Goal: Contribute content: Contribute content

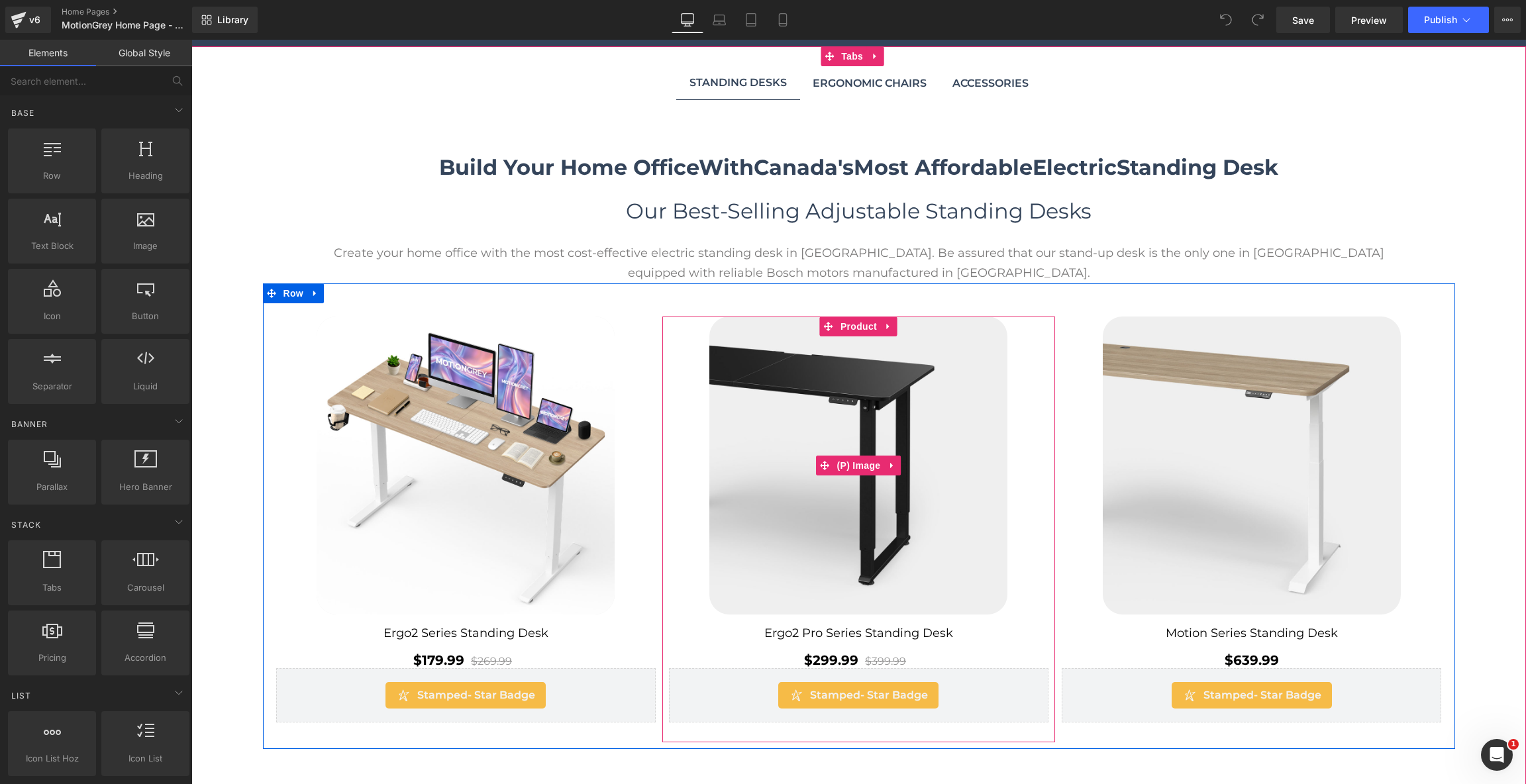
scroll to position [773, 0]
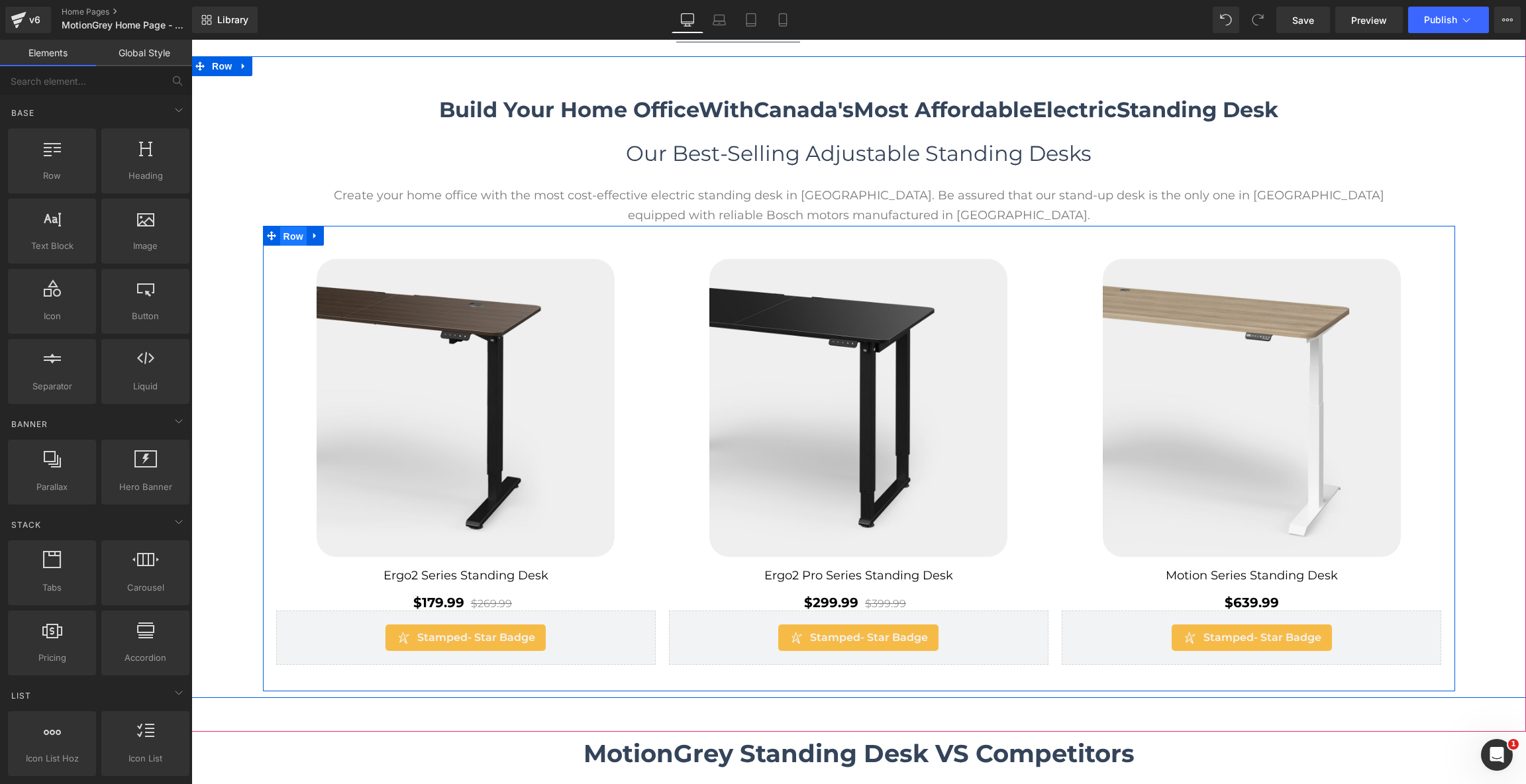
click at [286, 228] on span "Row" at bounding box center [294, 237] width 27 height 20
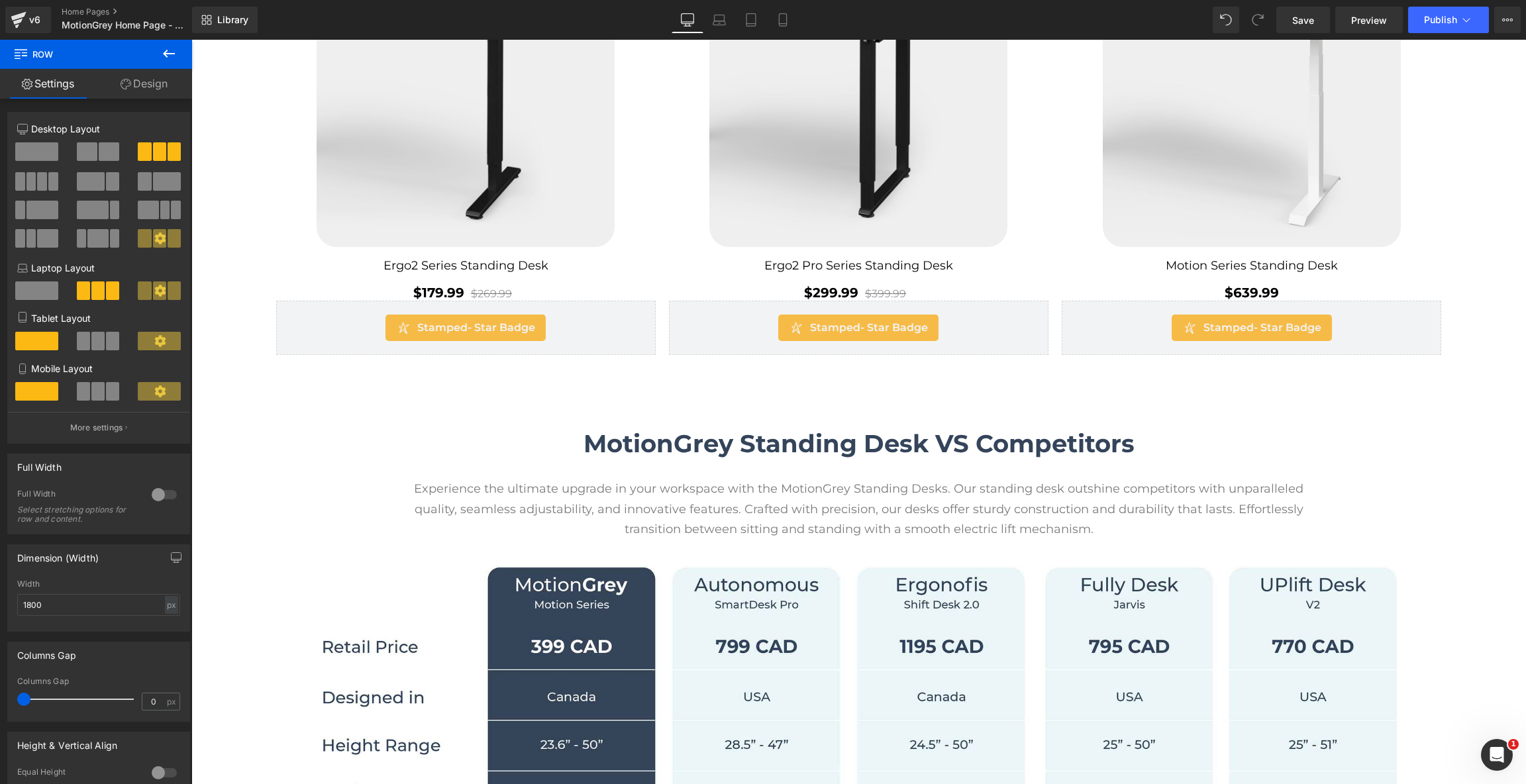
scroll to position [782, 0]
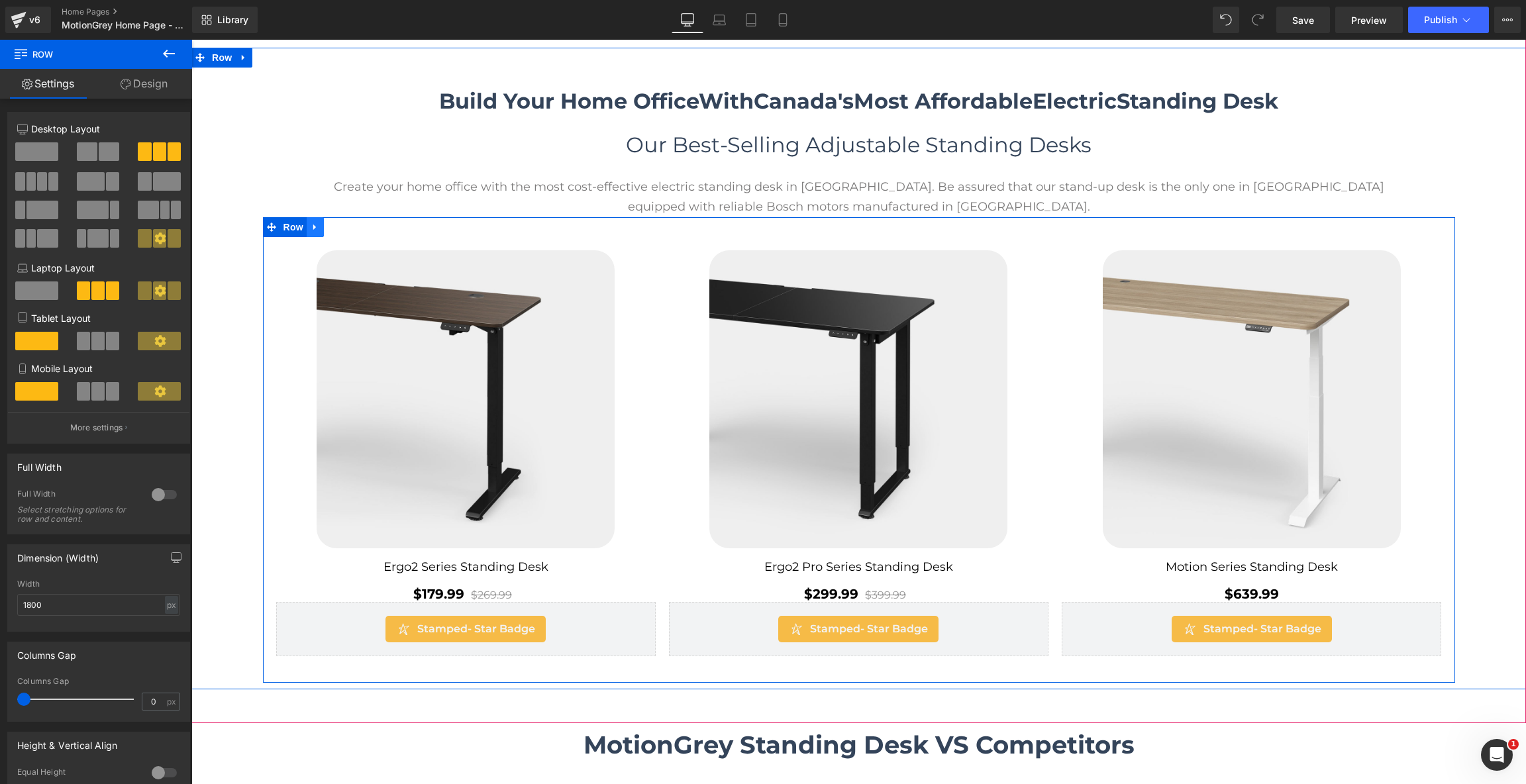
click at [313, 224] on icon at bounding box center [314, 227] width 3 height 6
click at [328, 222] on icon at bounding box center [333, 227] width 9 height 9
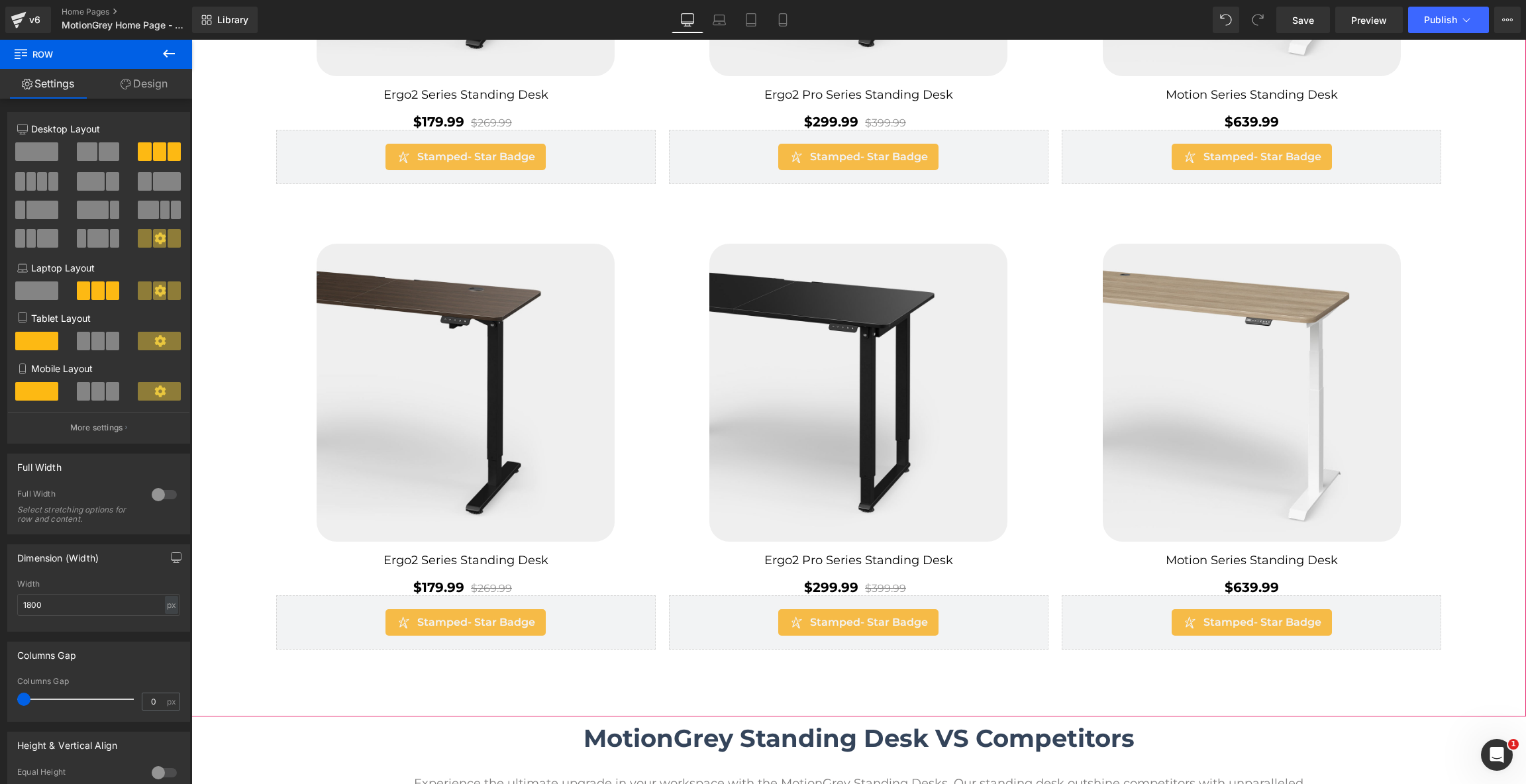
scroll to position [1163, 0]
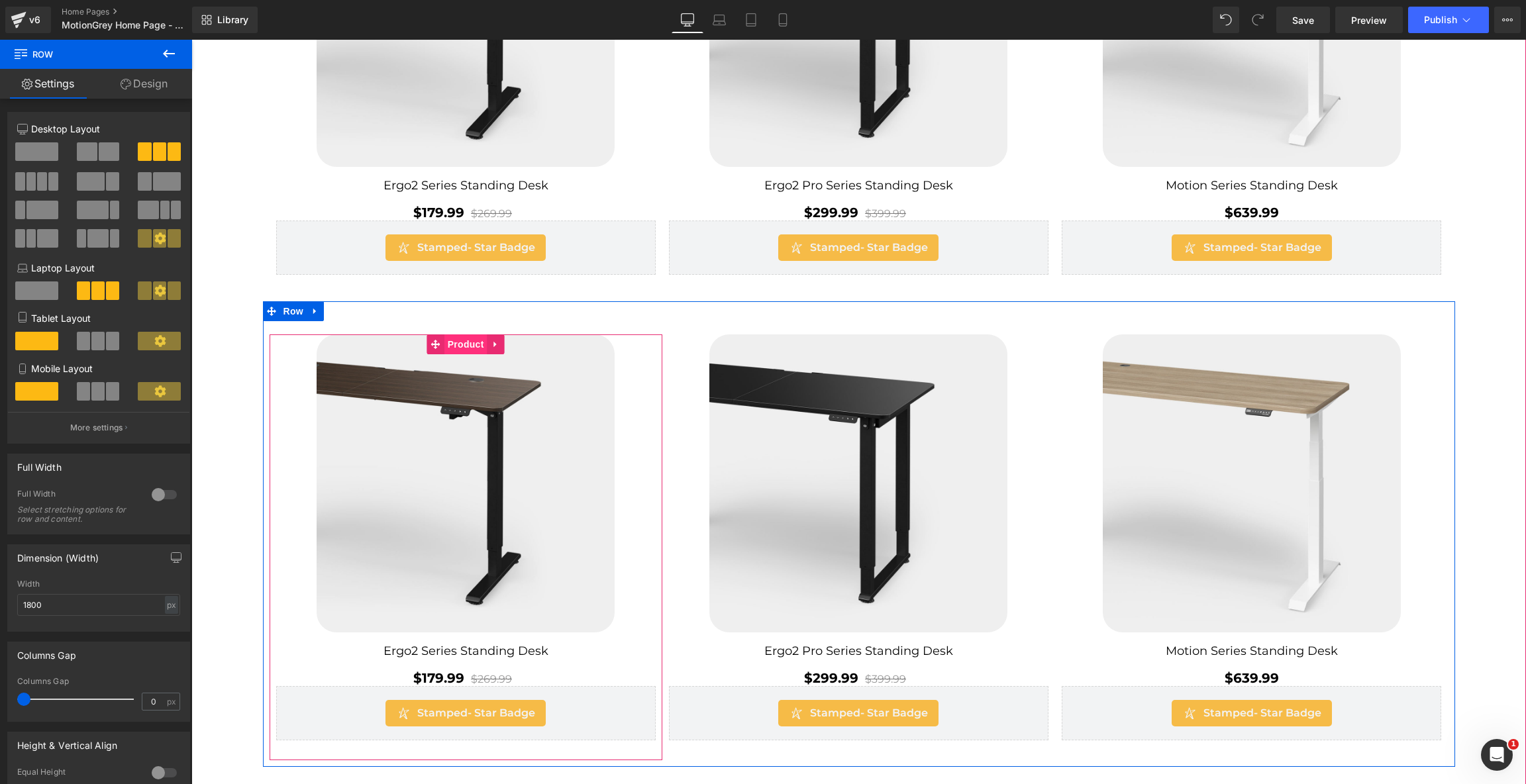
click at [449, 340] on span "Product" at bounding box center [466, 344] width 43 height 20
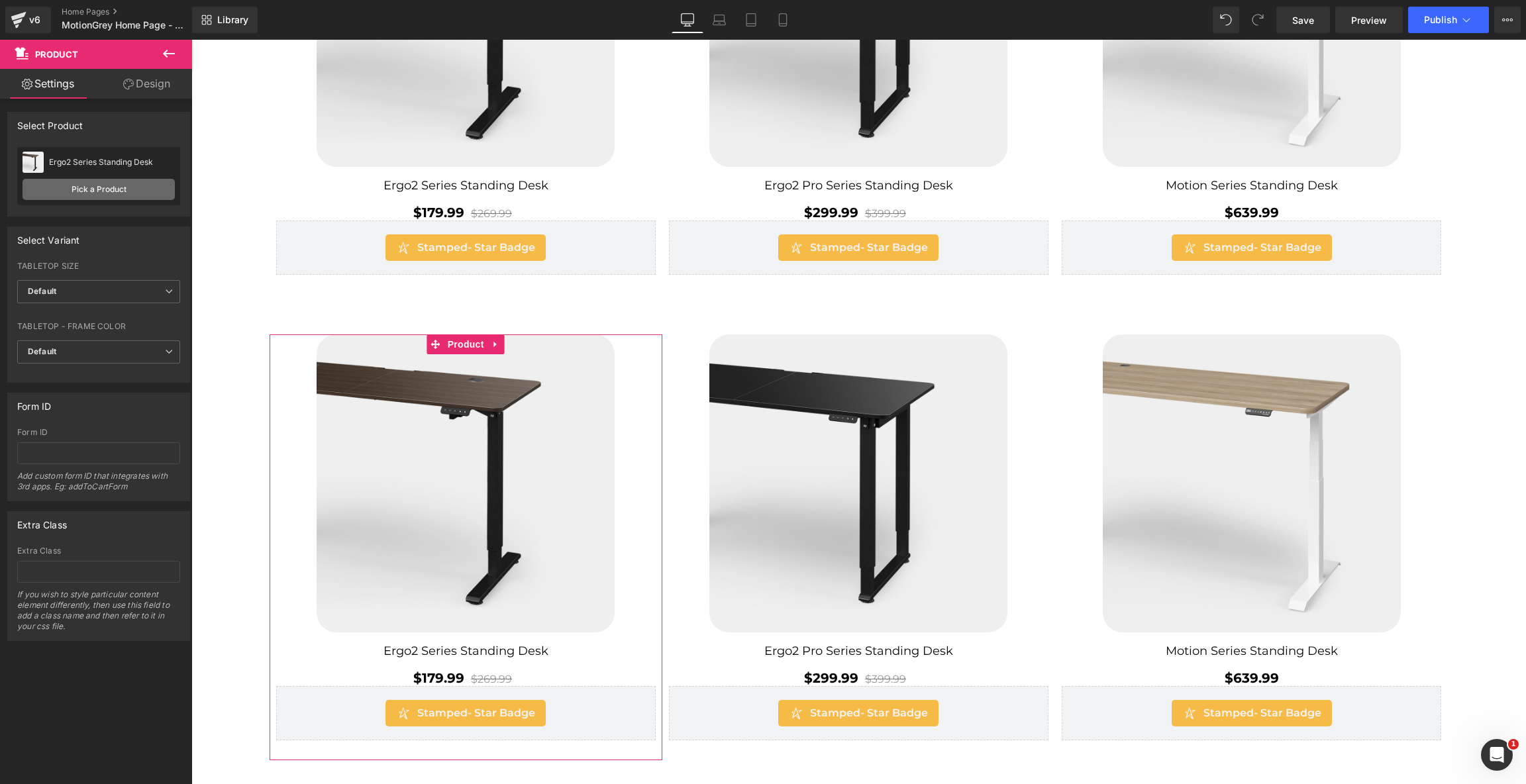
click at [149, 184] on link "Pick a Product" at bounding box center [99, 190] width 152 height 21
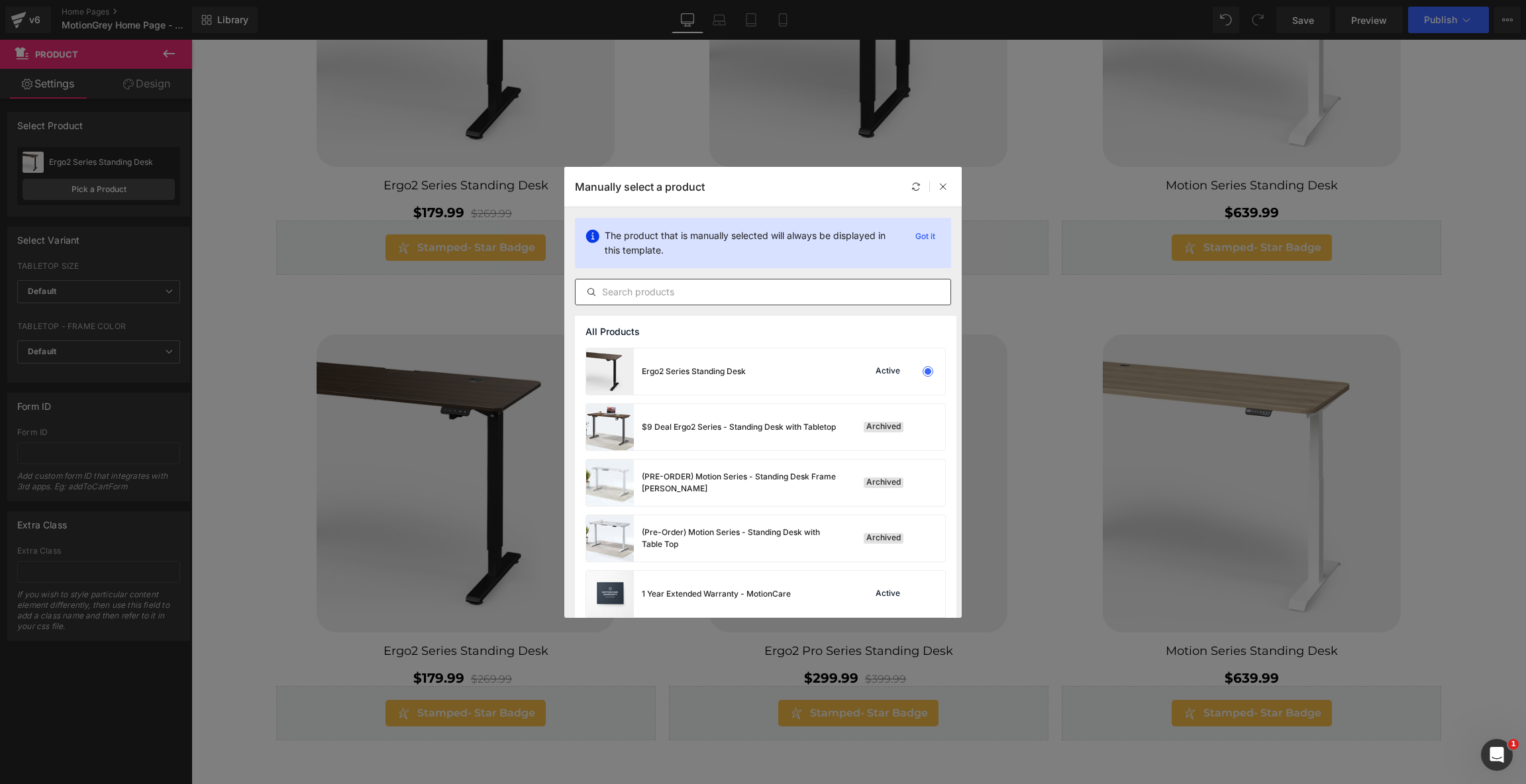
click at [644, 298] on input "text" at bounding box center [762, 292] width 375 height 16
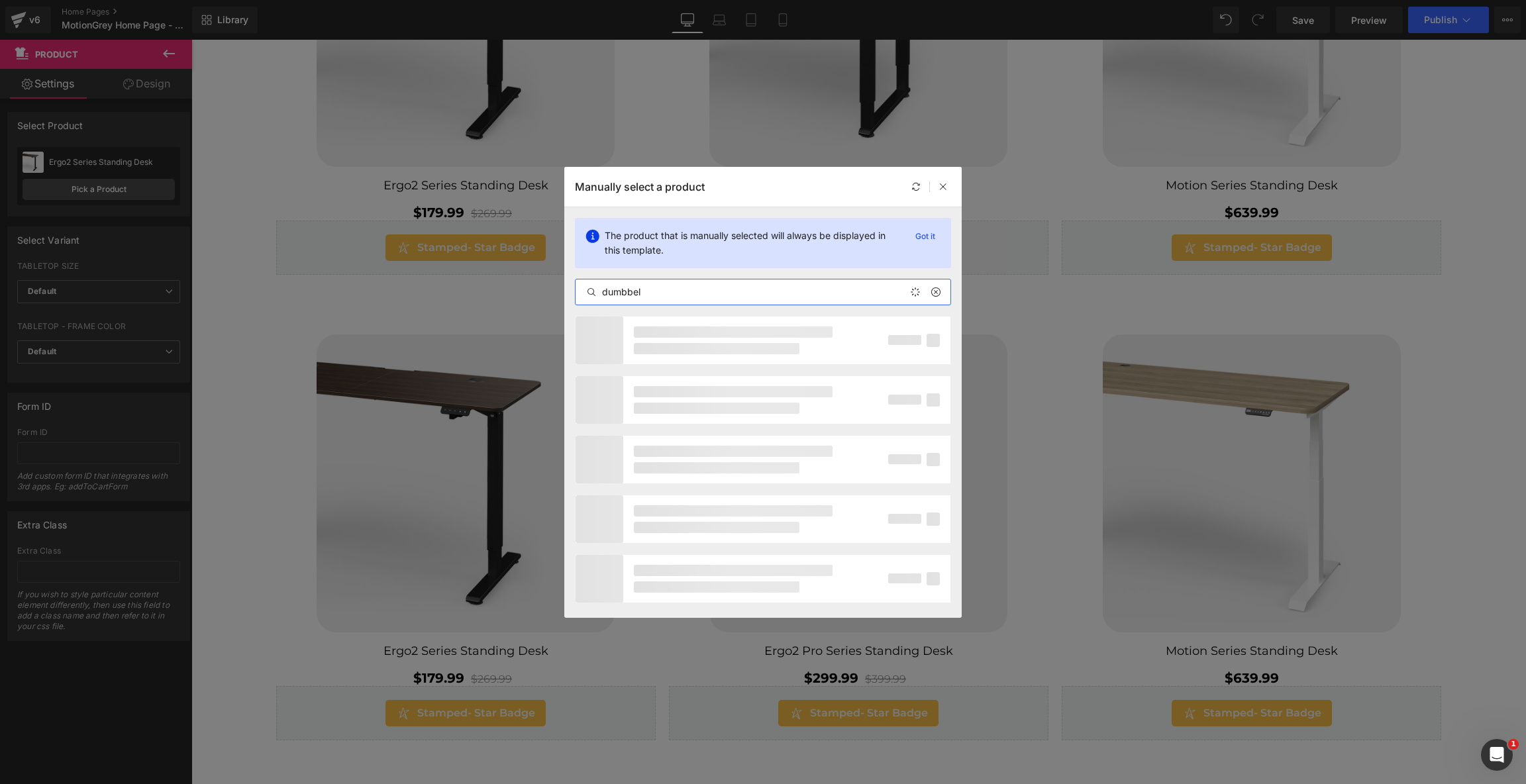
type input "dumbbell"
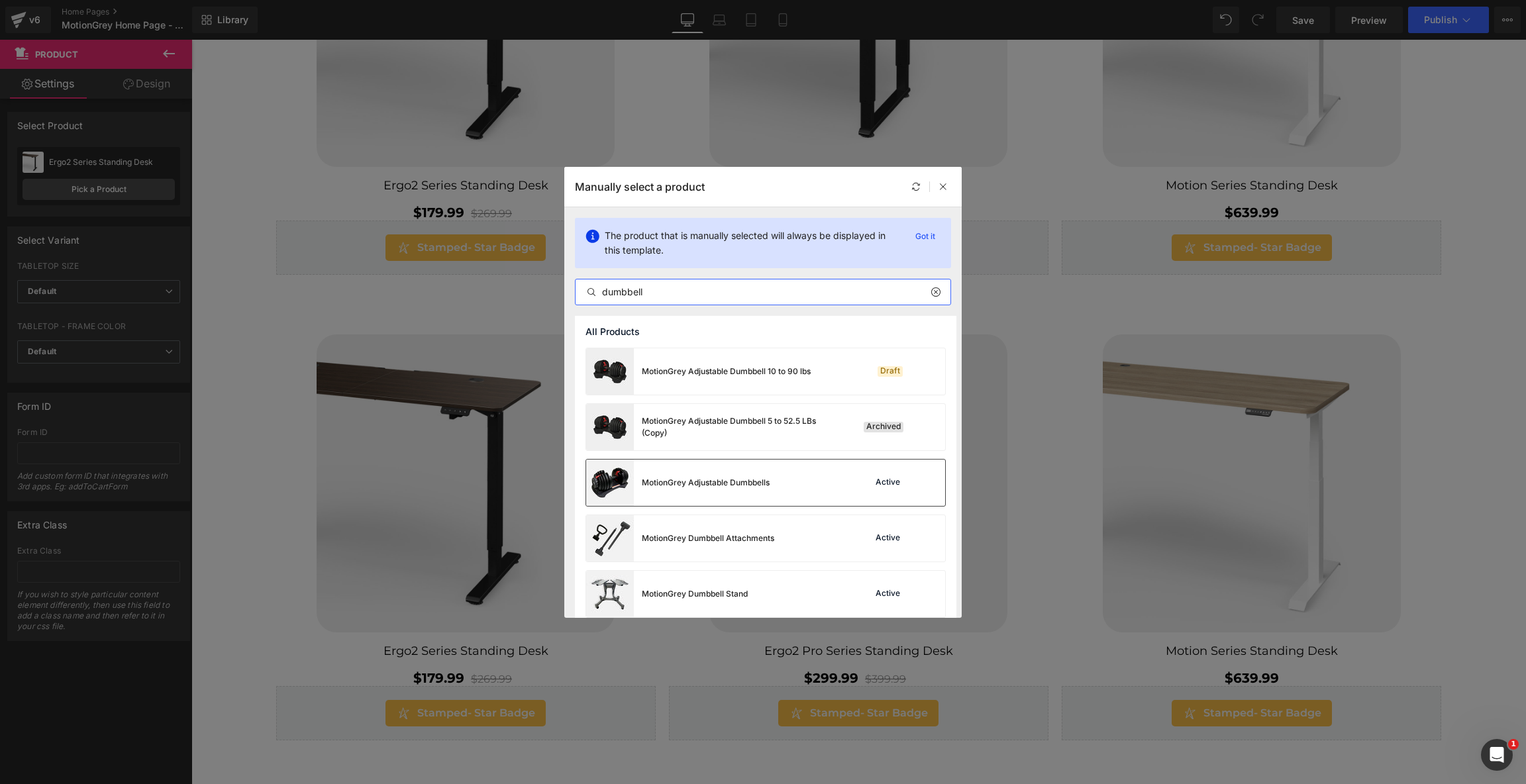
click at [785, 485] on div "MotionGrey Adjustable Dumbbells Active" at bounding box center [765, 482] width 359 height 46
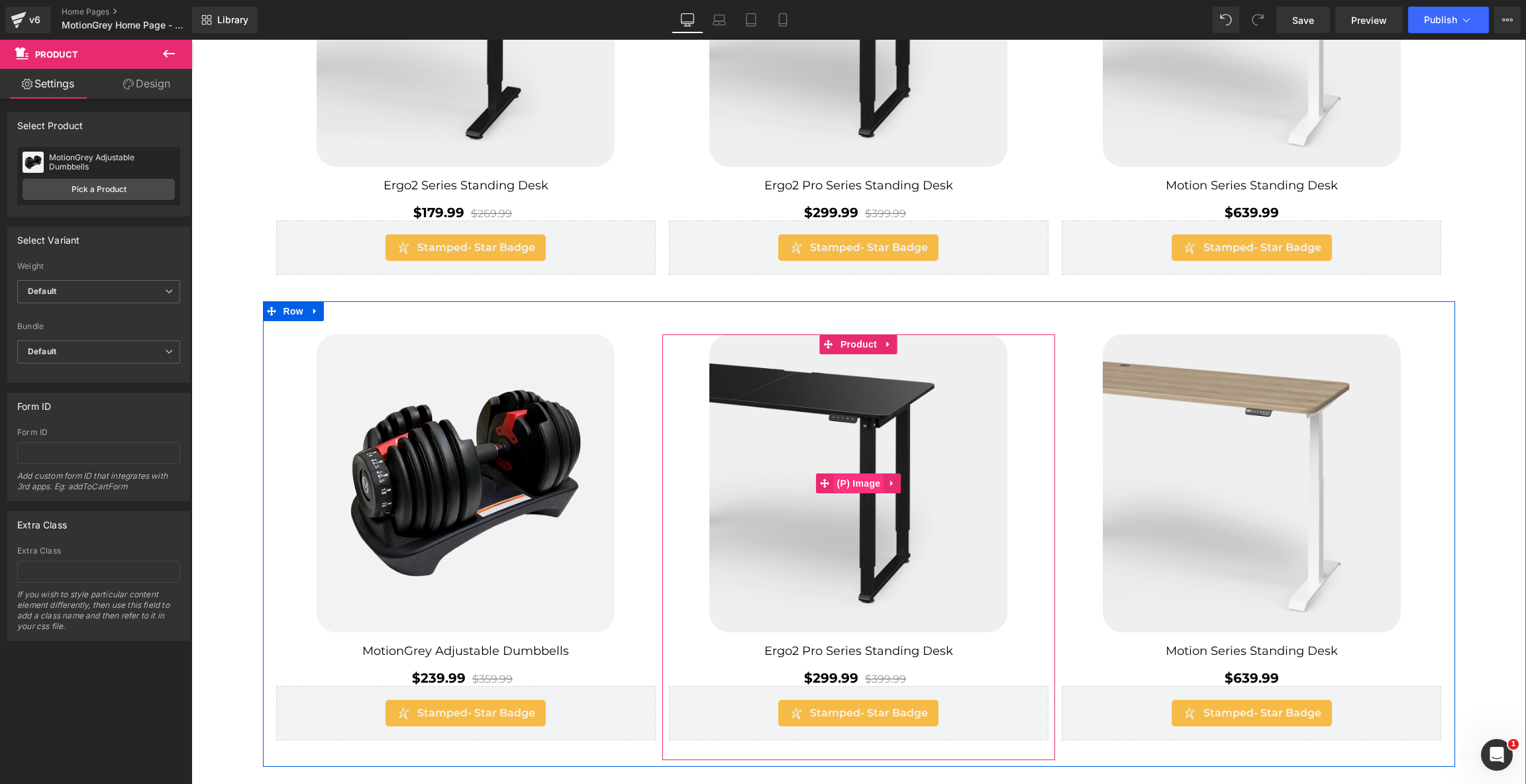
click at [856, 477] on span "(P) Image" at bounding box center [859, 483] width 50 height 20
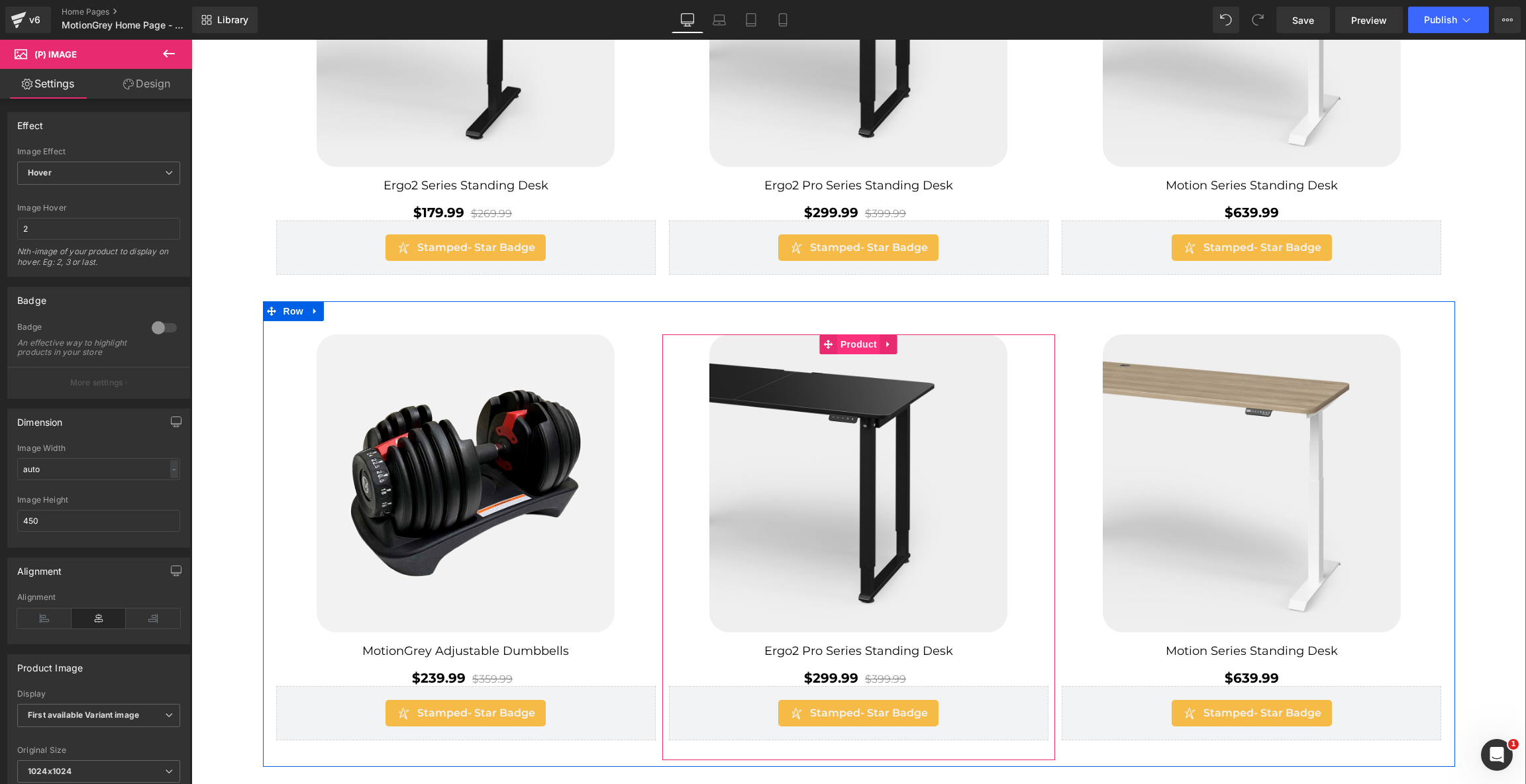
click at [860, 336] on span "Product" at bounding box center [859, 344] width 43 height 20
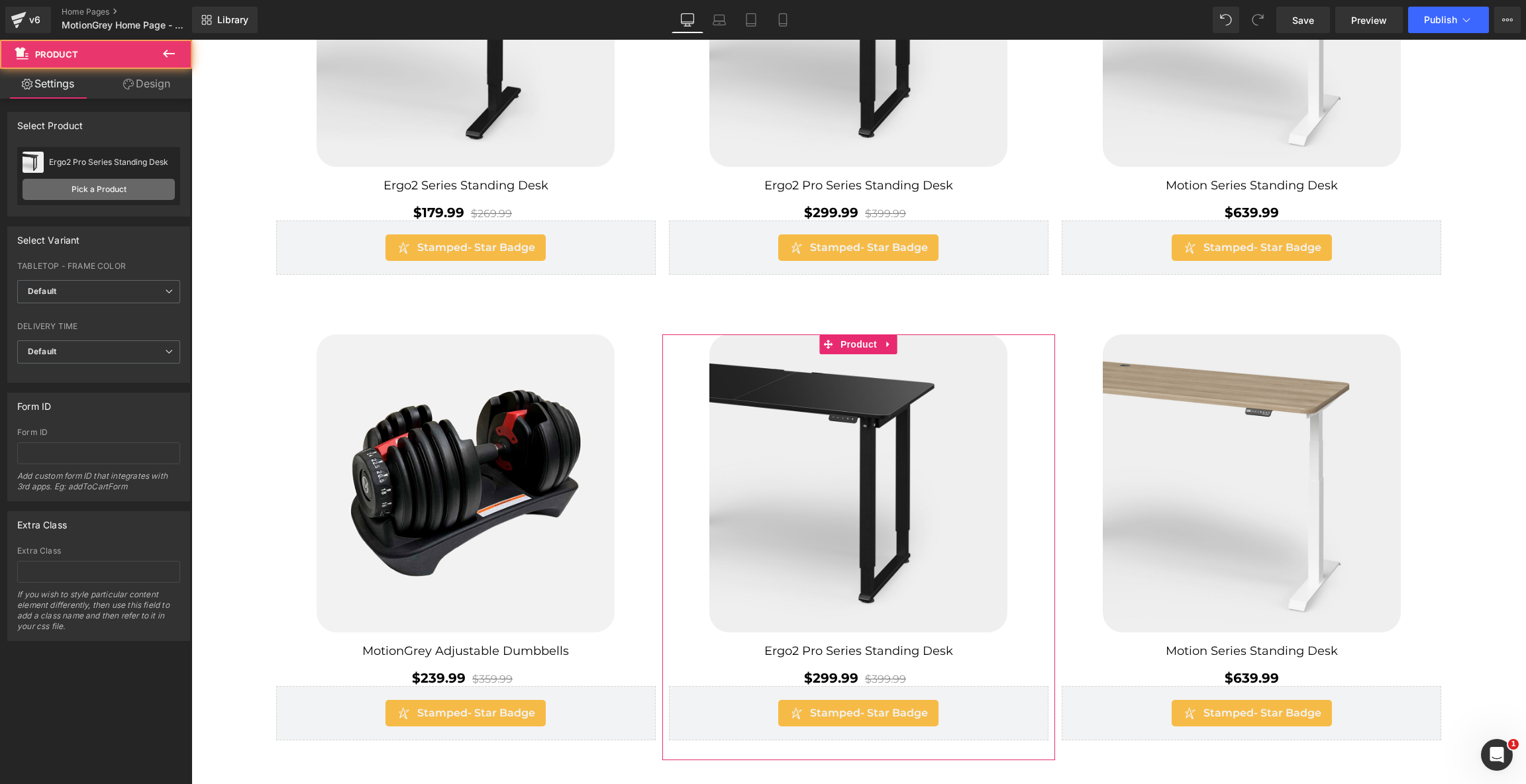
click at [76, 195] on link "Pick a Product" at bounding box center [99, 190] width 152 height 21
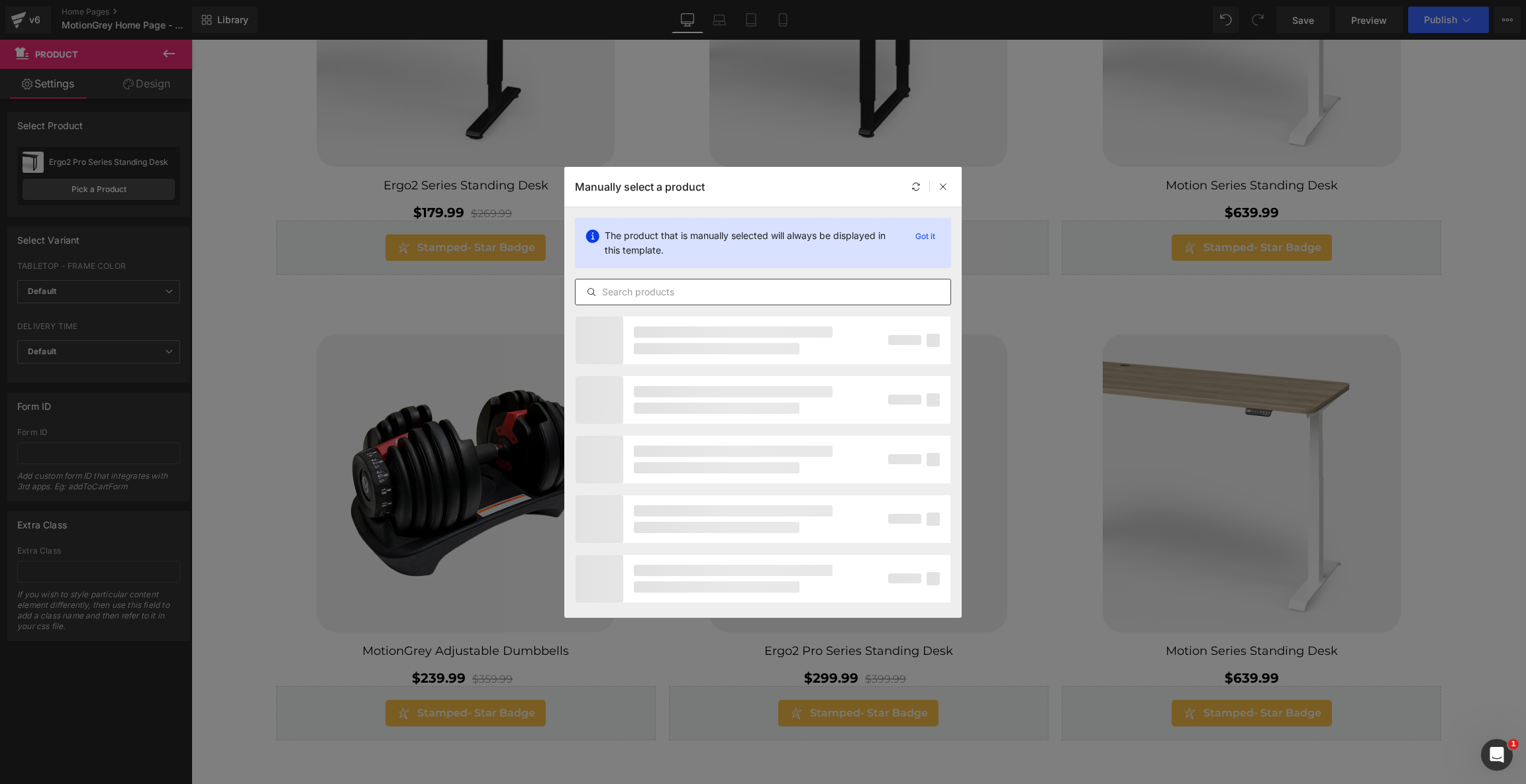
click at [718, 291] on input "text" at bounding box center [762, 292] width 375 height 16
type input "bench"
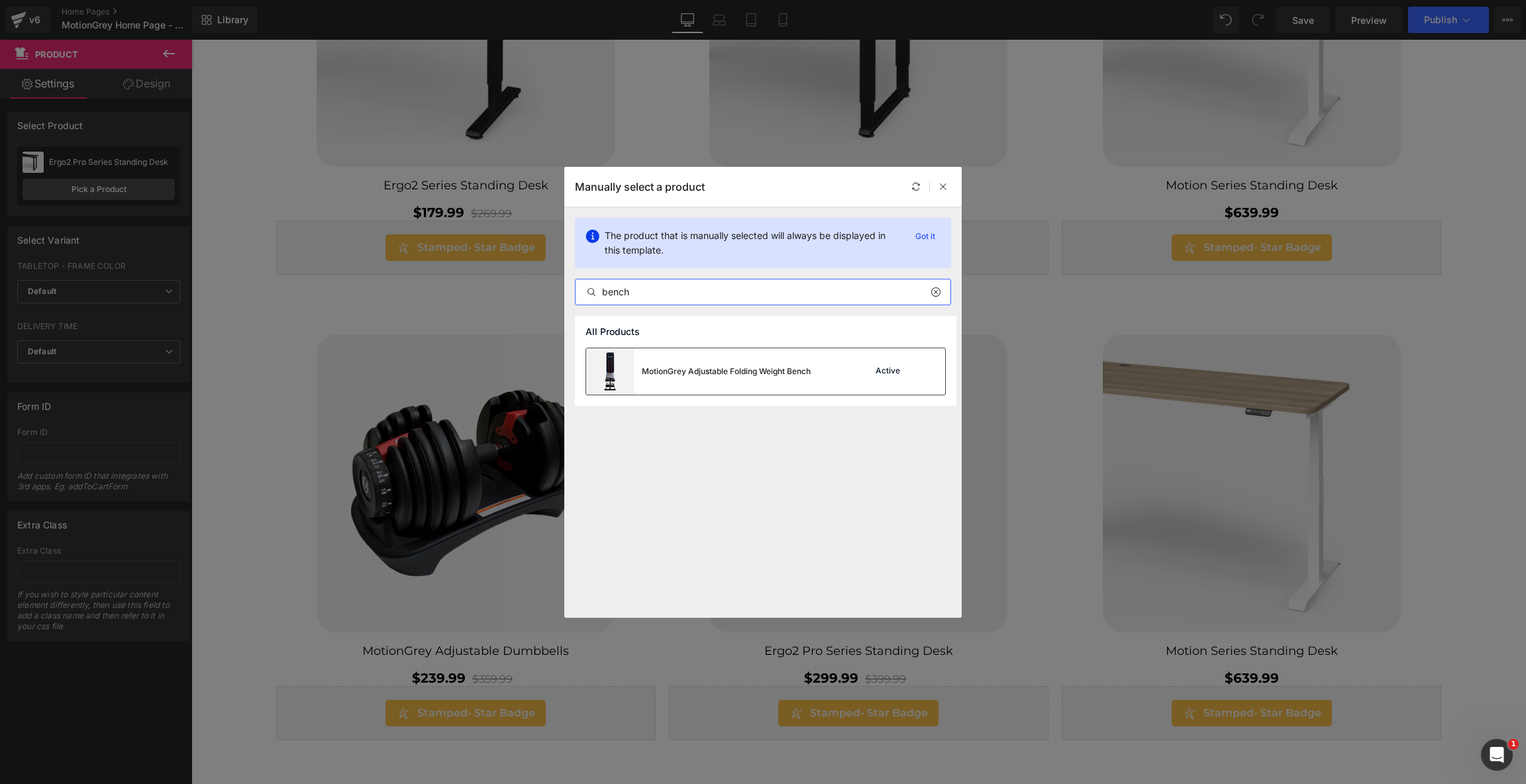
click at [729, 375] on div "MotionGrey Adjustable Folding Weight Bench" at bounding box center [726, 371] width 169 height 12
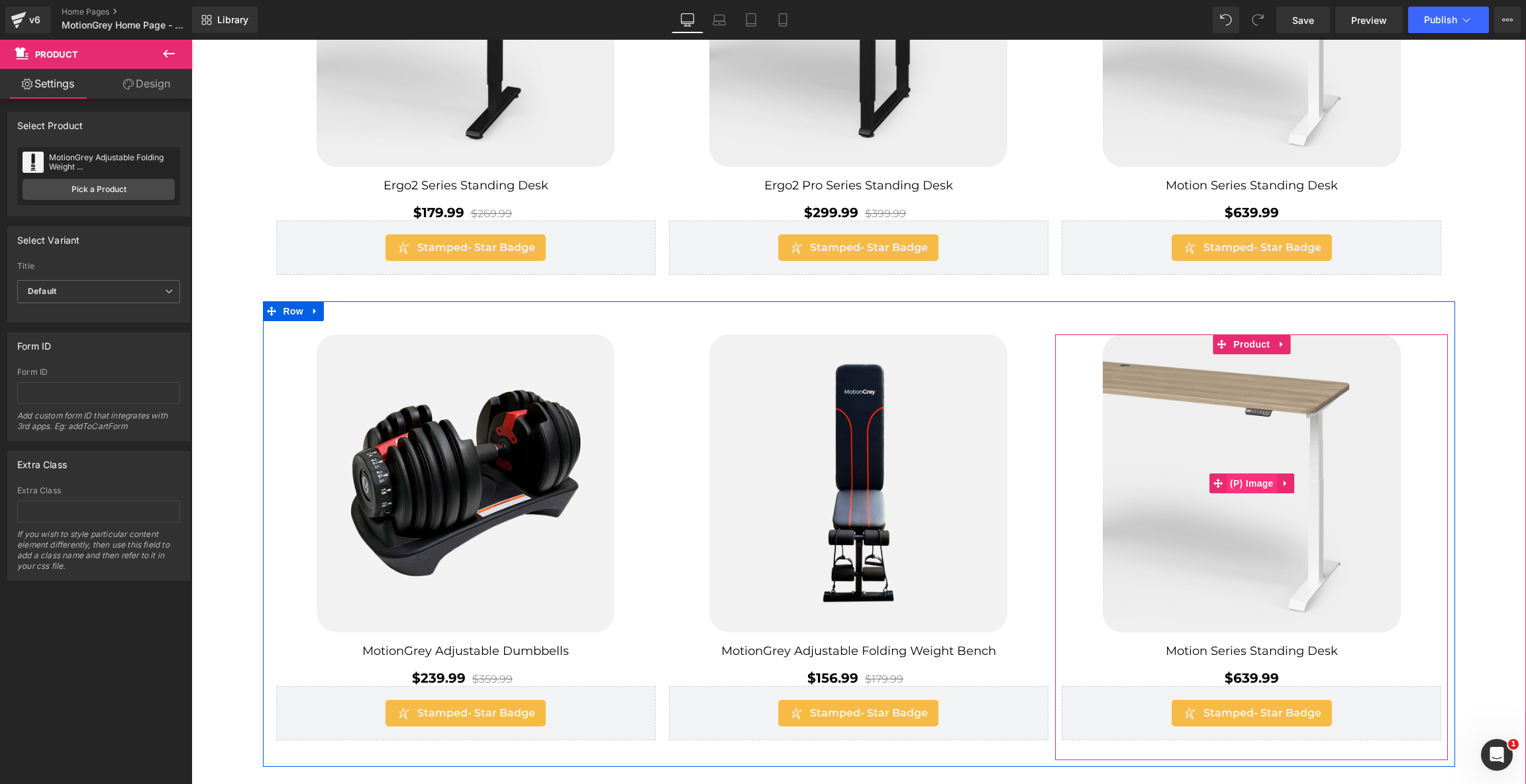
click at [1244, 479] on span "(P) Image" at bounding box center [1252, 483] width 50 height 20
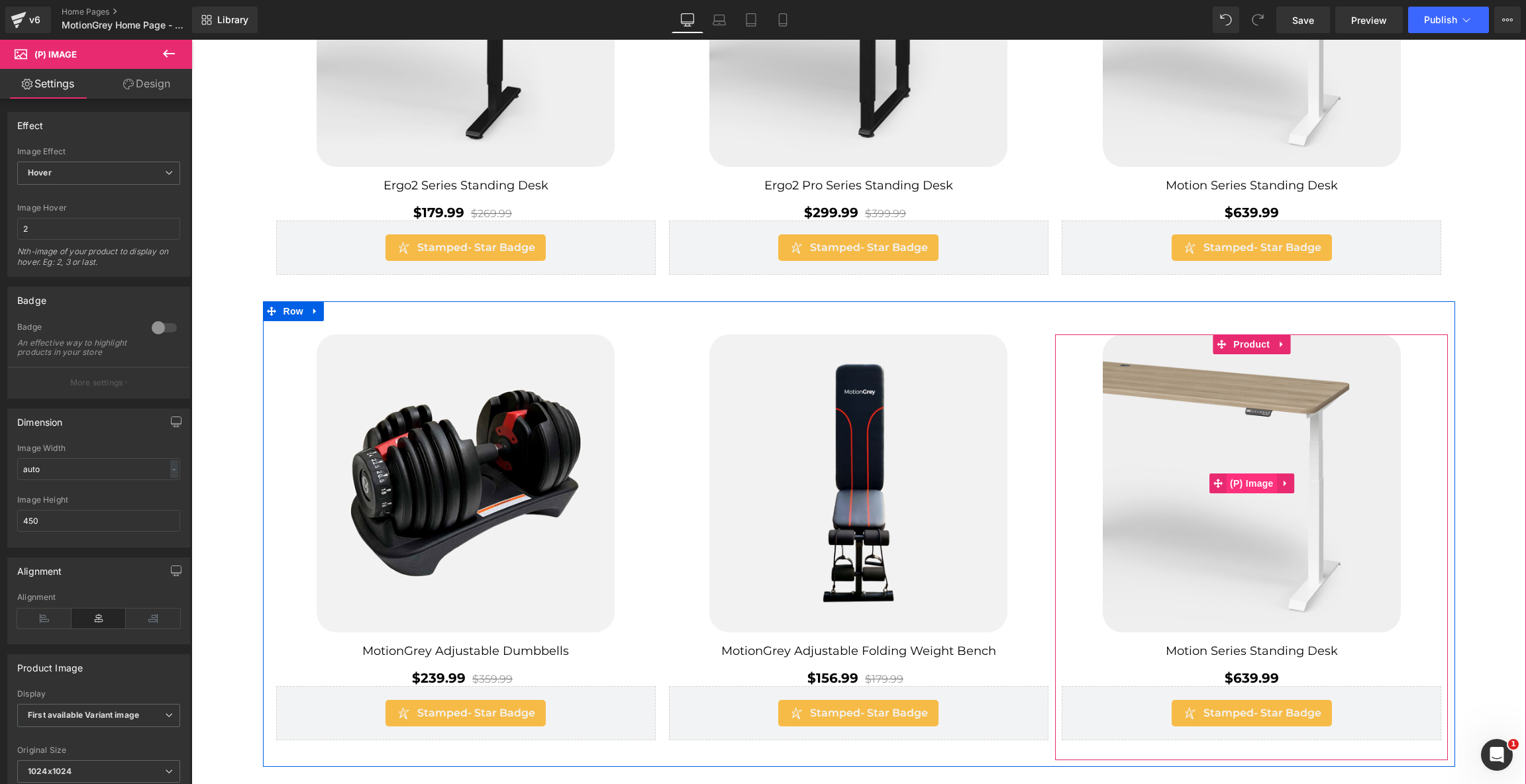
click at [1252, 484] on span "(P) Image" at bounding box center [1252, 483] width 50 height 20
click at [1246, 335] on span "Product" at bounding box center [1251, 345] width 43 height 20
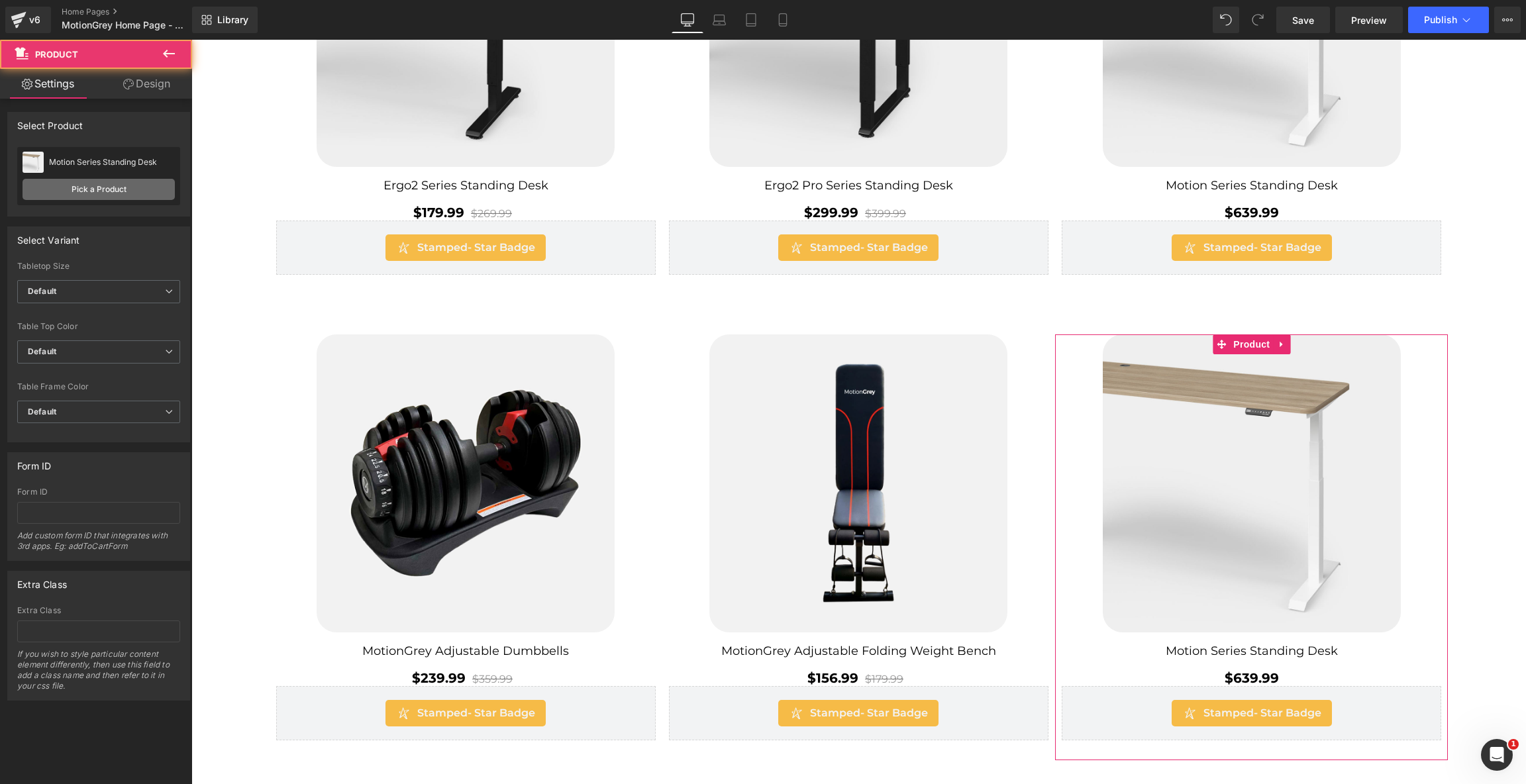
click at [127, 192] on link "Pick a Product" at bounding box center [99, 190] width 152 height 21
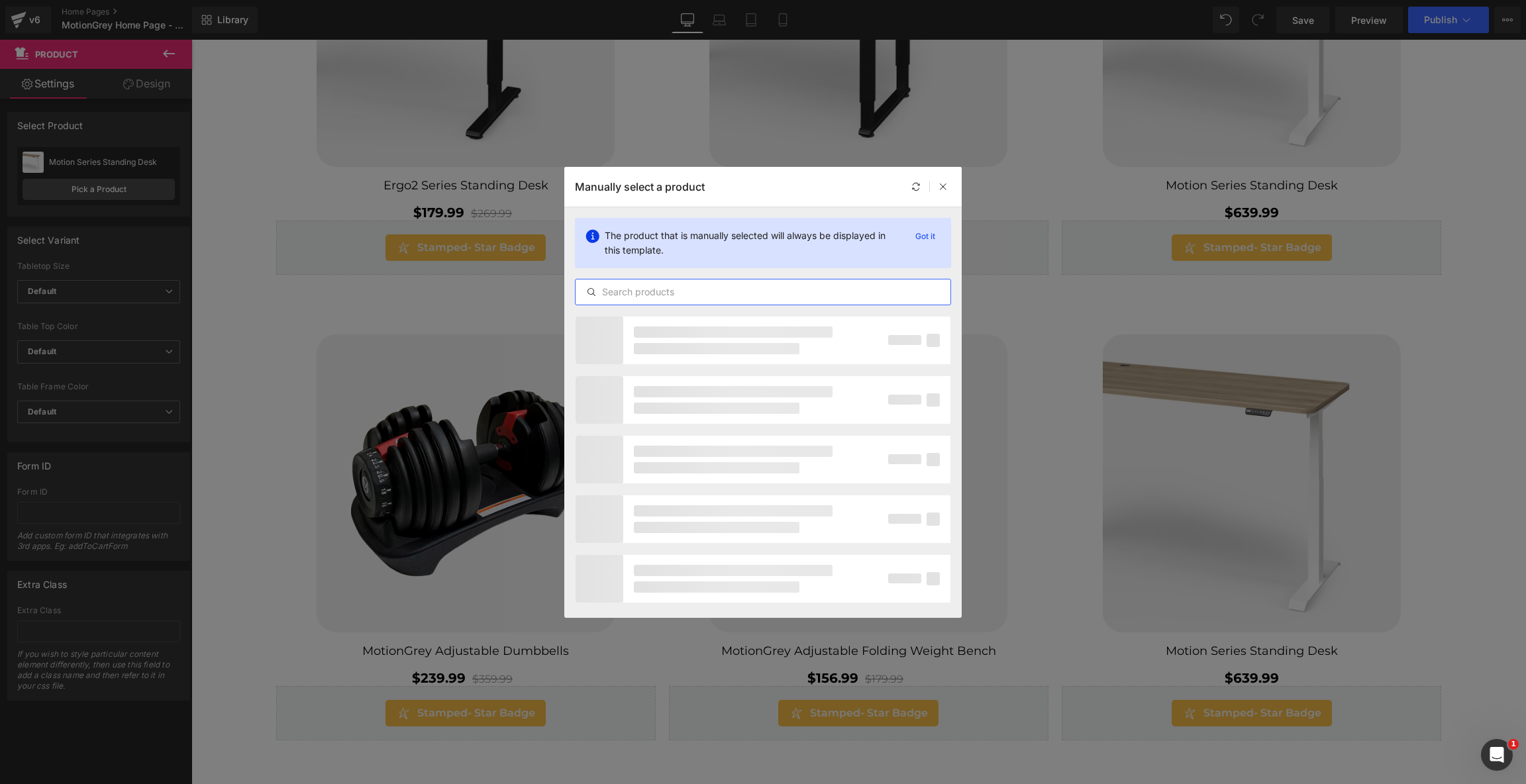
click at [810, 298] on input "text" at bounding box center [762, 292] width 375 height 16
type input "mc3"
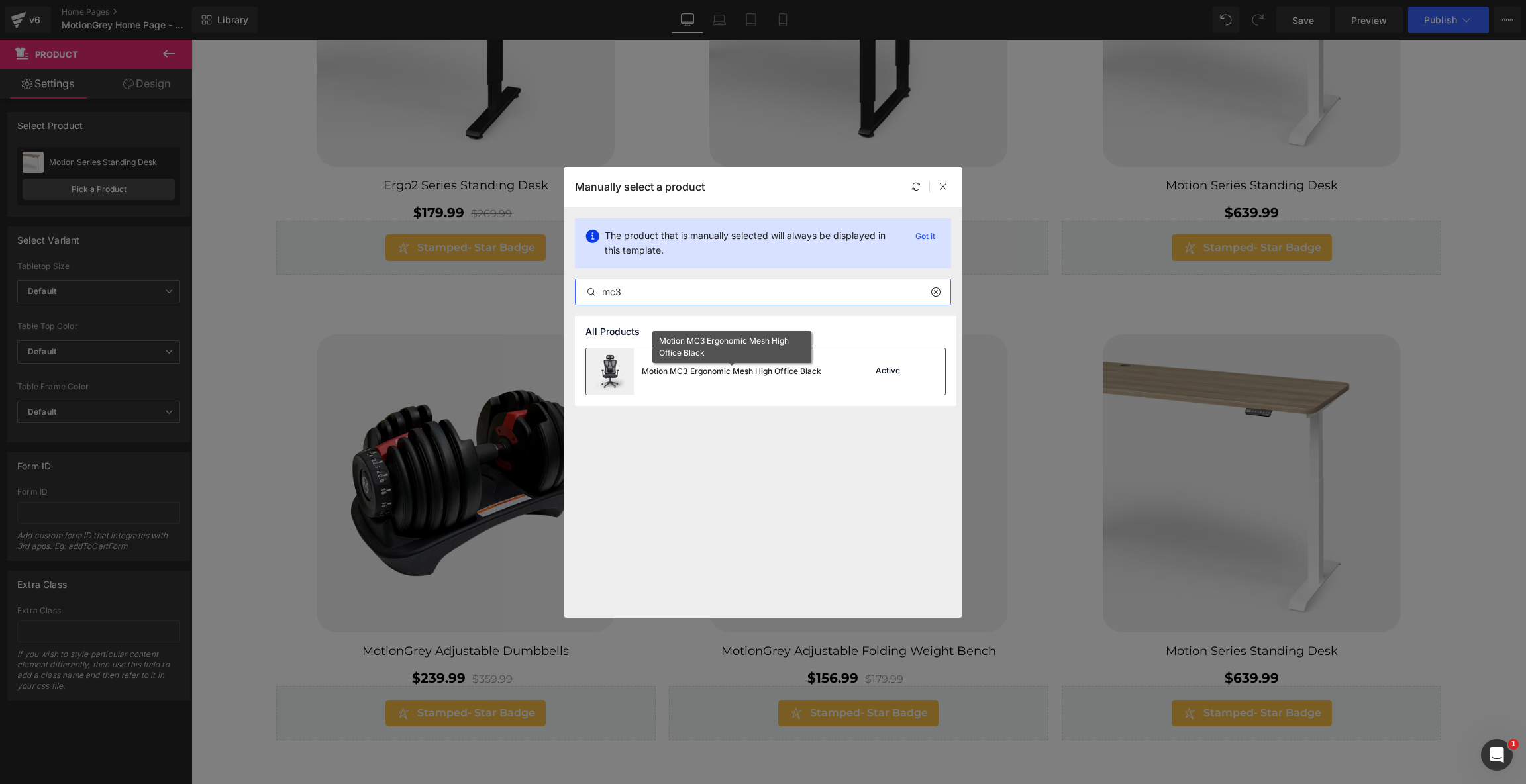
click at [723, 369] on div "Motion MC3 Ergonomic Mesh High Office Black" at bounding box center [731, 371] width 180 height 12
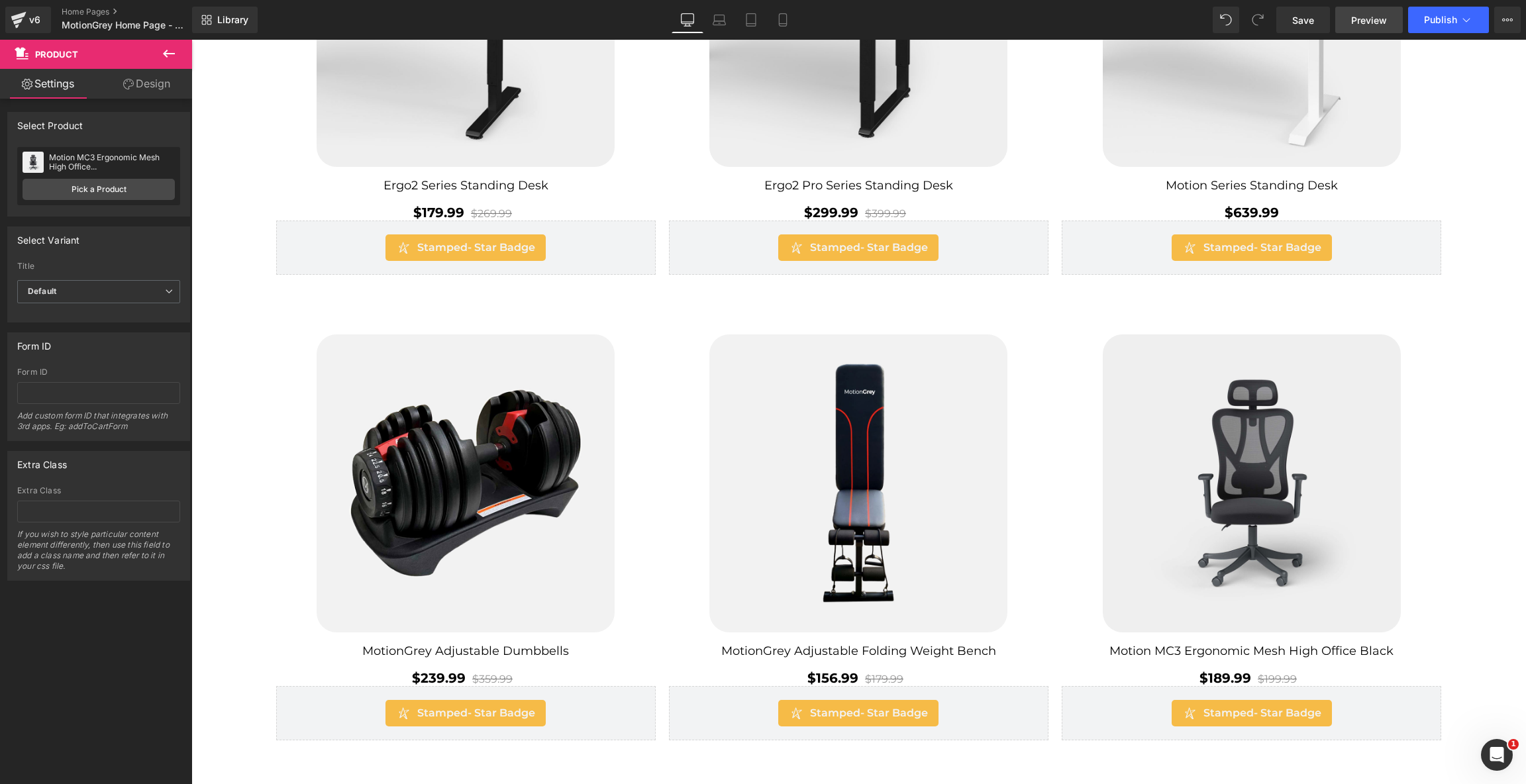
click at [1380, 15] on span "Preview" at bounding box center [1368, 20] width 36 height 14
click at [1433, 15] on span "Publish" at bounding box center [1440, 20] width 33 height 11
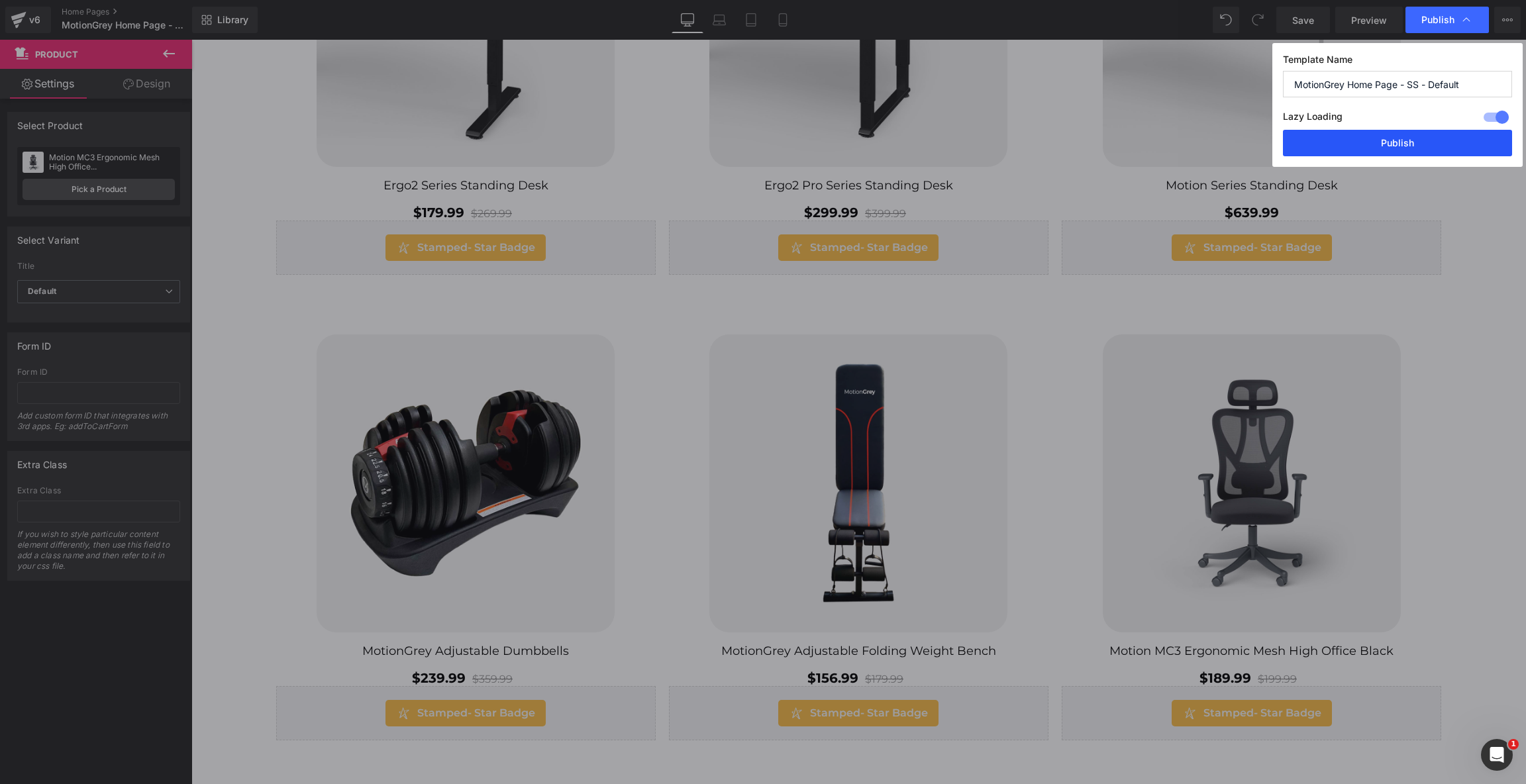
drag, startPoint x: 1436, startPoint y: 145, endPoint x: 1257, endPoint y: 228, distance: 197.3
click at [1436, 145] on button "Publish" at bounding box center [1398, 143] width 229 height 27
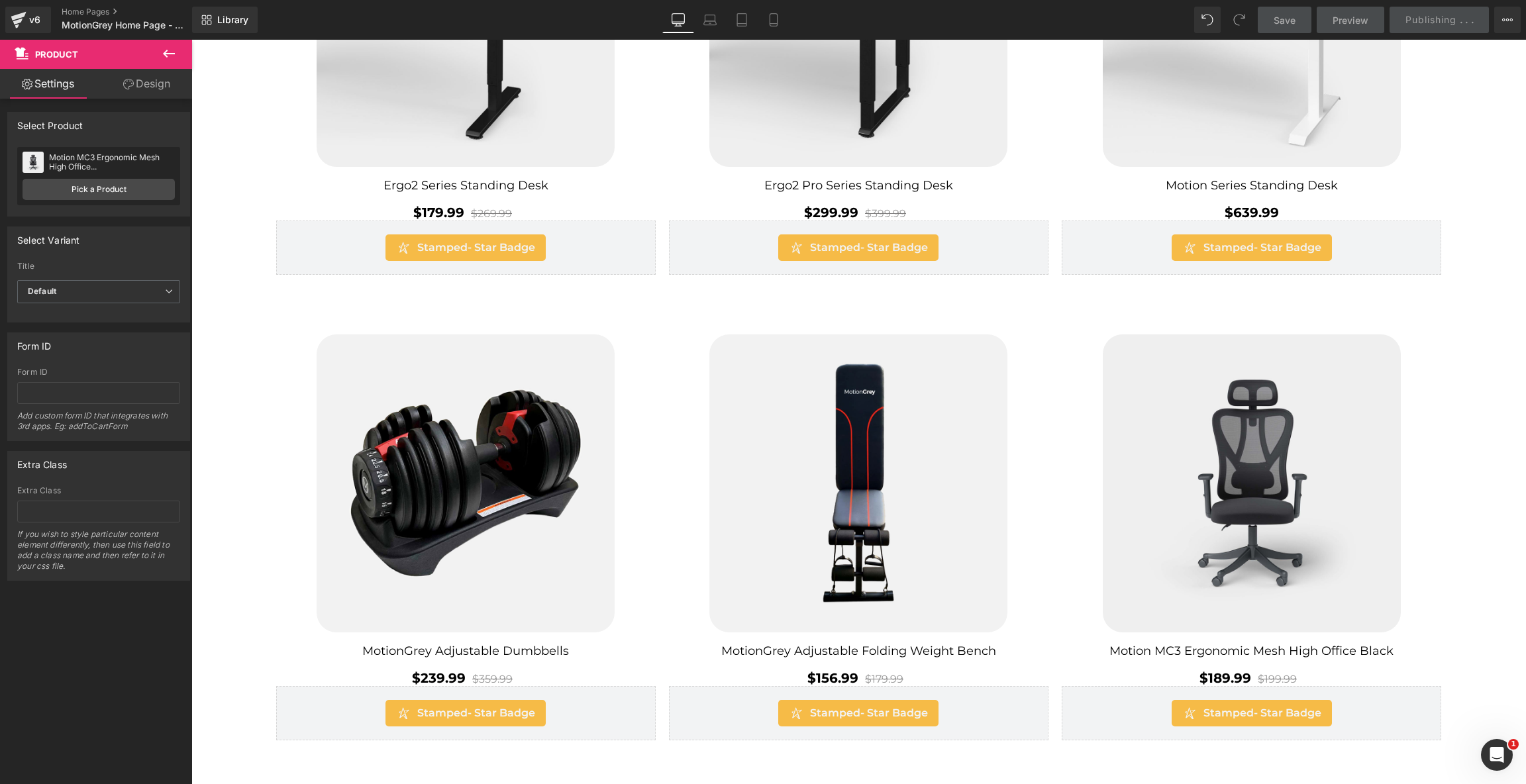
click at [1448, 269] on div "Build Your Home Office With Canada's Most Affordable Electric Standing Desk Hea…" at bounding box center [858, 236] width 1335 height 1061
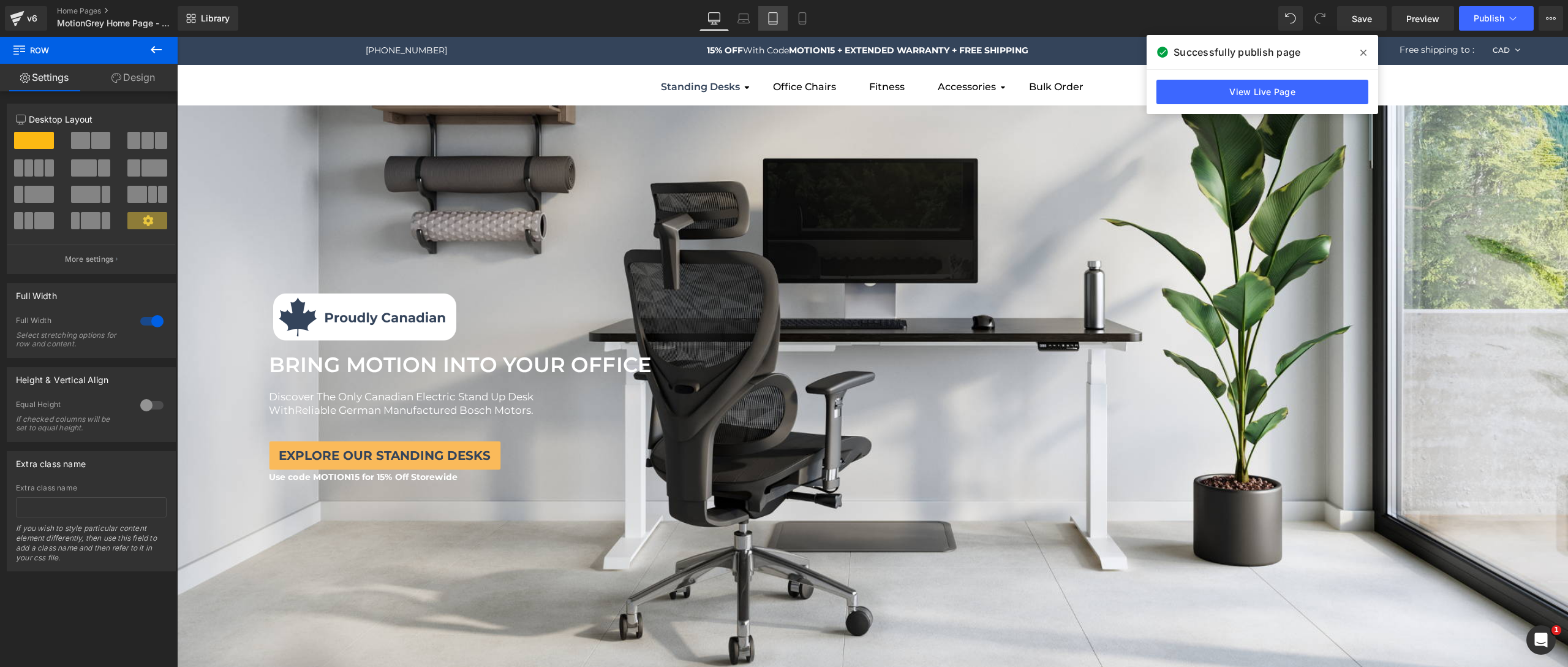
click at [778, 14] on icon at bounding box center [773, 19] width 12 height 12
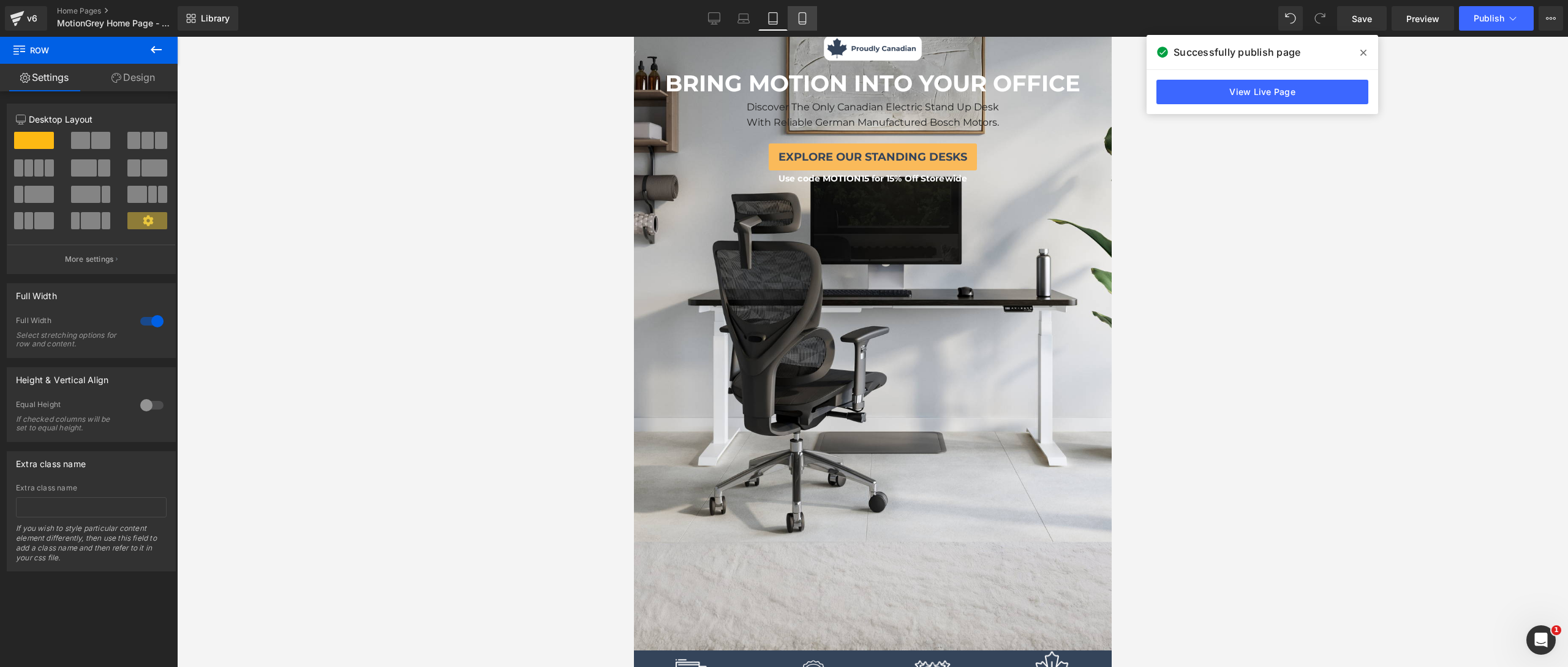
click at [808, 14] on link "Mobile" at bounding box center [802, 19] width 29 height 25
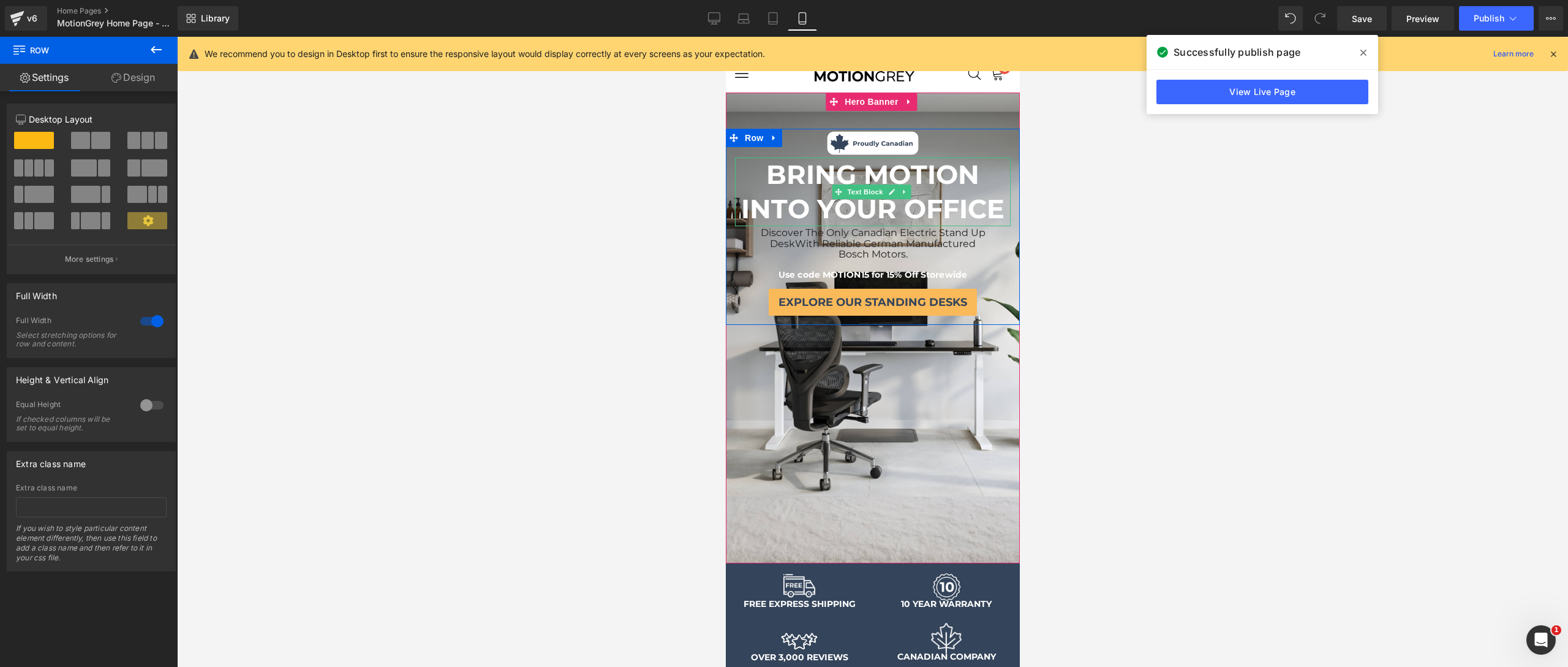
click at [979, 204] on b "BRING MOTION INTO YOUR OFFICE" at bounding box center [872, 192] width 264 height 67
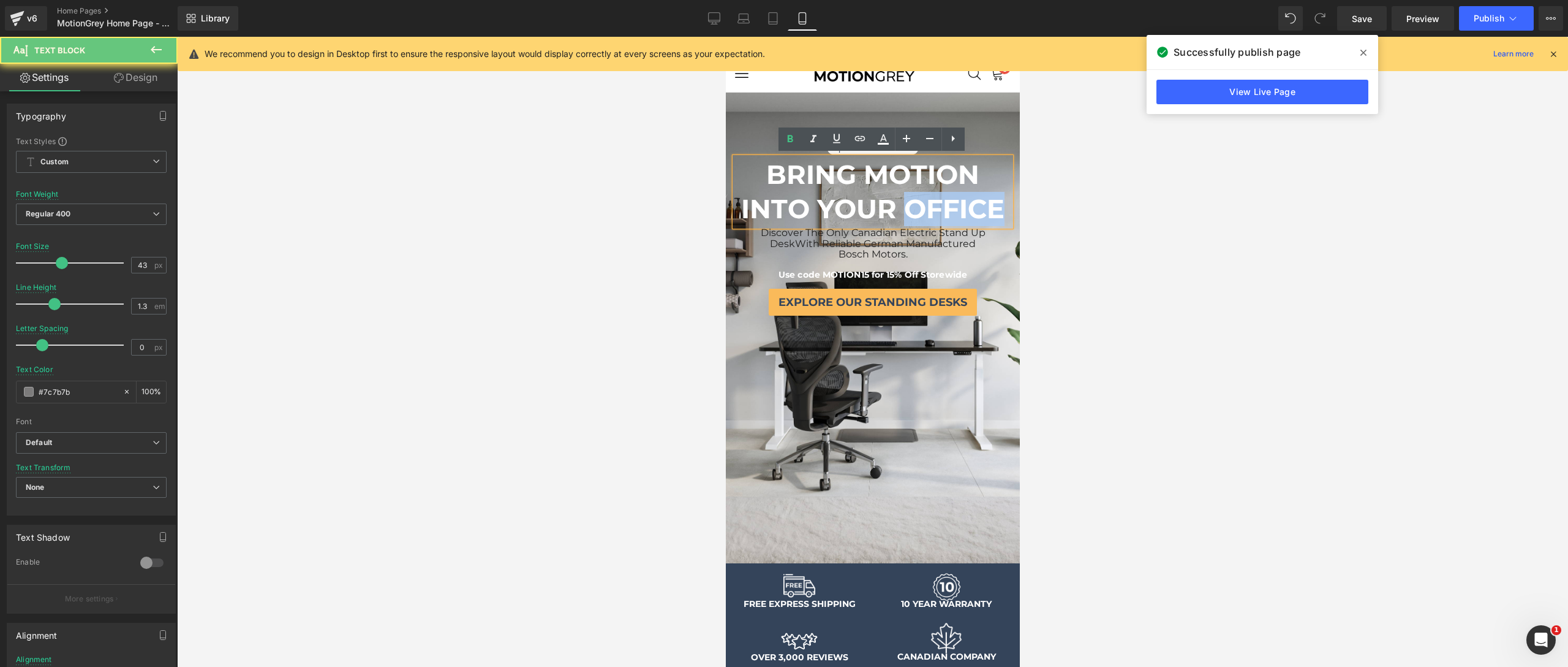
click at [979, 204] on b "BRING MOTION INTO YOUR OFFICE" at bounding box center [872, 192] width 264 height 67
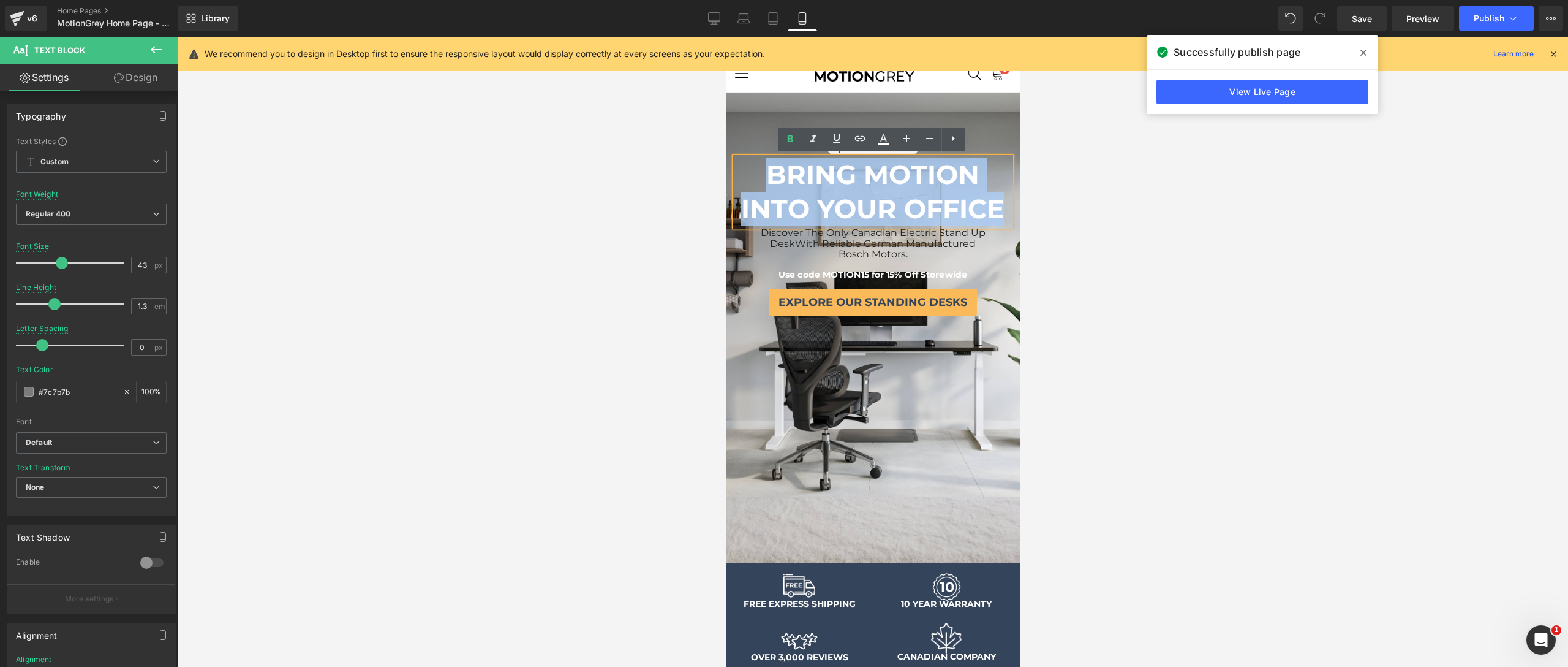
click at [766, 171] on b "BRING MOTION INTO YOUR OFFICE" at bounding box center [872, 192] width 264 height 67
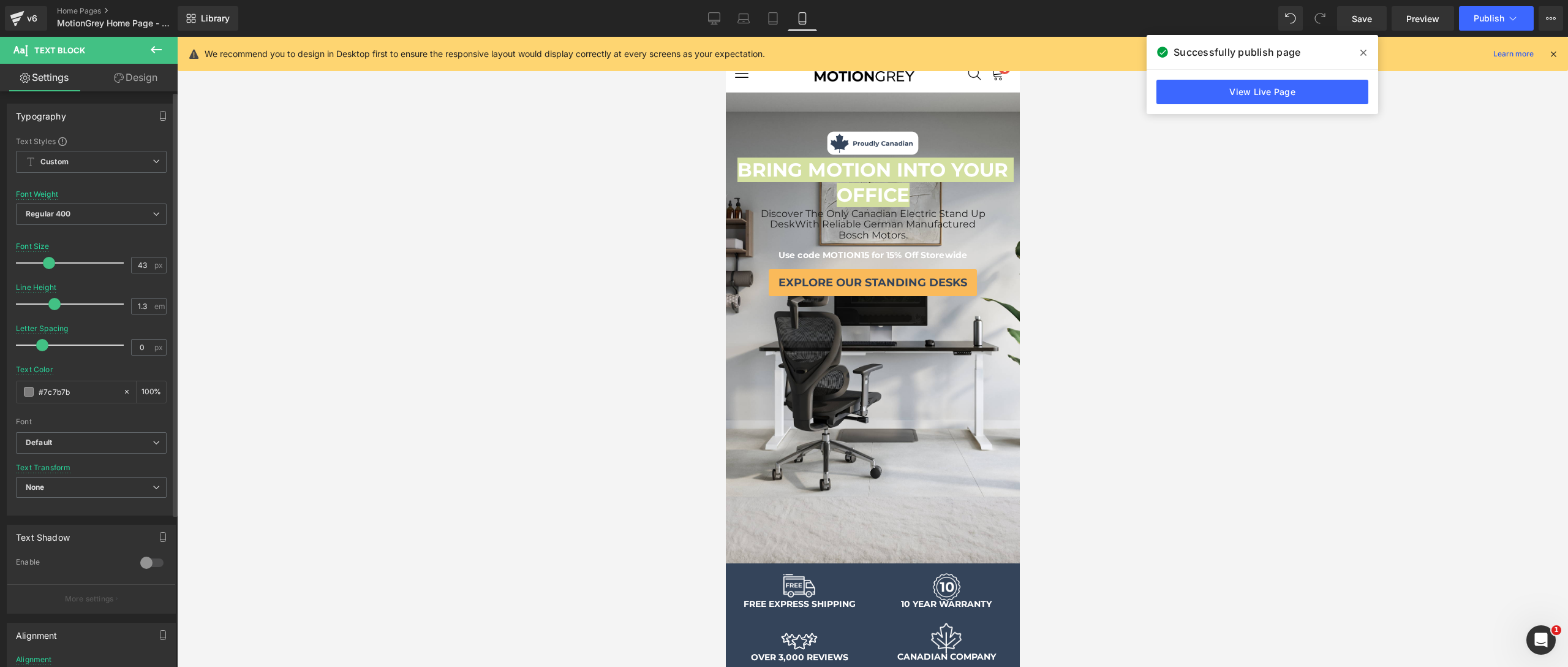
drag, startPoint x: 62, startPoint y: 261, endPoint x: 50, endPoint y: 264, distance: 12.4
click at [50, 264] on span at bounding box center [49, 263] width 12 height 12
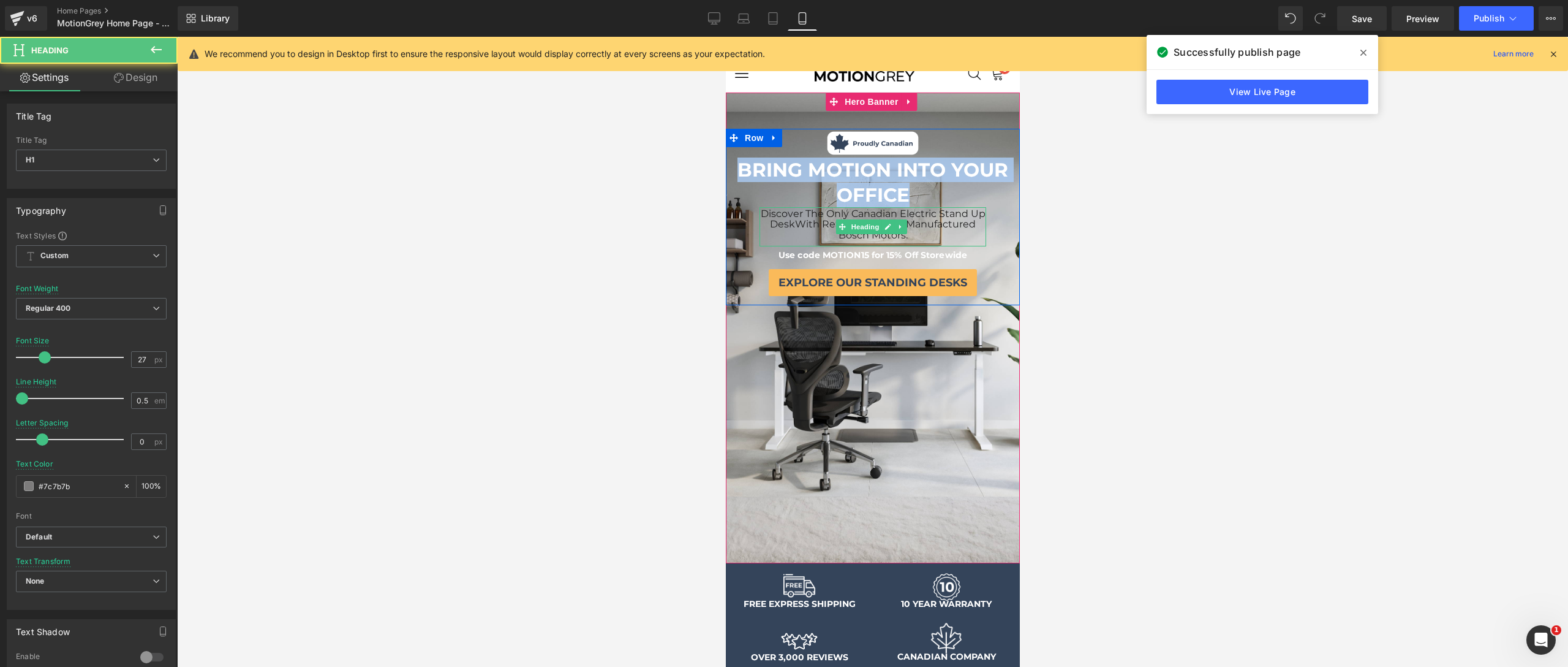
click at [939, 228] on span "With Reliable German Manufactured Bosch Motors." at bounding box center [884, 230] width 180 height 23
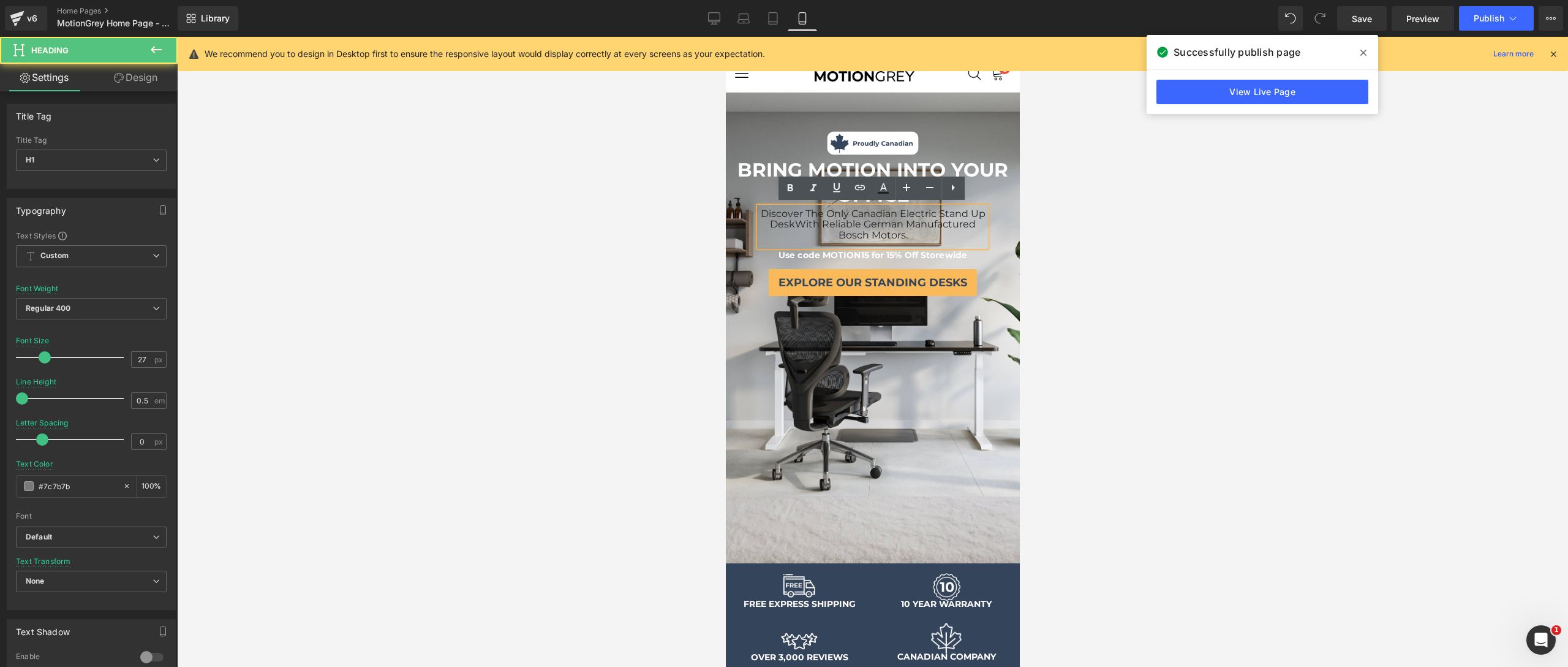
click at [959, 236] on h1 "Discover The Only Canadian Electric Stand Up Desk With Reliable German Manufact…" at bounding box center [872, 223] width 227 height 32
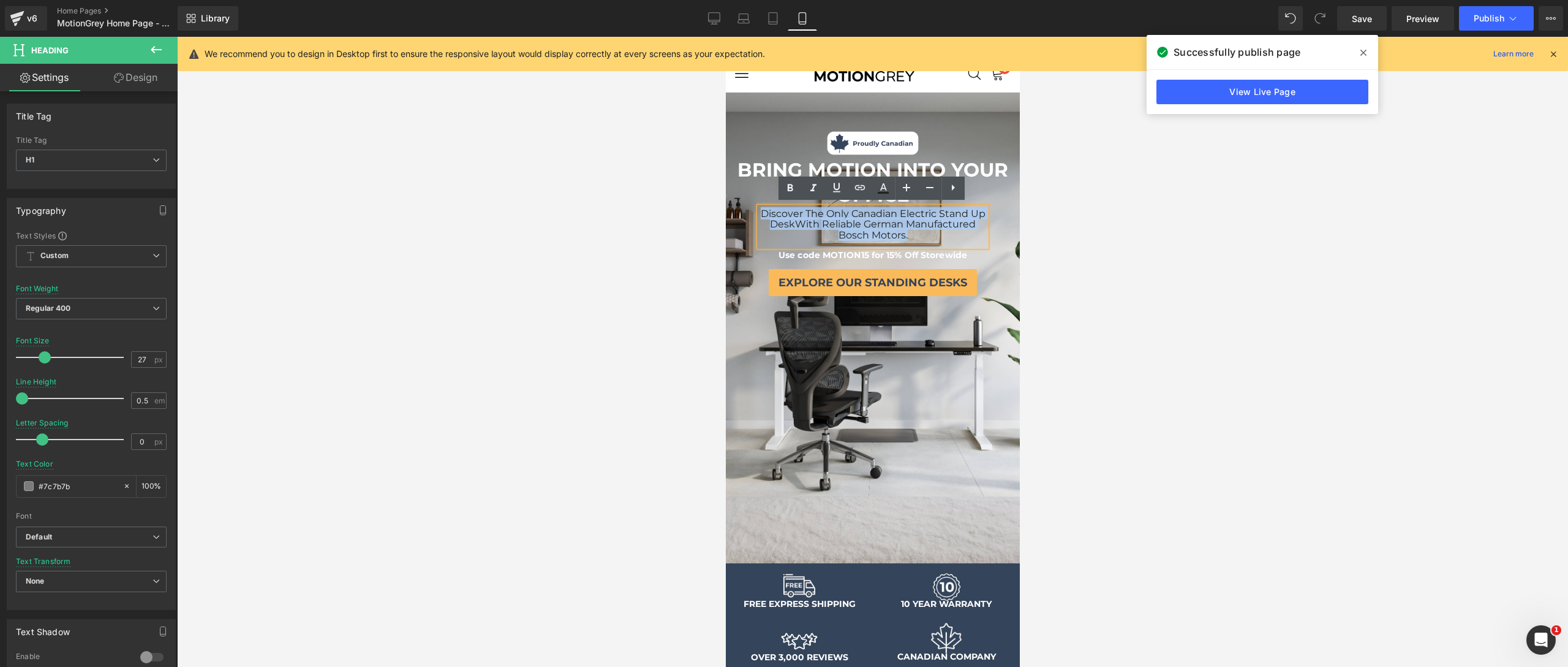
drag, startPoint x: 954, startPoint y: 235, endPoint x: 707, endPoint y: 208, distance: 248.5
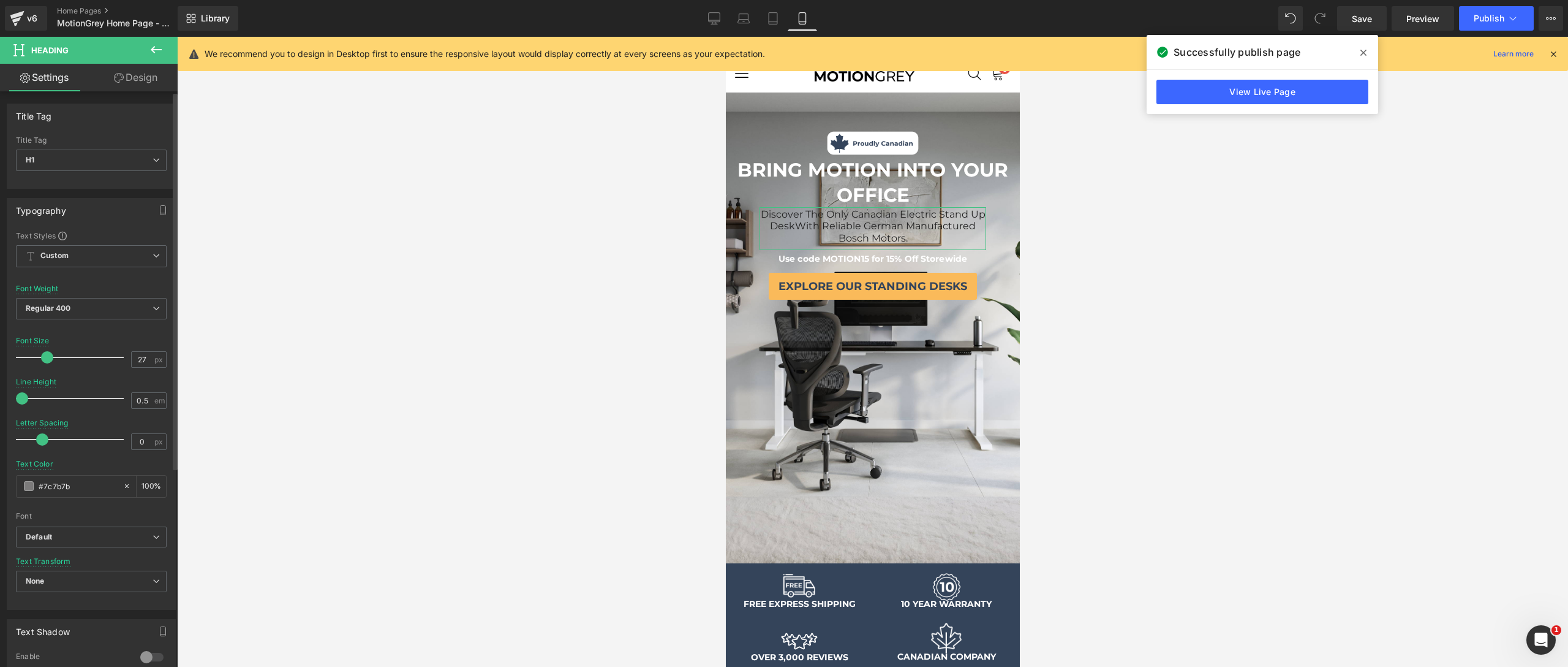
click at [47, 357] on span at bounding box center [47, 357] width 12 height 12
click at [965, 251] on div "Use code MOTION15 for 15% Off Storewide Text Block" at bounding box center [872, 257] width 227 height 14
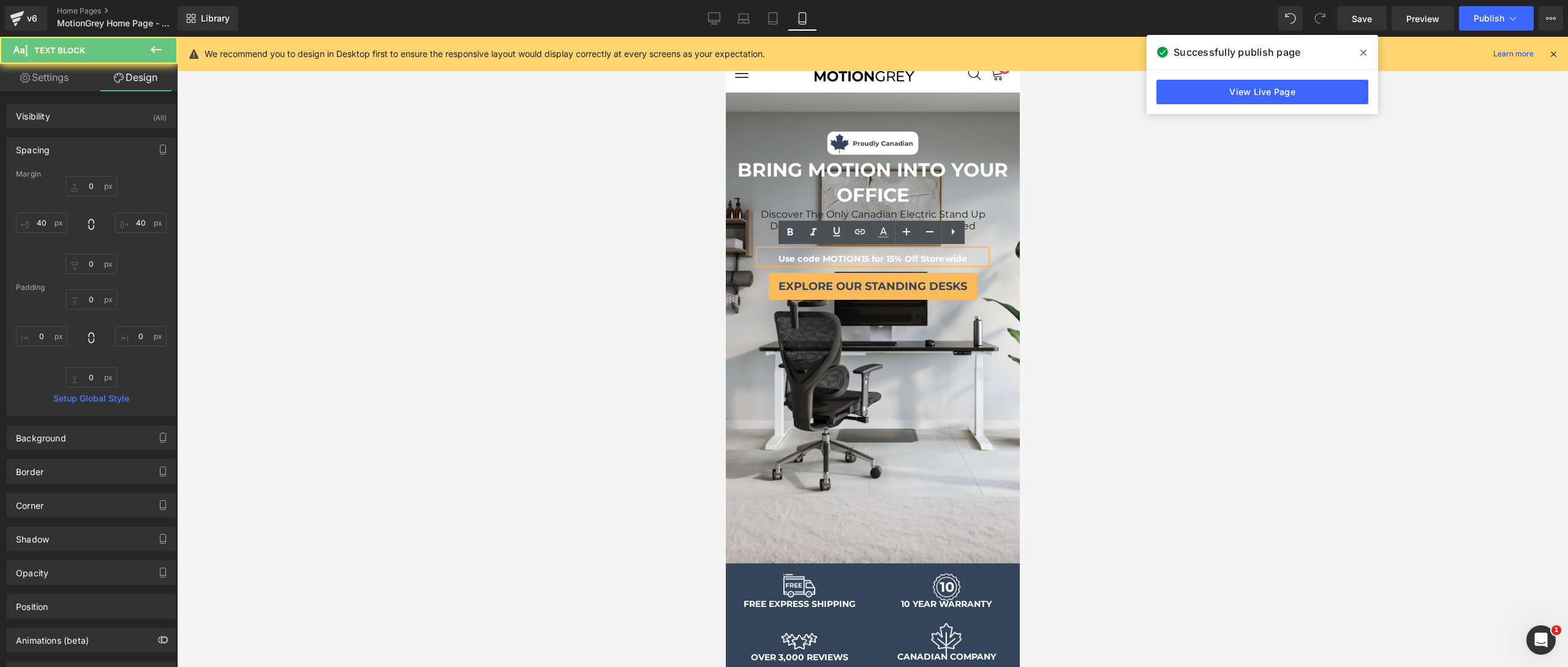
click at [961, 256] on span "Use code MOTION15 for 15% Off Storewide" at bounding box center [872, 259] width 188 height 11
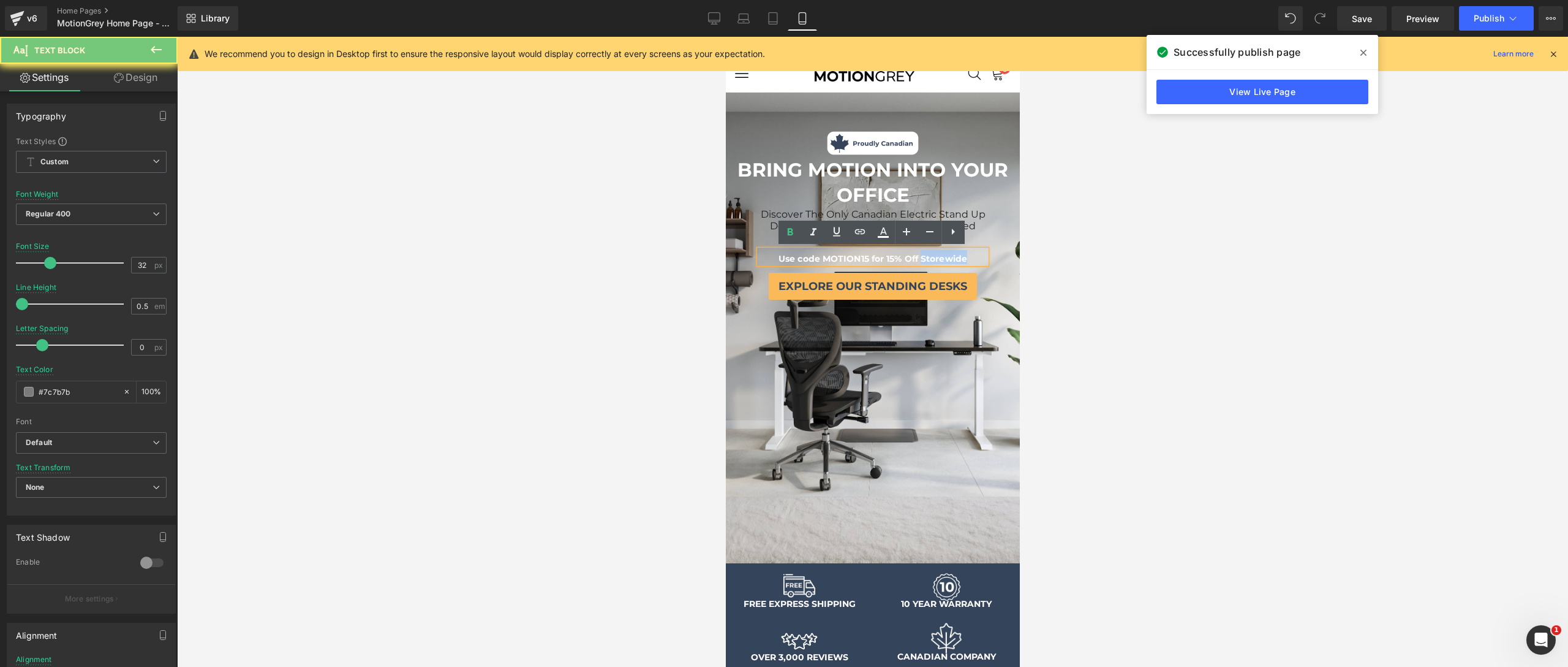
click at [961, 256] on span "Use code MOTION15 for 15% Off Storewide" at bounding box center [872, 259] width 188 height 11
click at [778, 257] on span "Use code MOTION15 for 15% Off Storewide" at bounding box center [872, 259] width 188 height 11
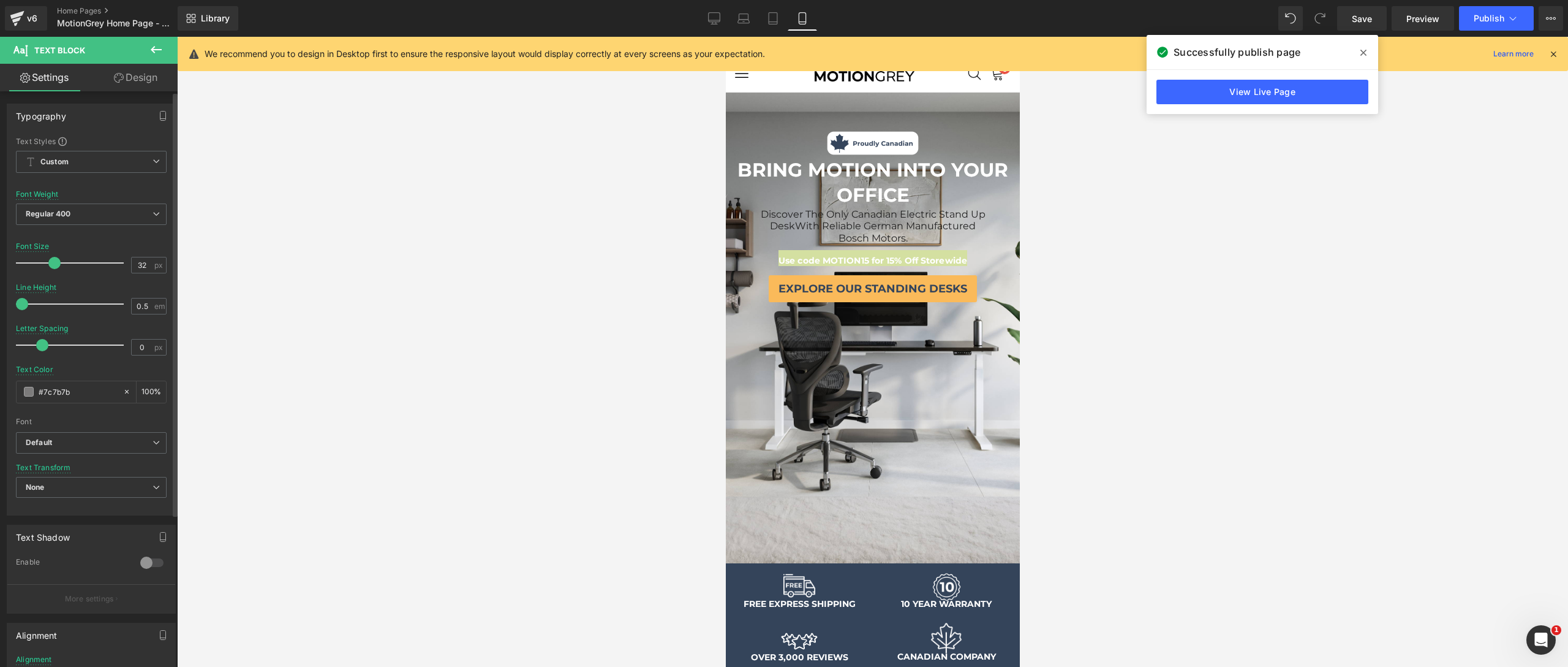
click at [50, 264] on span at bounding box center [55, 263] width 12 height 12
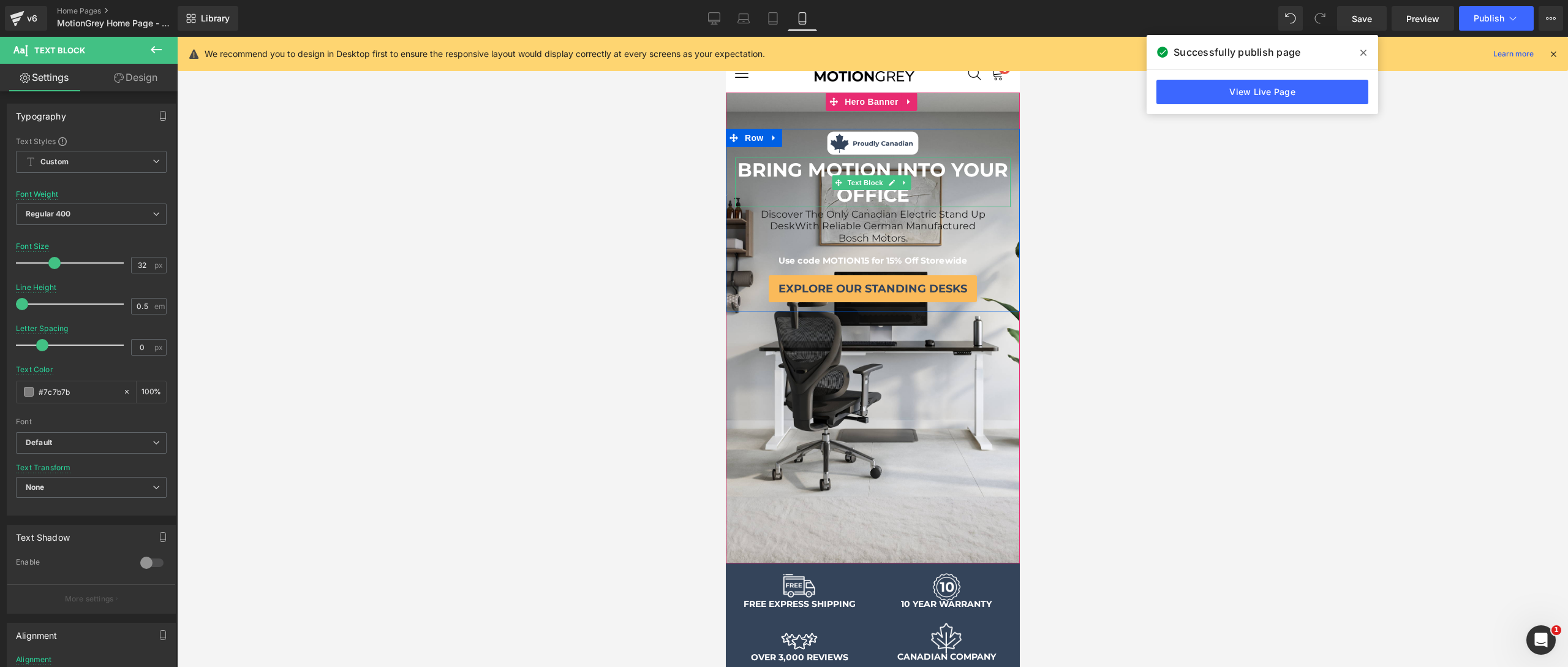
click at [918, 199] on p "BRING MOTION INTO YOUR OFFICE" at bounding box center [872, 182] width 276 height 50
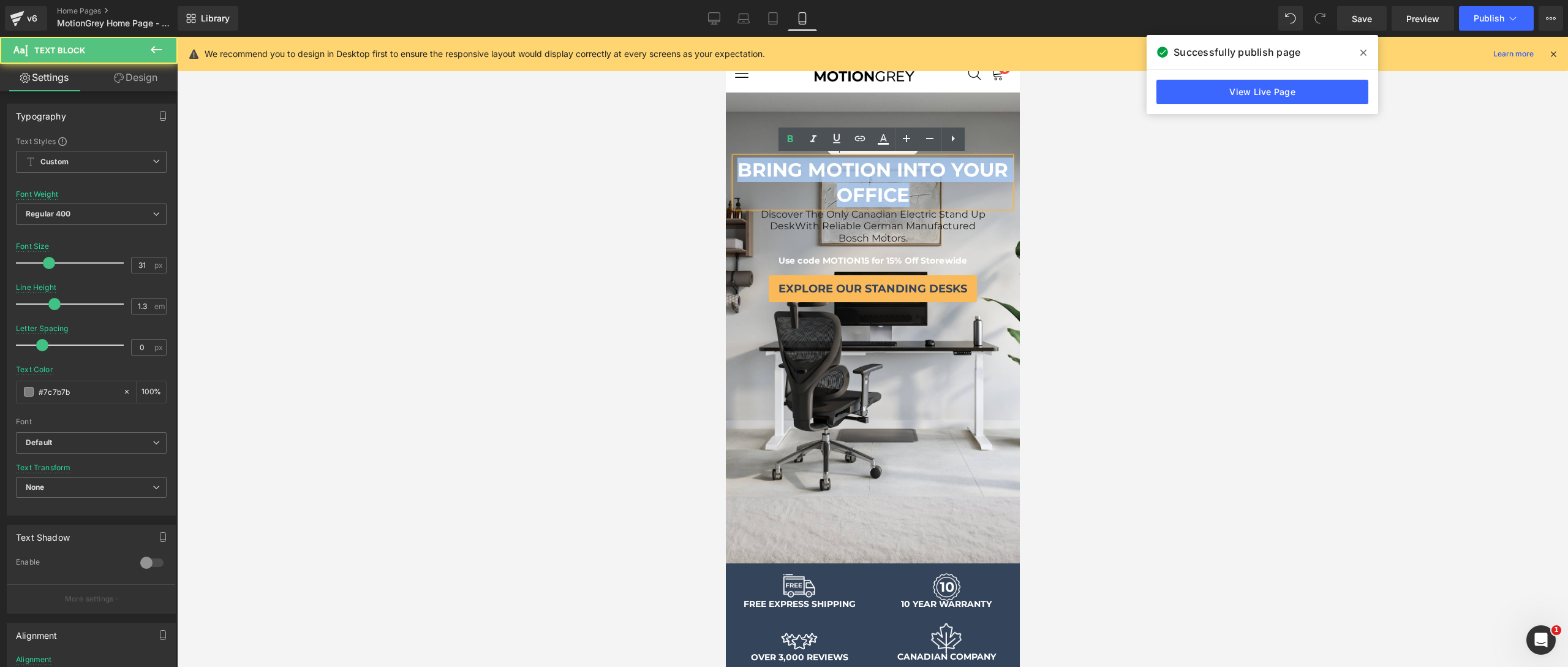
drag, startPoint x: 918, startPoint y: 187, endPoint x: 711, endPoint y: 162, distance: 208.5
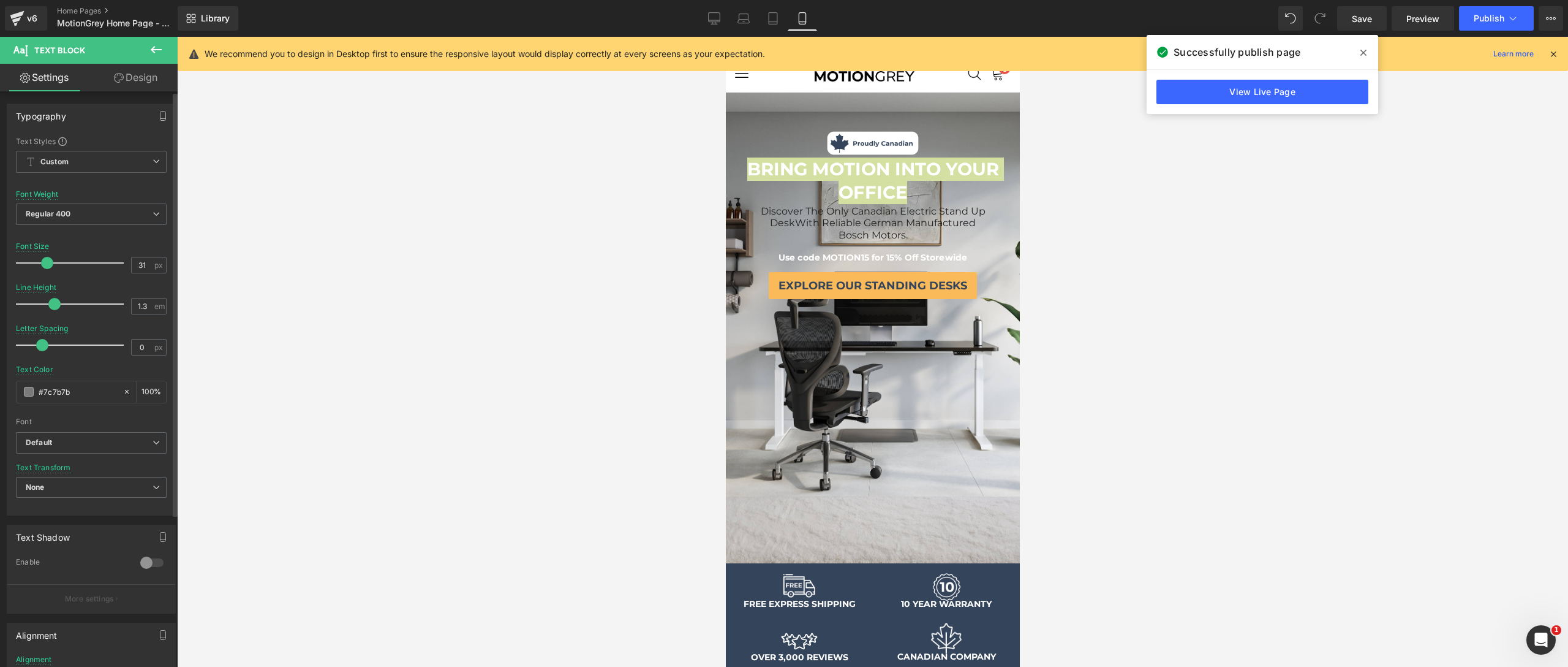
click at [45, 266] on span at bounding box center [47, 263] width 12 height 12
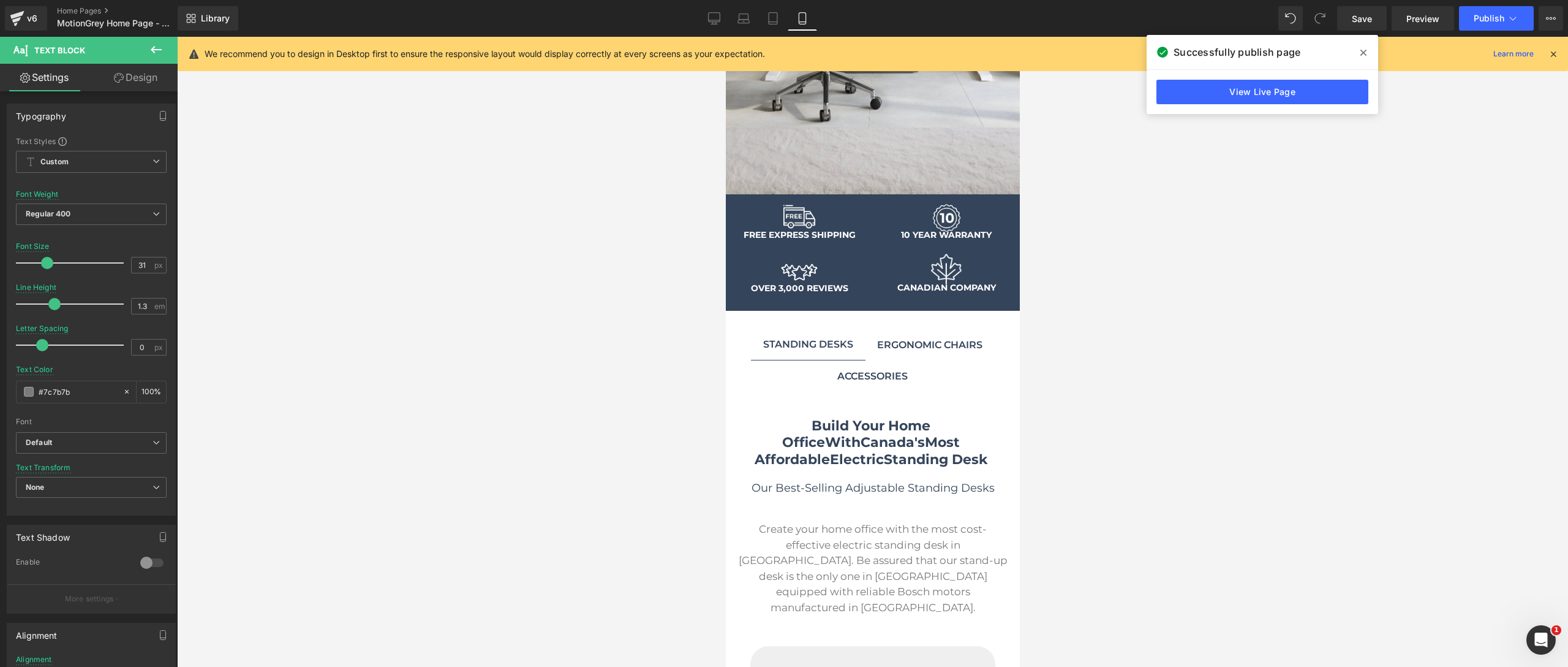
scroll to position [565, 0]
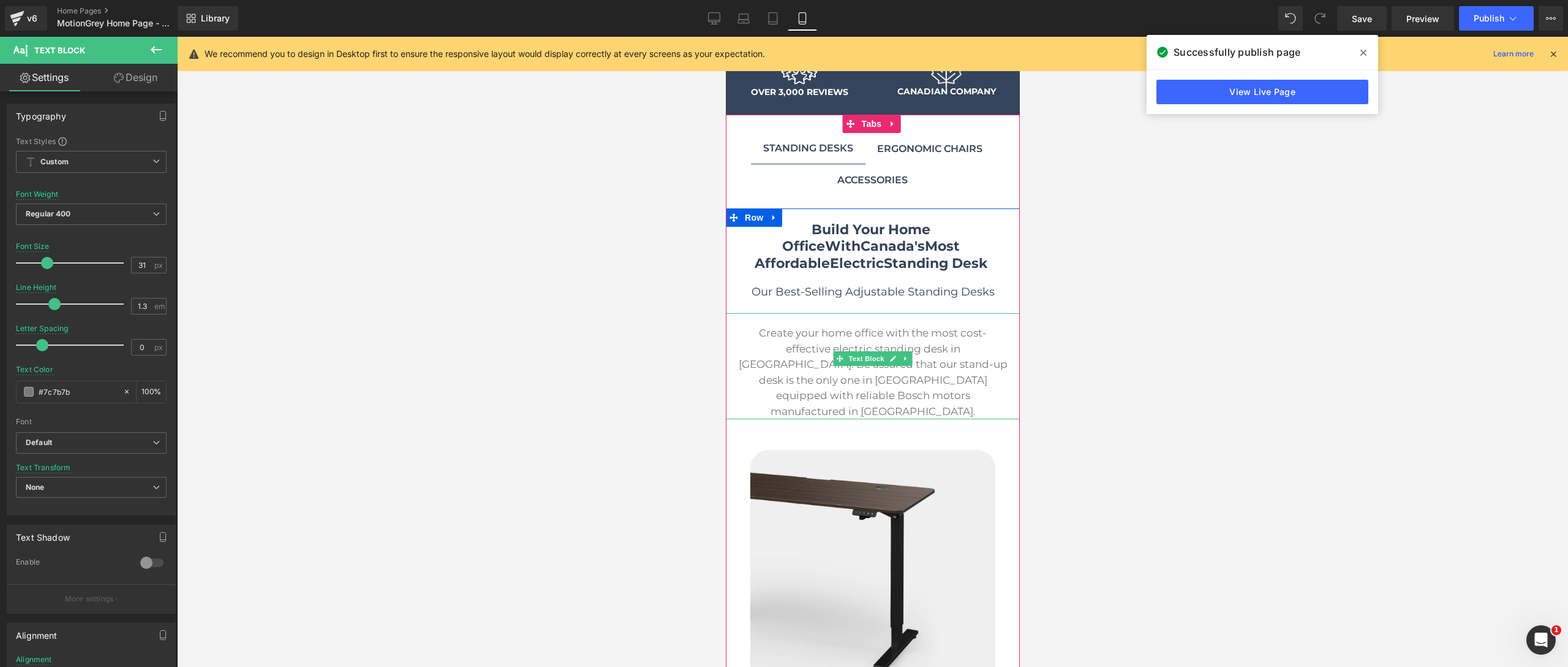
click at [910, 359] on link at bounding box center [905, 359] width 13 height 15
click at [952, 387] on p "Create your home office with the most cost-effective electric standing desk in …" at bounding box center [872, 372] width 270 height 94
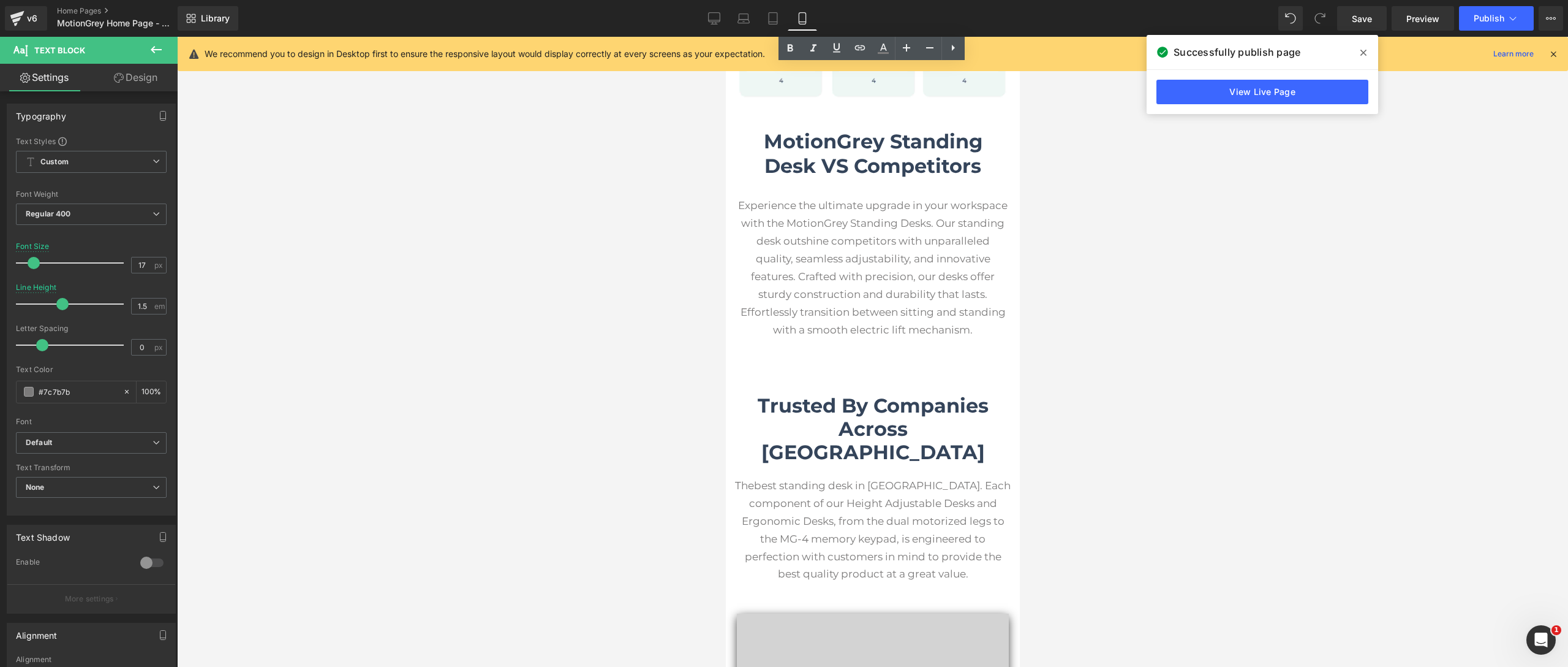
scroll to position [3297, 0]
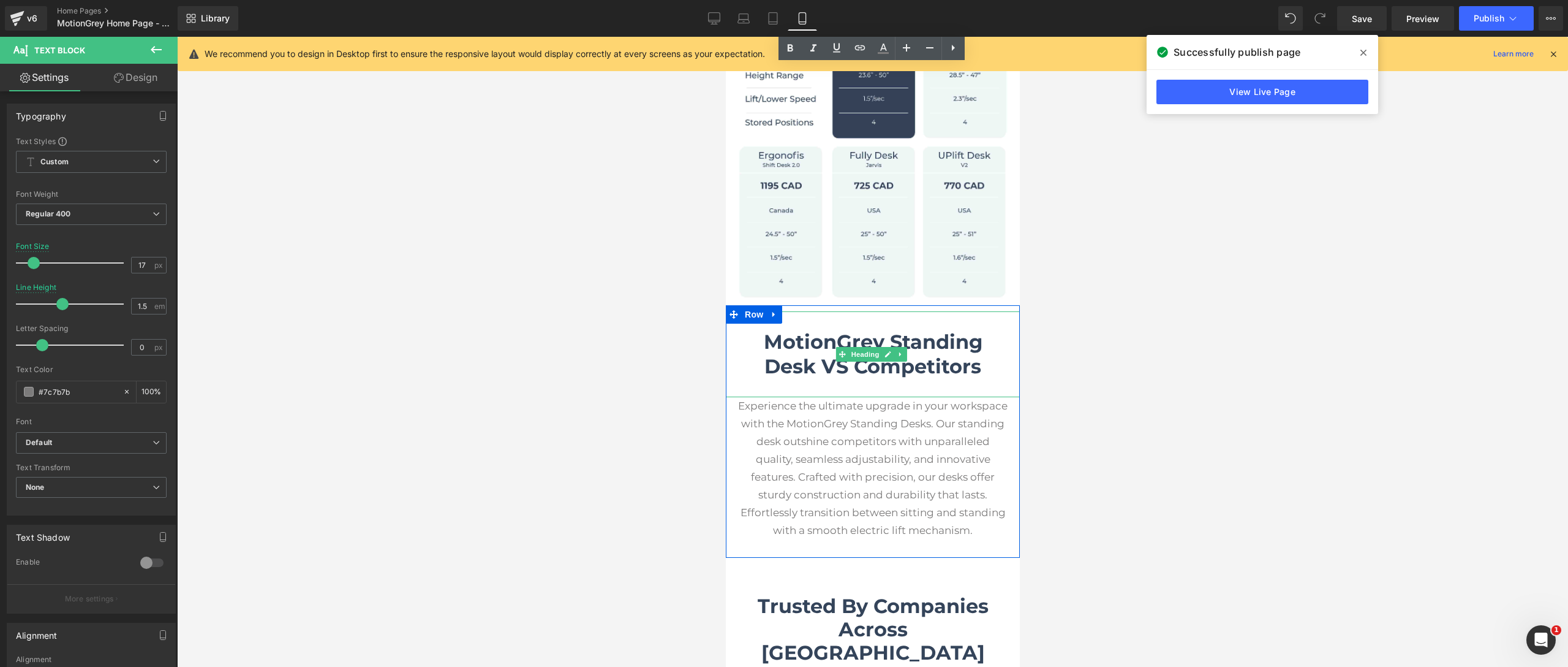
click at [946, 330] on span "MotionGrey Standing Desk VS Competitors" at bounding box center [872, 354] width 219 height 48
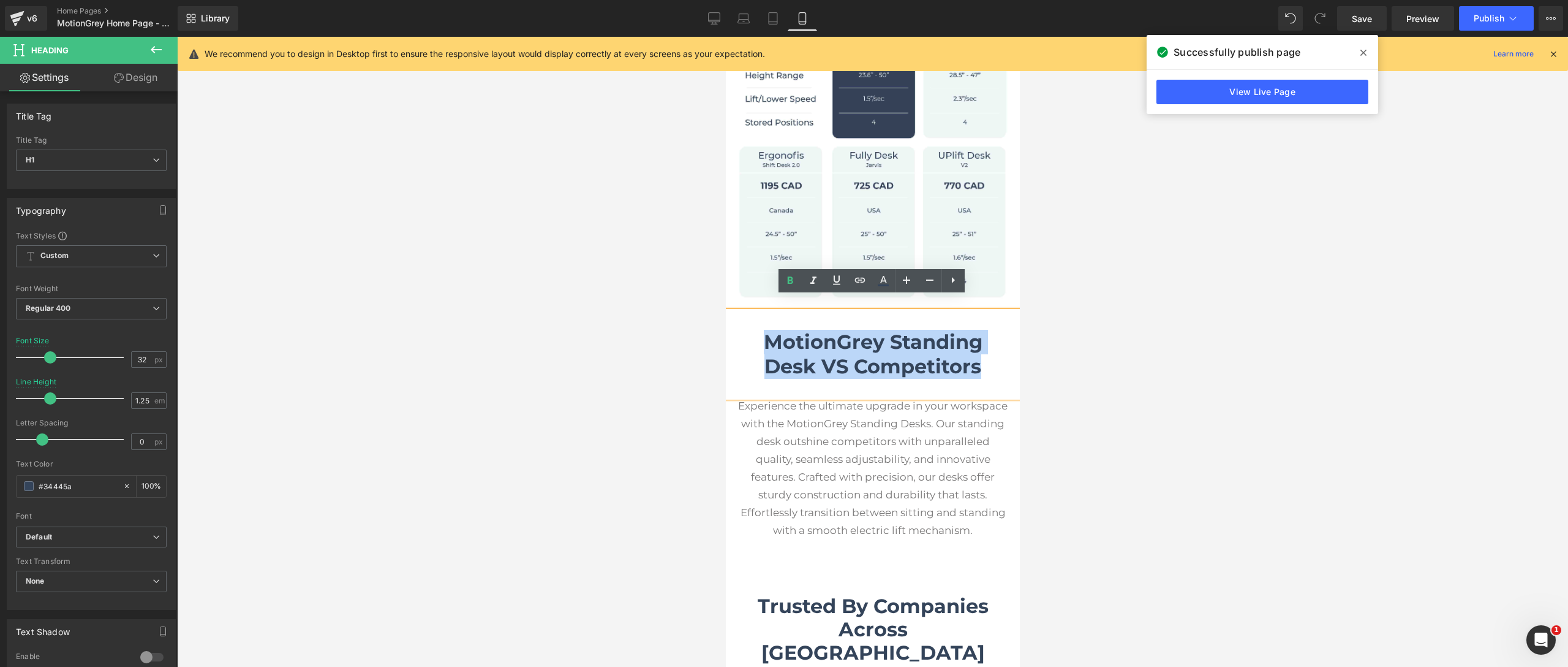
drag, startPoint x: 978, startPoint y: 356, endPoint x: 753, endPoint y: 325, distance: 227.1
click at [753, 329] on h1 "MotionGrey Standing Desk VS Competitors" at bounding box center [872, 354] width 270 height 49
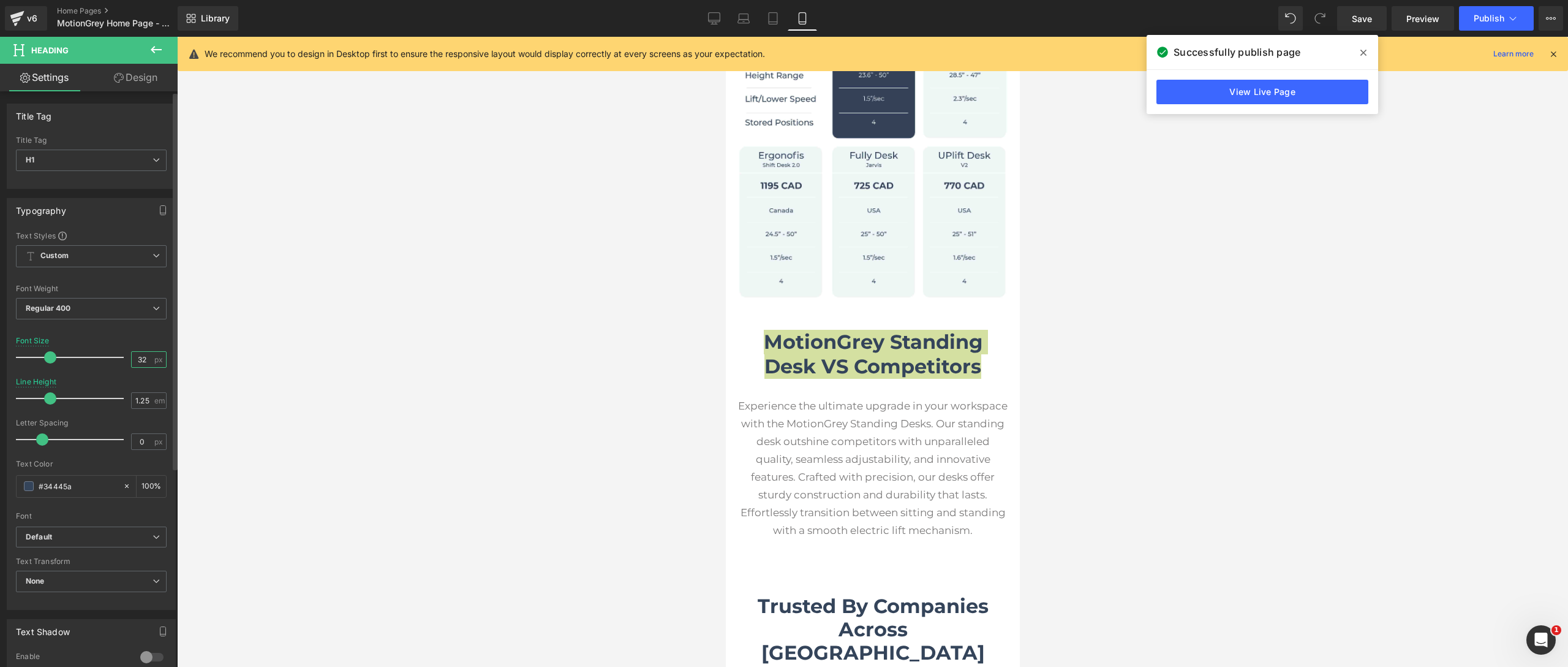
click at [136, 361] on input "32" at bounding box center [142, 359] width 22 height 16
type input "3"
type input "30"
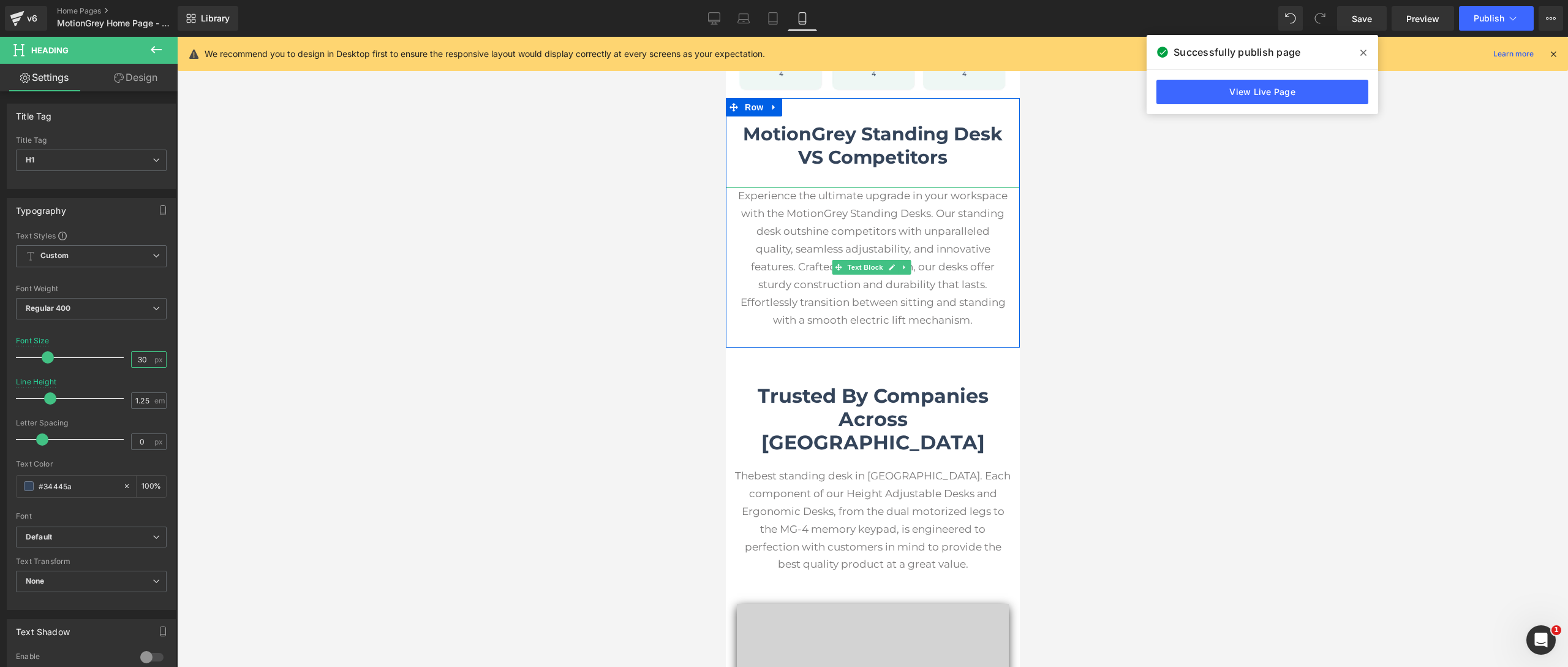
scroll to position [3524, 0]
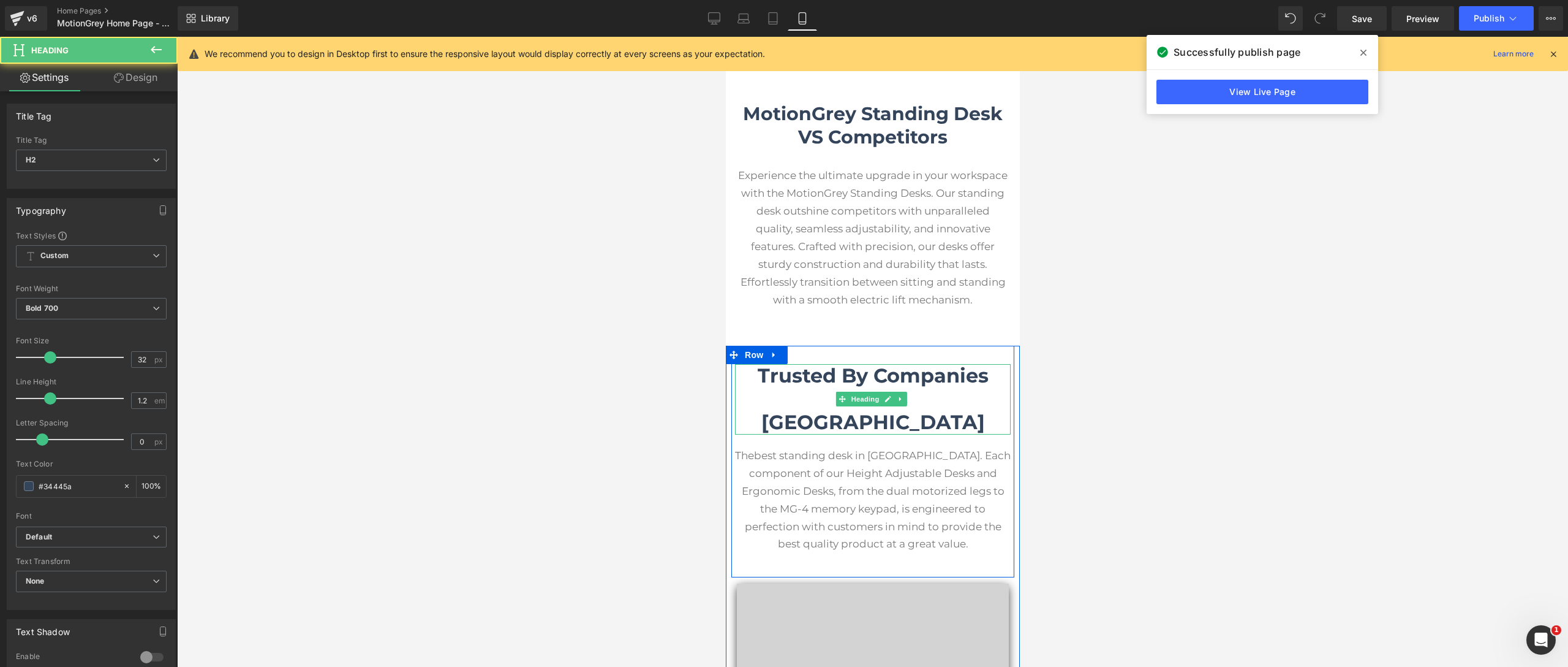
click at [910, 385] on h2 "Trusted By Companies Across [GEOGRAPHIC_DATA]" at bounding box center [872, 400] width 276 height 71
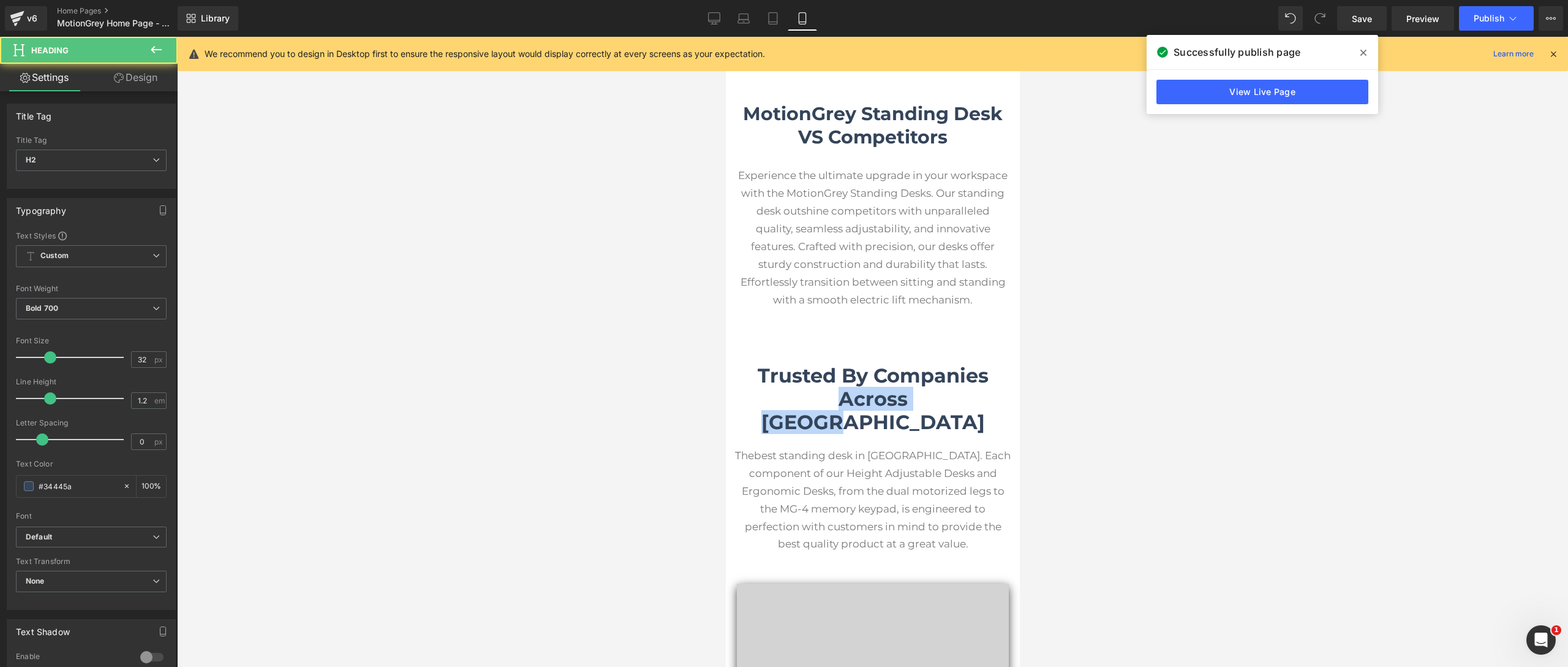
drag, startPoint x: 958, startPoint y: 385, endPoint x: 670, endPoint y: 378, distance: 288.1
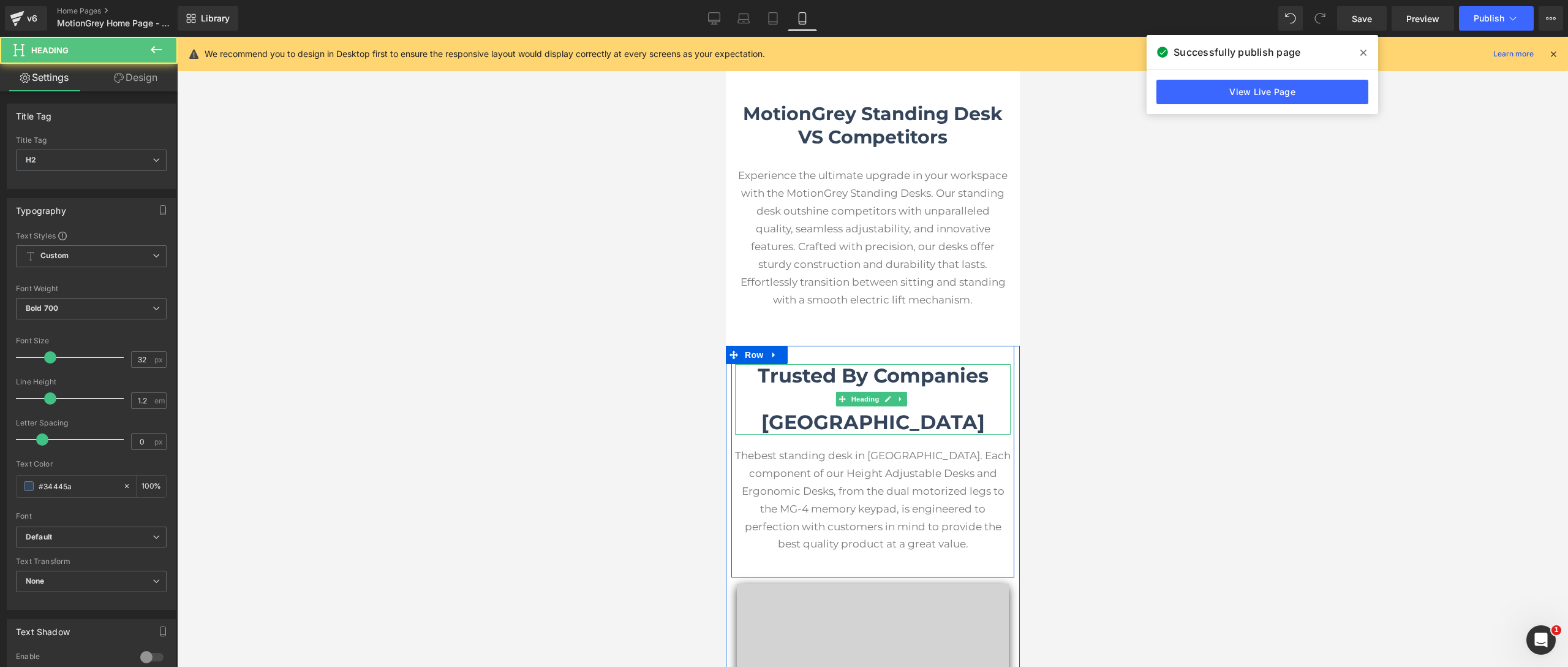
click at [955, 389] on h2 "Trusted By Companies Across [GEOGRAPHIC_DATA]" at bounding box center [872, 400] width 276 height 71
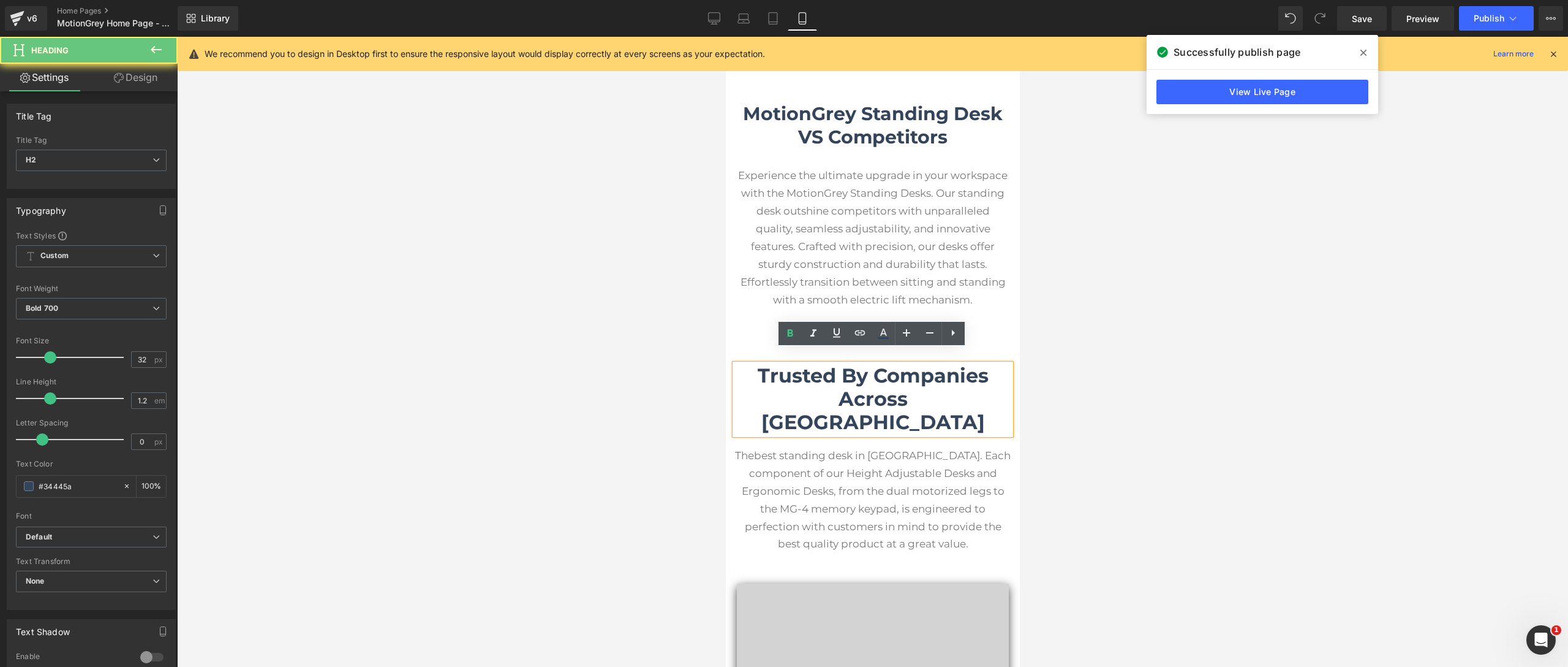
drag, startPoint x: 955, startPoint y: 389, endPoint x: 751, endPoint y: 345, distance: 208.7
click at [751, 346] on div "Trusted By Companies Across [GEOGRAPHIC_DATA] Heading The best standing desk in…" at bounding box center [872, 462] width 283 height 232
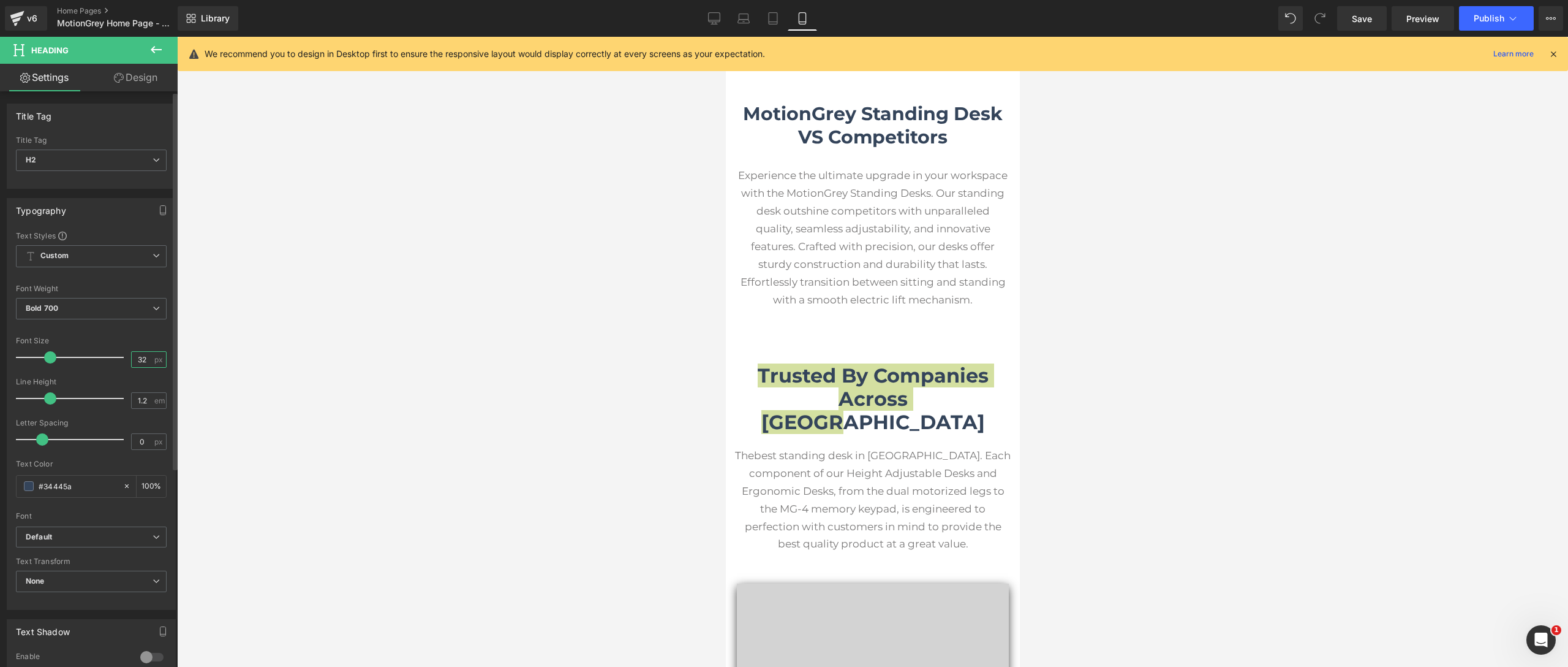
click at [138, 361] on input "32" at bounding box center [142, 359] width 22 height 16
type input "30"
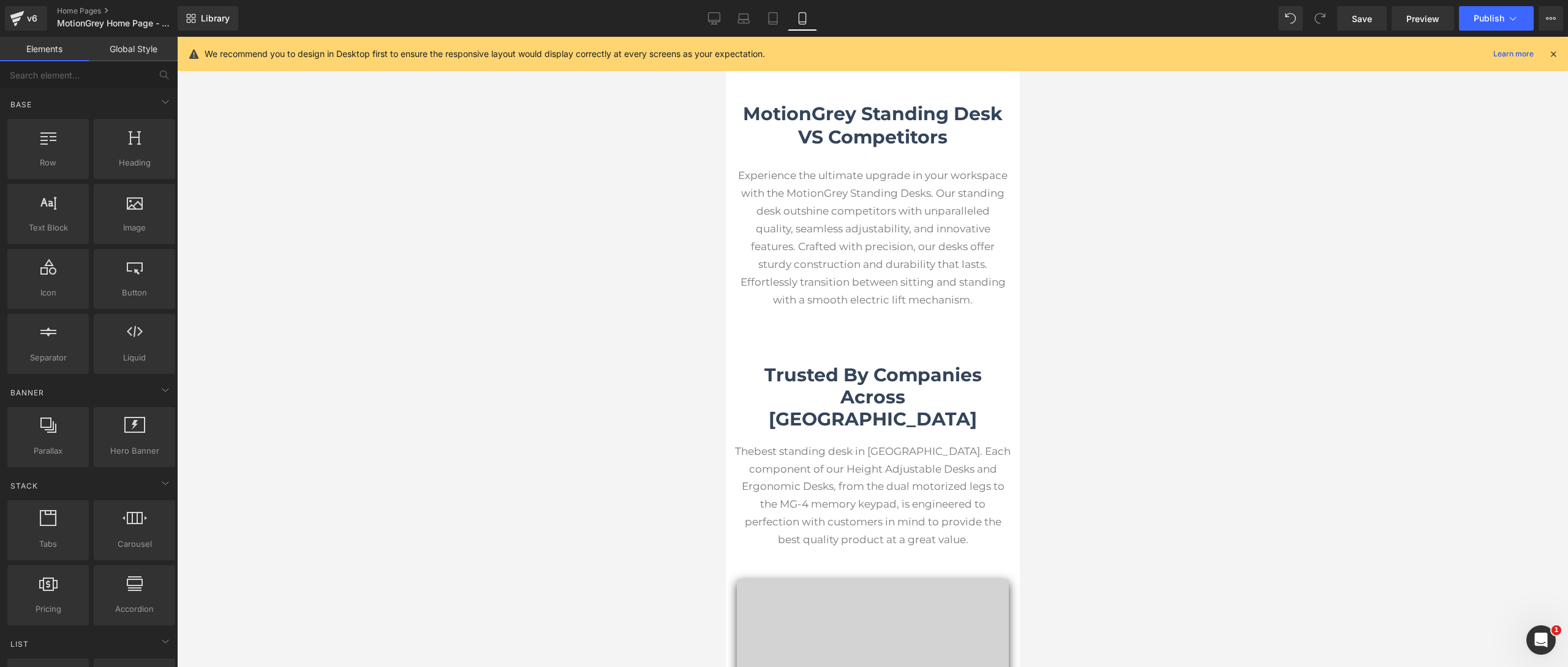
click at [305, 371] on div at bounding box center [872, 352] width 1391 height 630
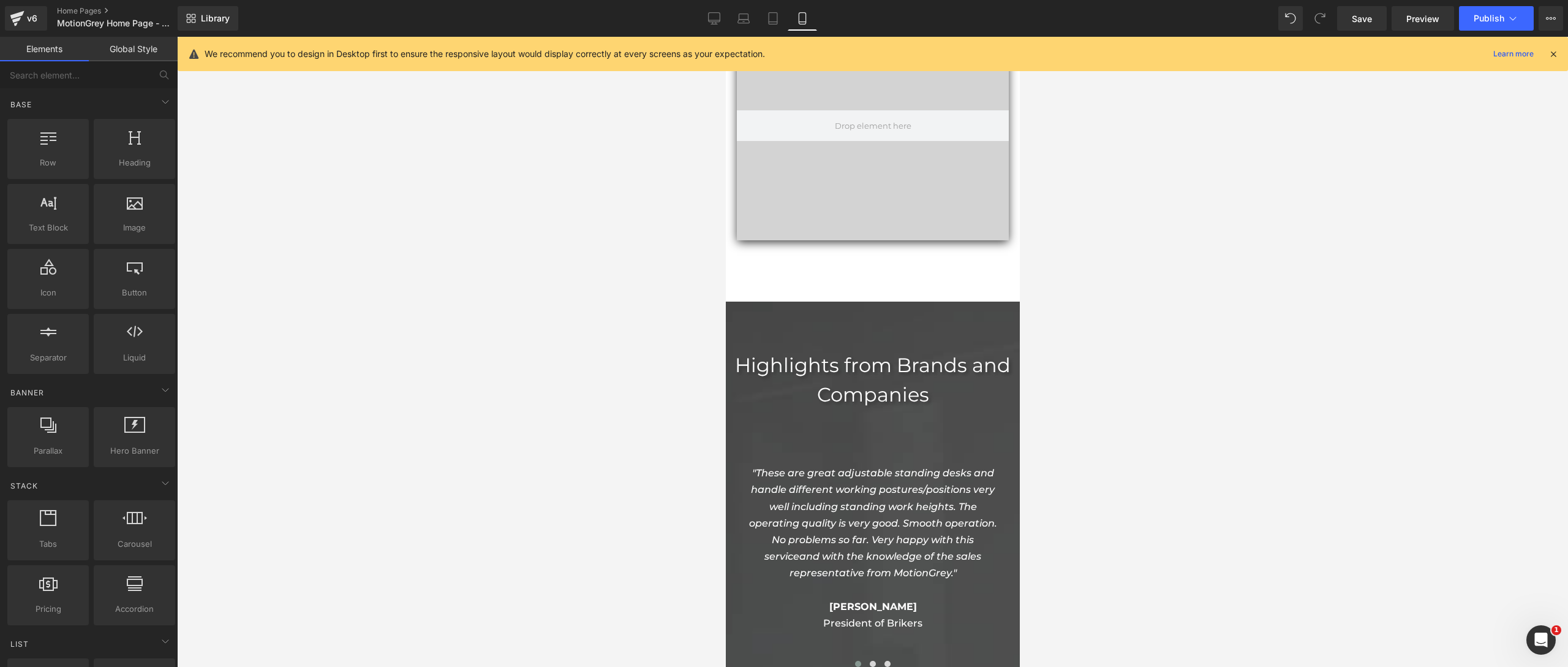
scroll to position [4092, 0]
click at [881, 363] on span "Highlights from Brands and Companies" at bounding box center [872, 380] width 276 height 53
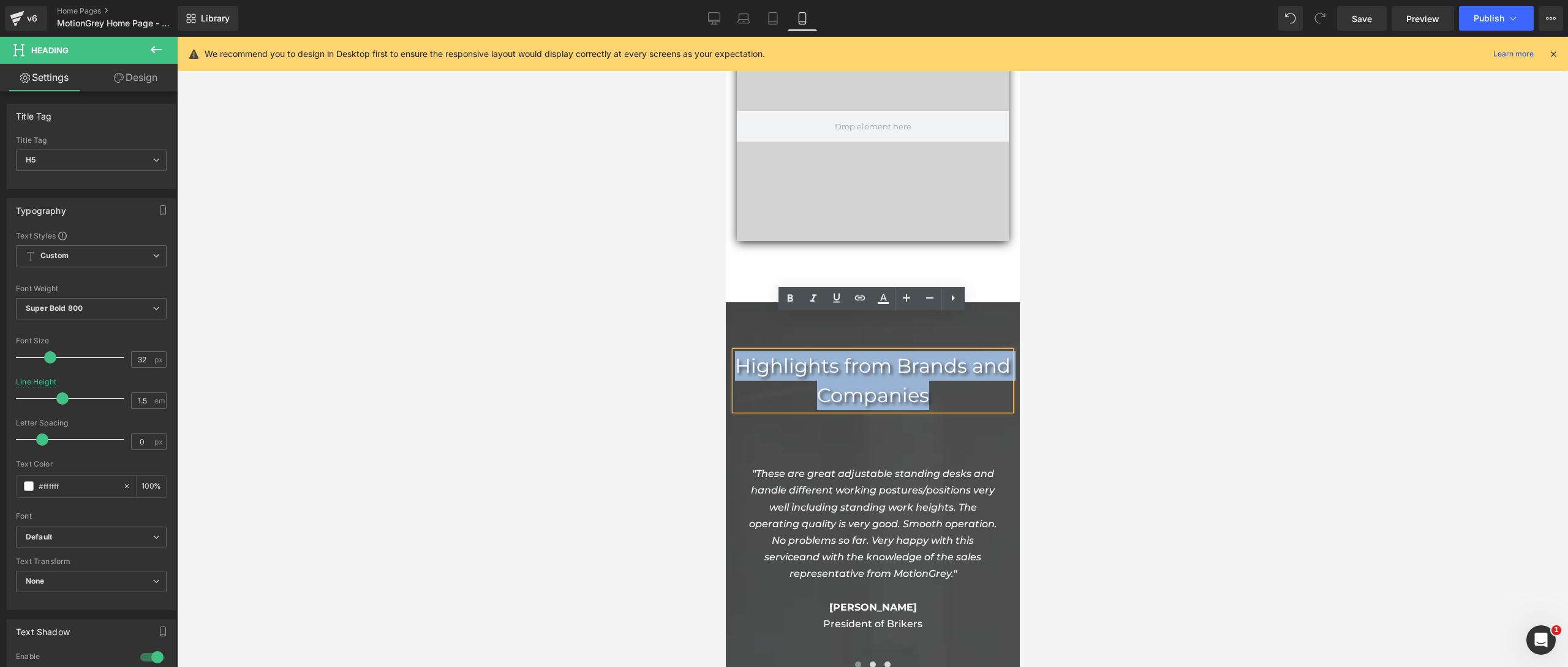
drag, startPoint x: 957, startPoint y: 357, endPoint x: 929, endPoint y: 351, distance: 28.6
click at [929, 351] on h5 "Highlights from Brands and Companies" at bounding box center [872, 380] width 276 height 59
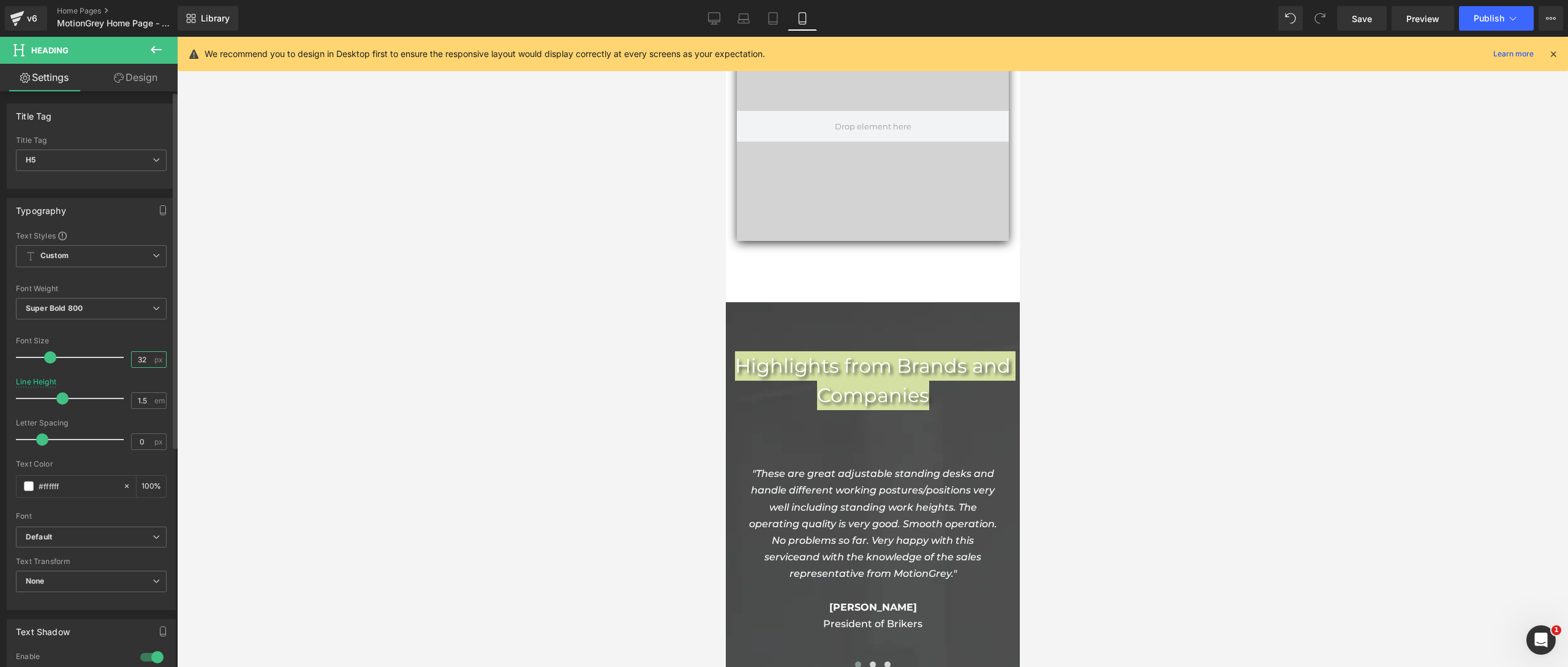
click at [143, 362] on input "32" at bounding box center [142, 359] width 22 height 16
type input "30"
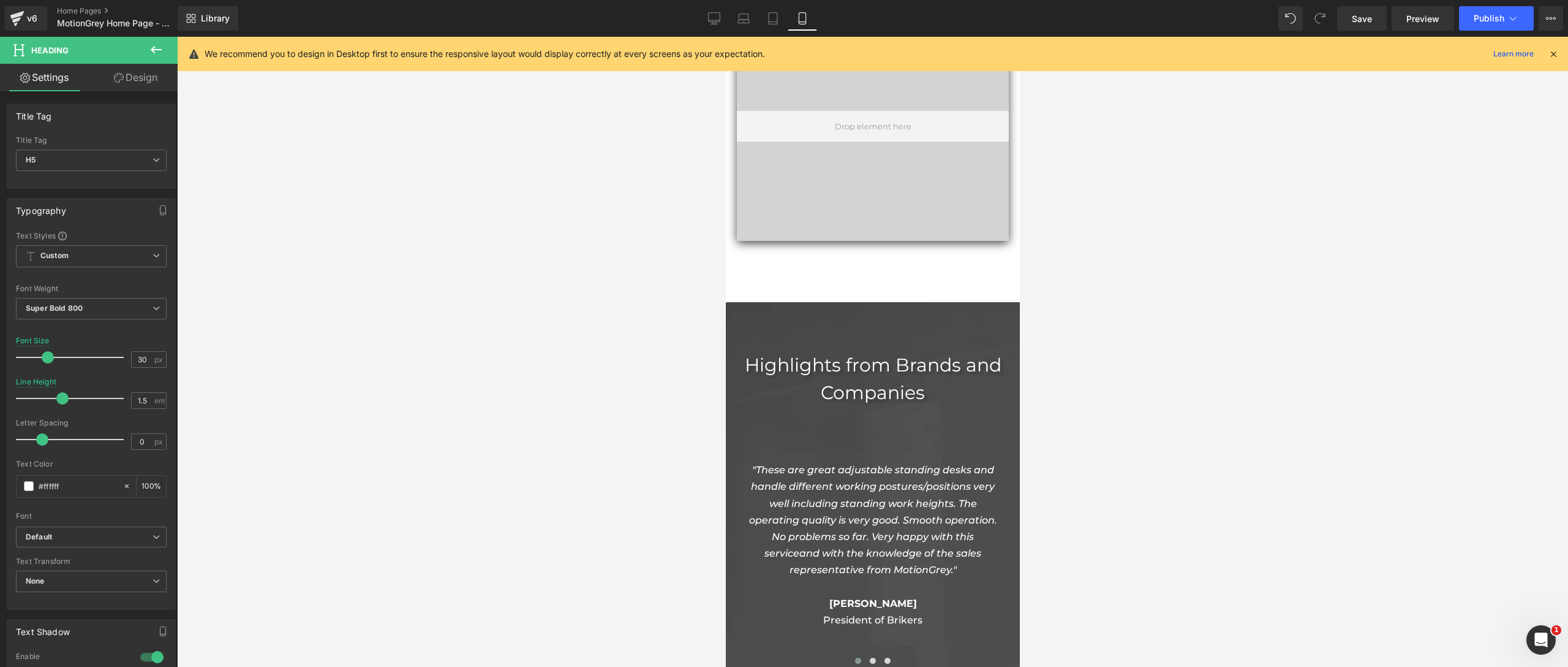
click at [650, 473] on div at bounding box center [872, 352] width 1391 height 630
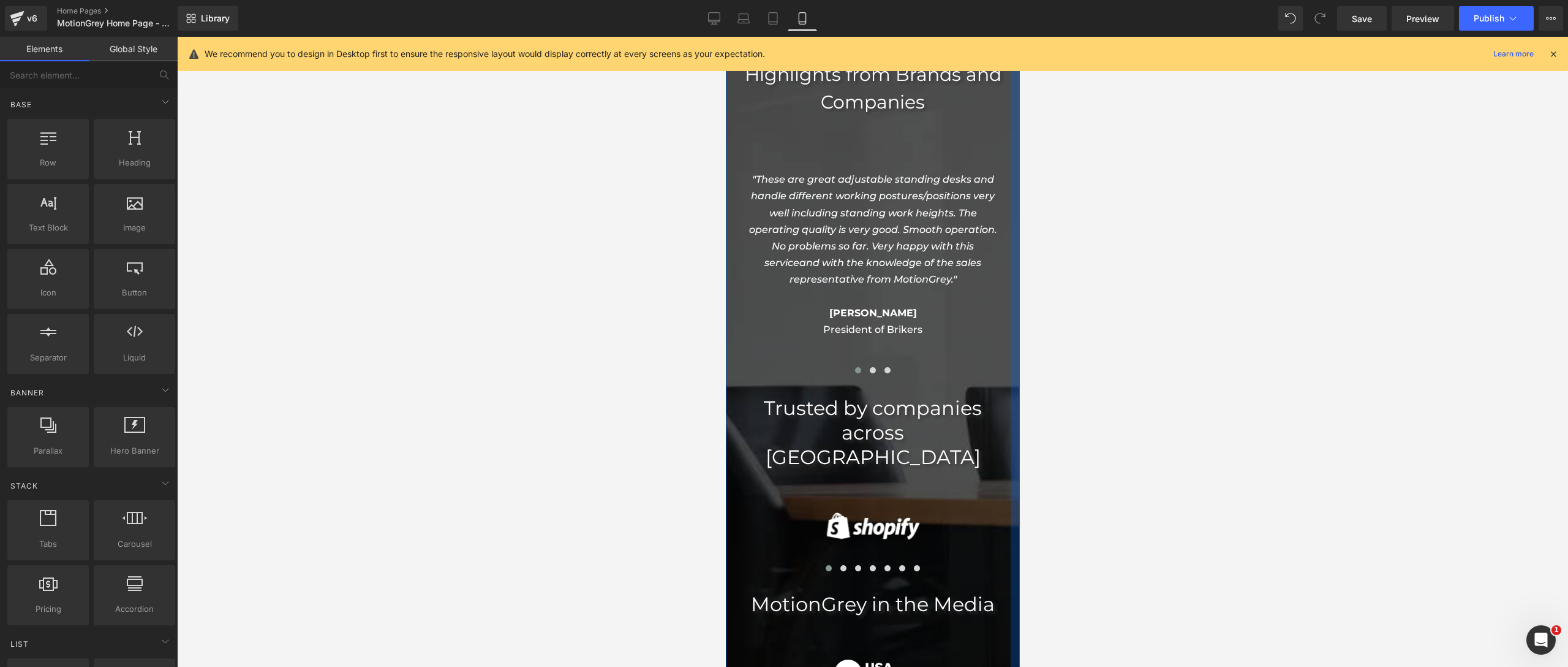
scroll to position [4387, 0]
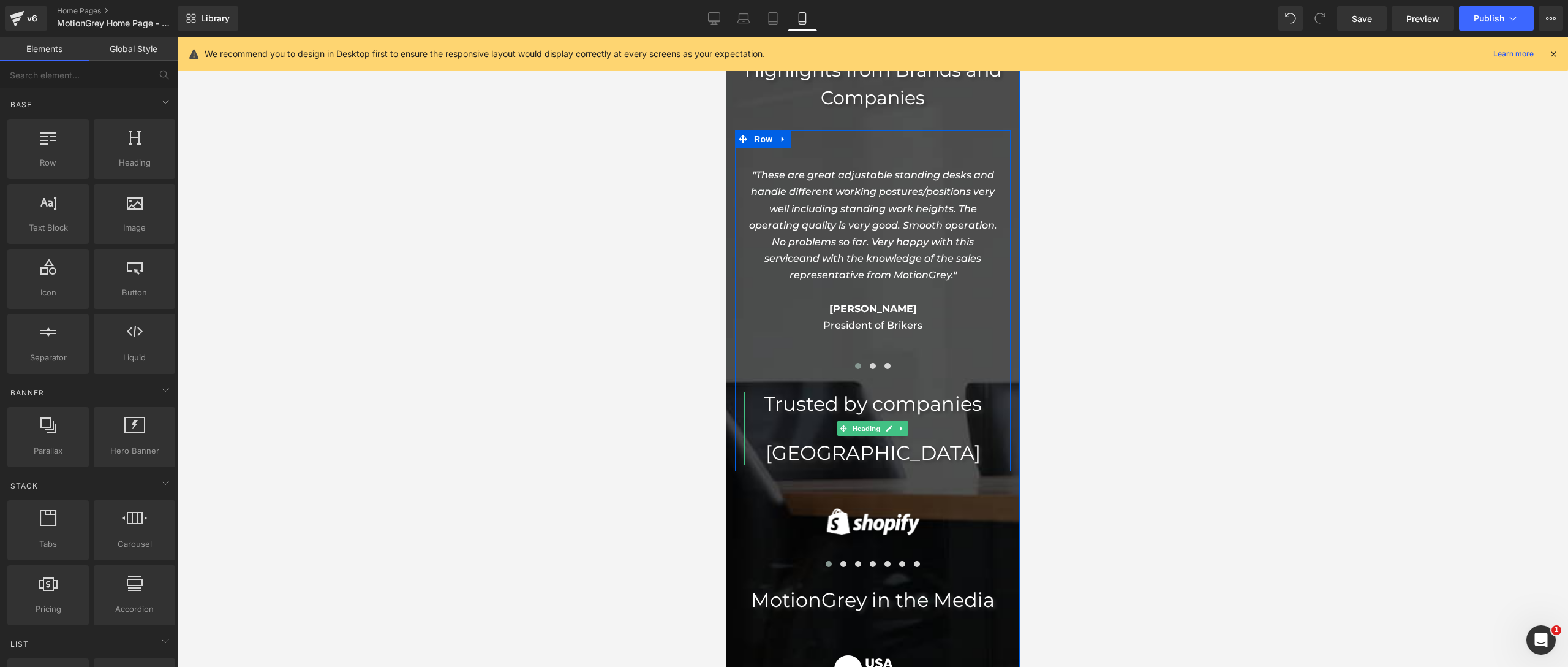
click at [908, 392] on span "Trusted by companies across [GEOGRAPHIC_DATA]" at bounding box center [872, 428] width 218 height 73
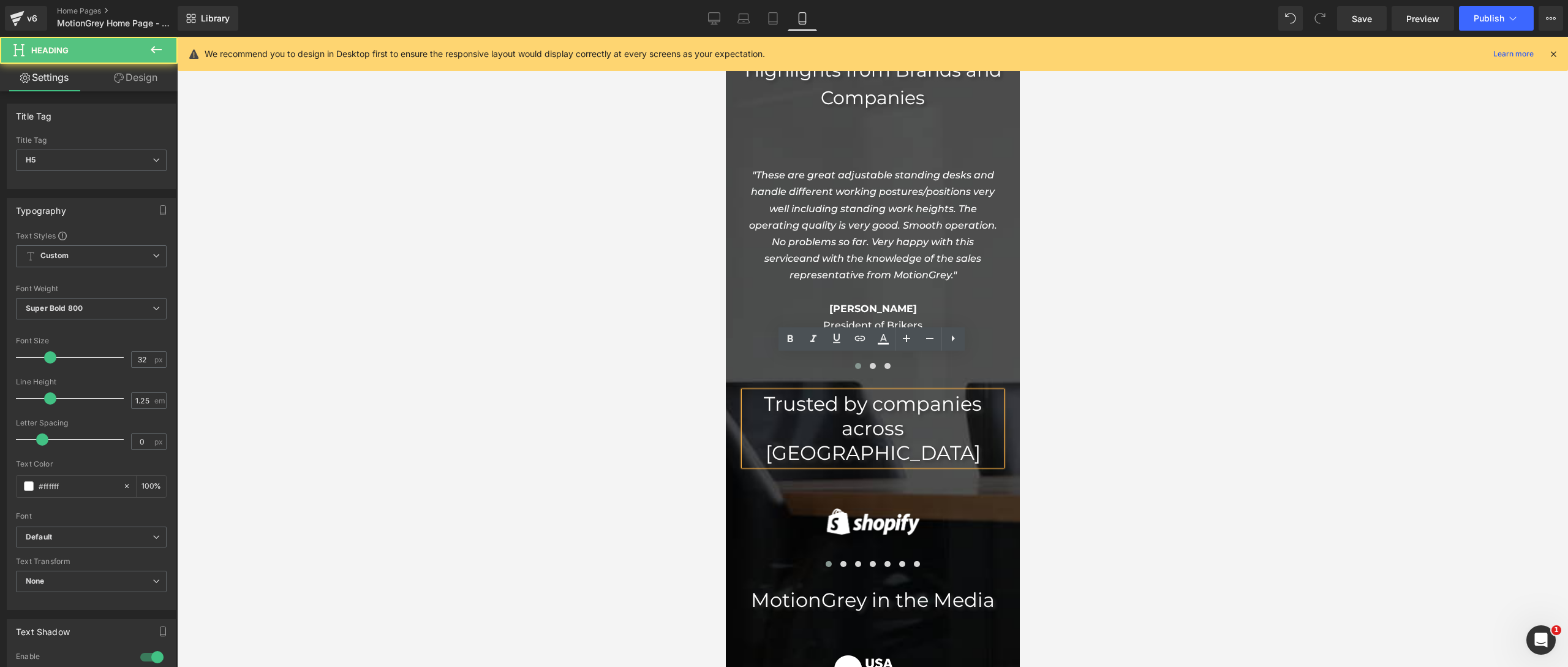
click at [953, 392] on h5 "Trusted by companies across [GEOGRAPHIC_DATA]" at bounding box center [872, 428] width 257 height 74
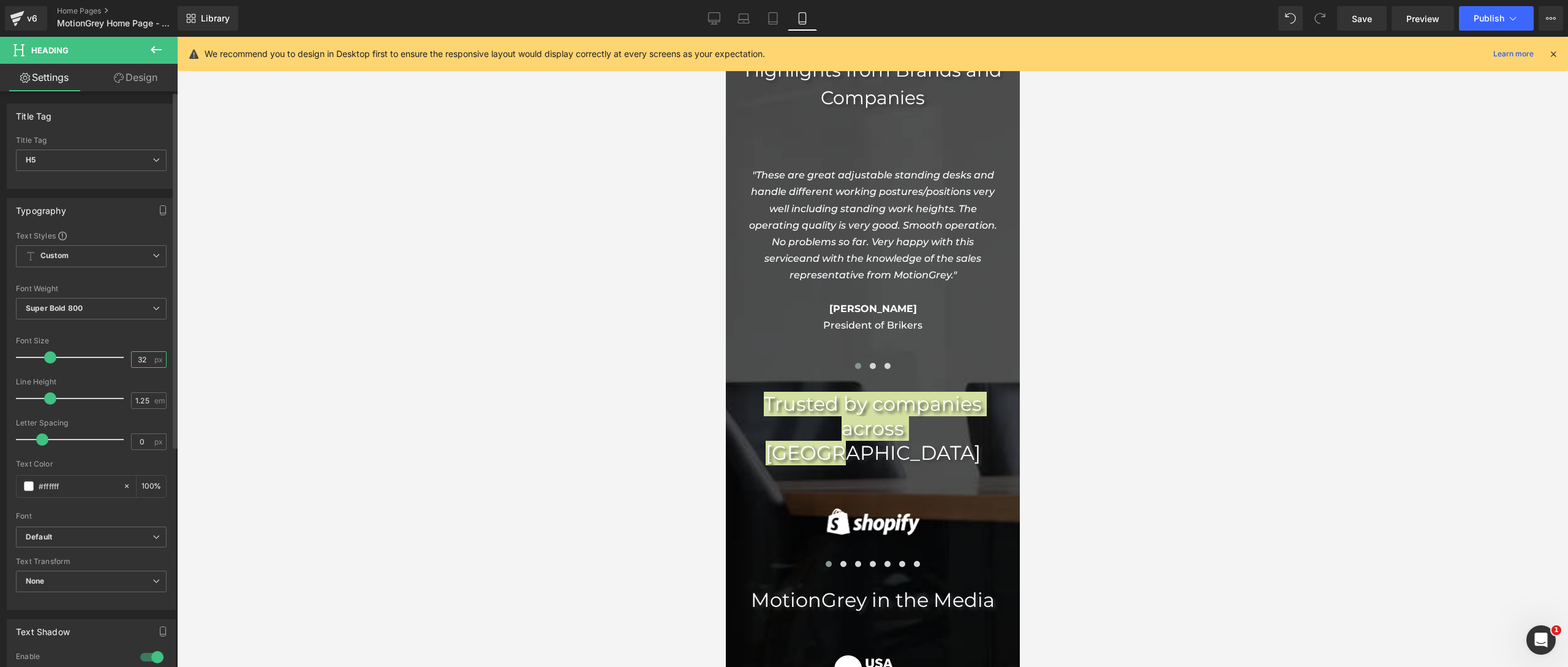
click at [140, 365] on input "32" at bounding box center [142, 359] width 22 height 16
type input "30"
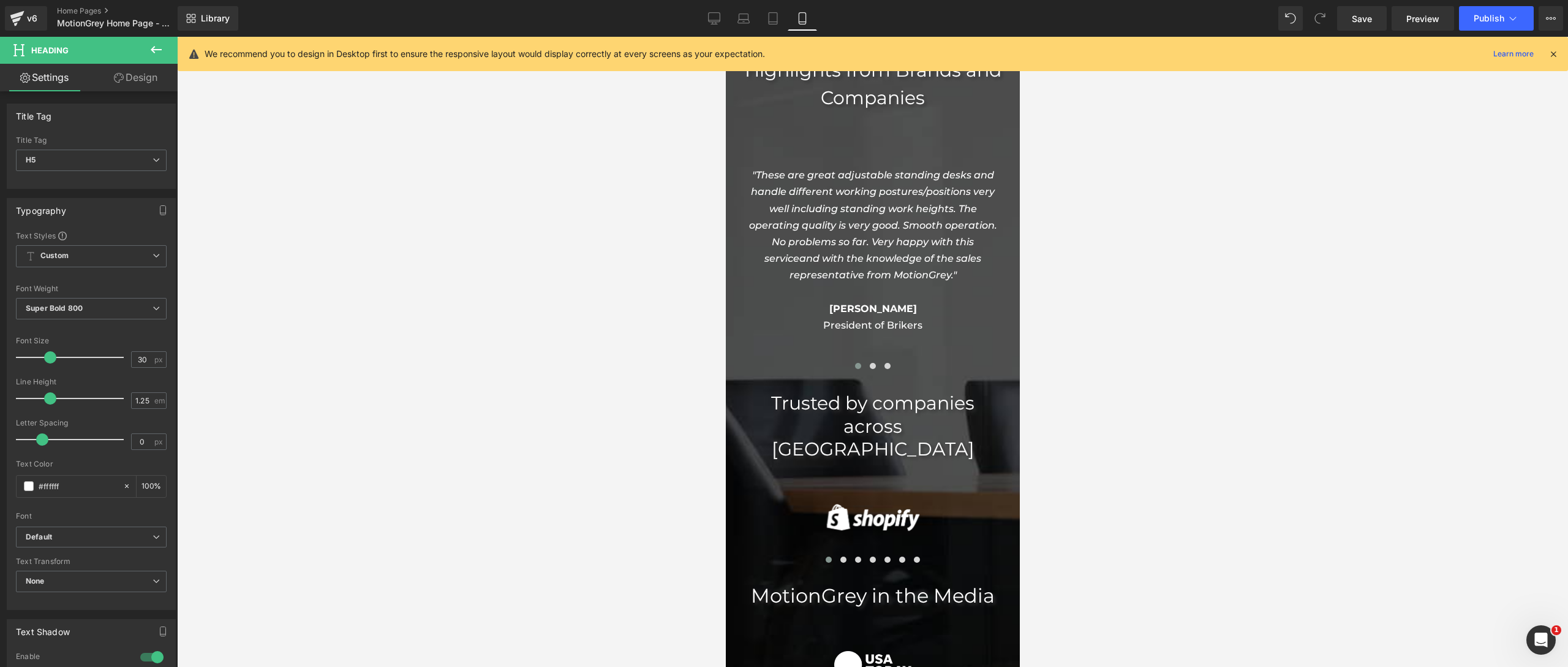
click at [270, 388] on div at bounding box center [872, 352] width 1391 height 630
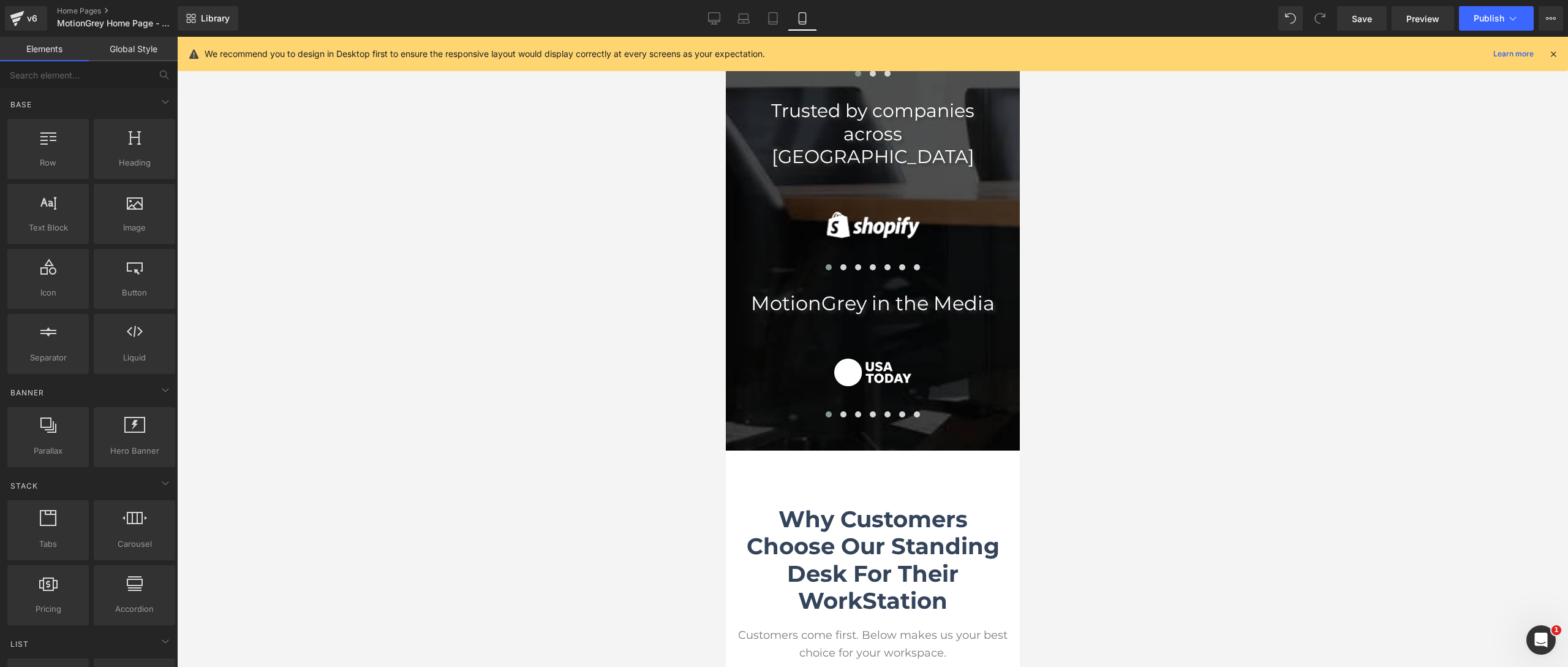
scroll to position [4657, 0]
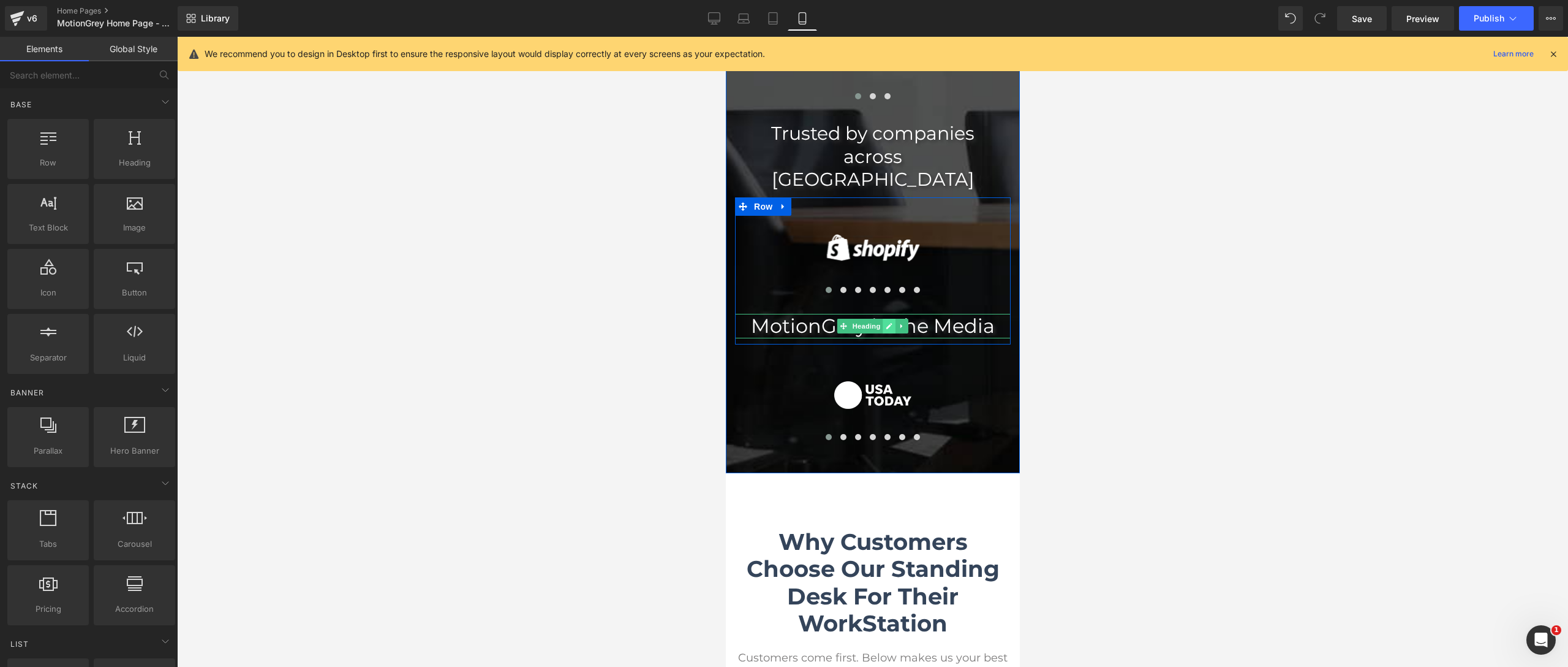
click at [893, 319] on link at bounding box center [889, 326] width 13 height 15
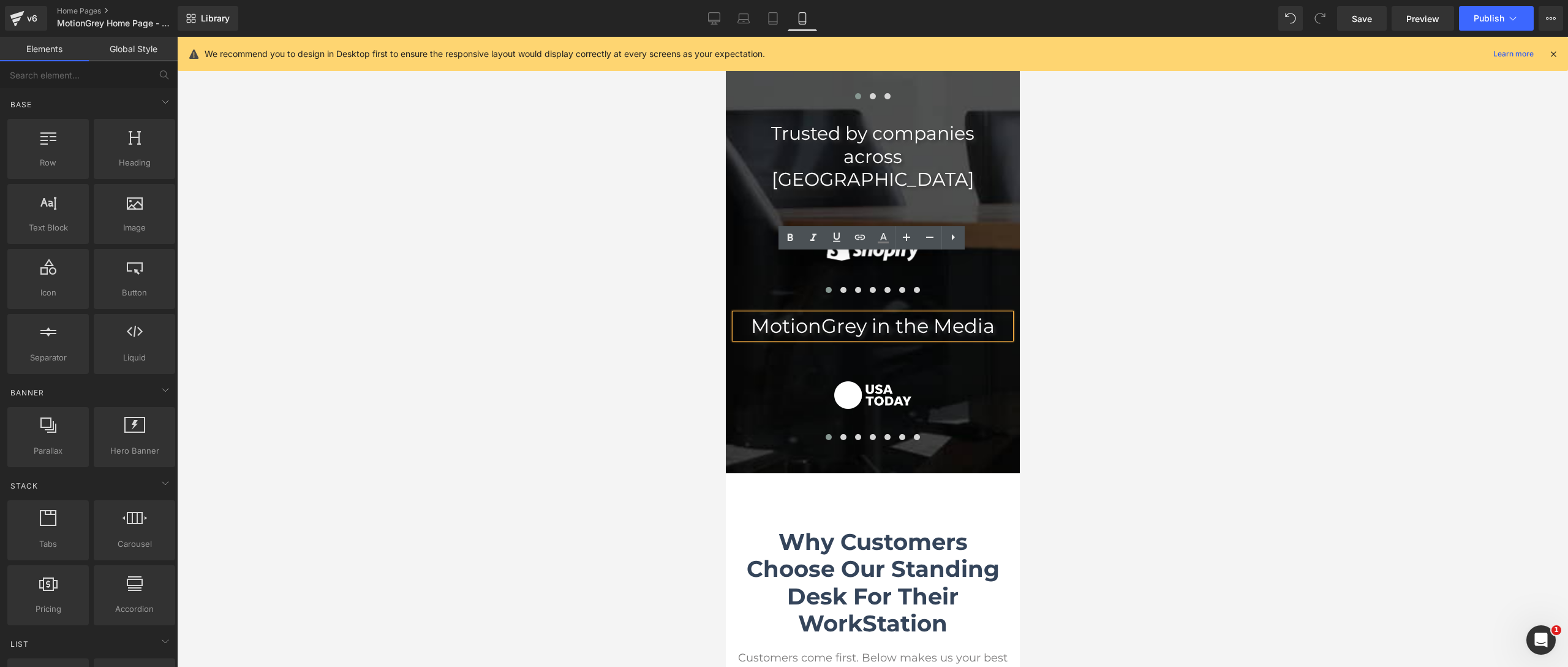
click at [957, 314] on span "MotionGrey in the Media" at bounding box center [872, 326] width 244 height 24
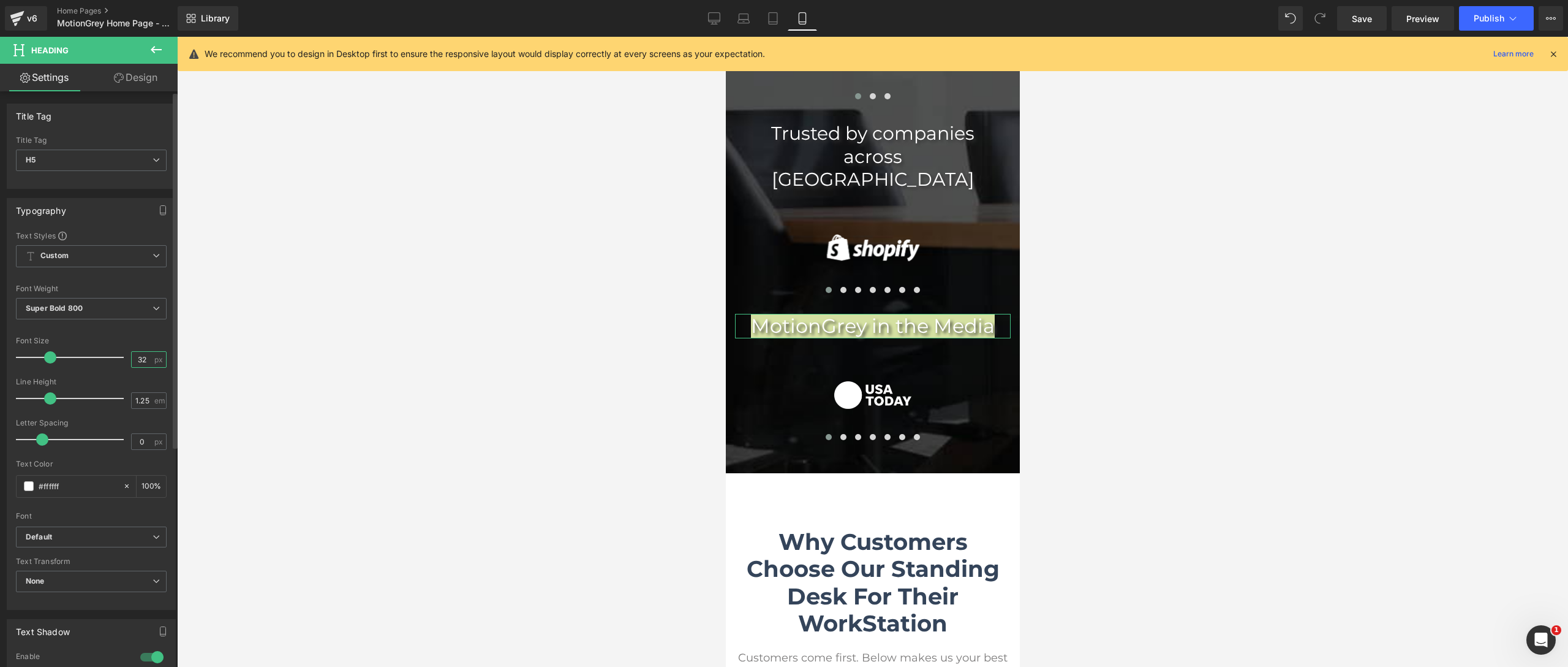
click at [139, 365] on input "32" at bounding box center [142, 359] width 22 height 16
type input "30"
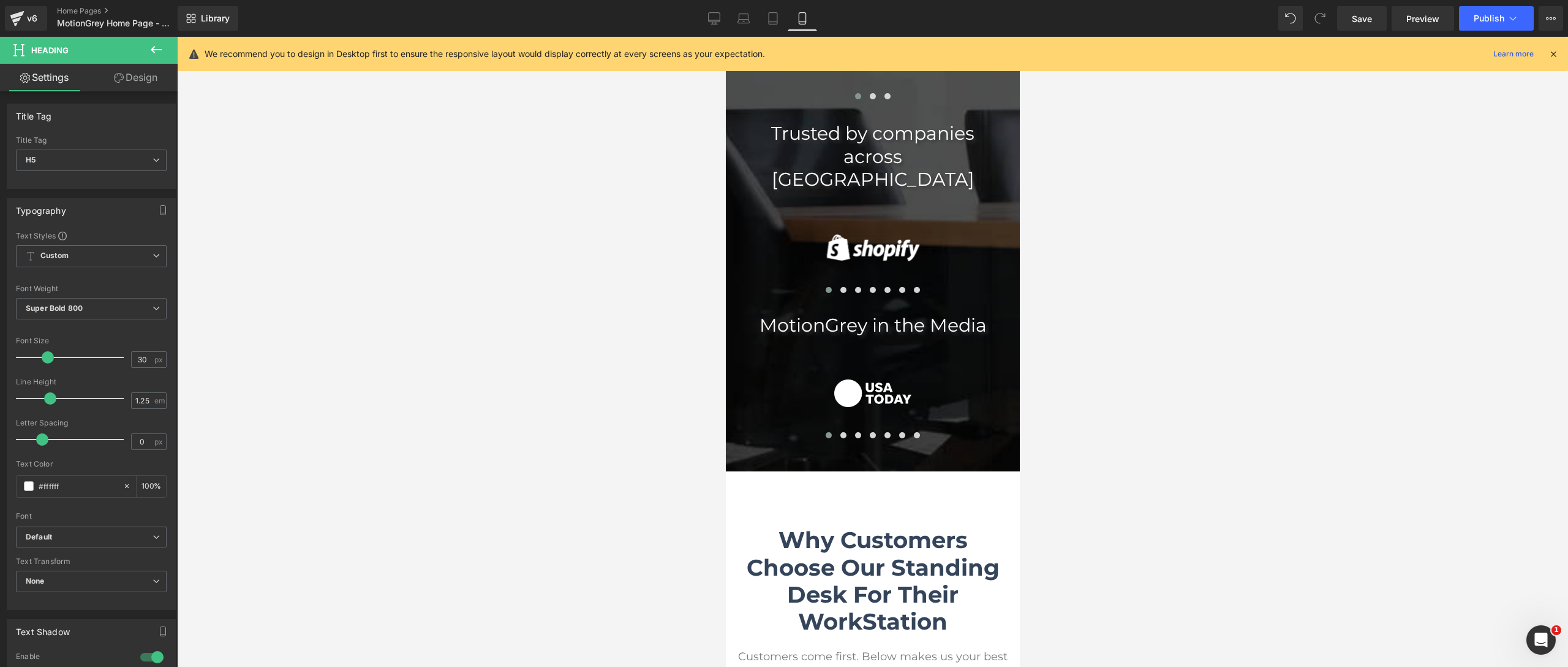
click at [346, 345] on div at bounding box center [872, 352] width 1391 height 630
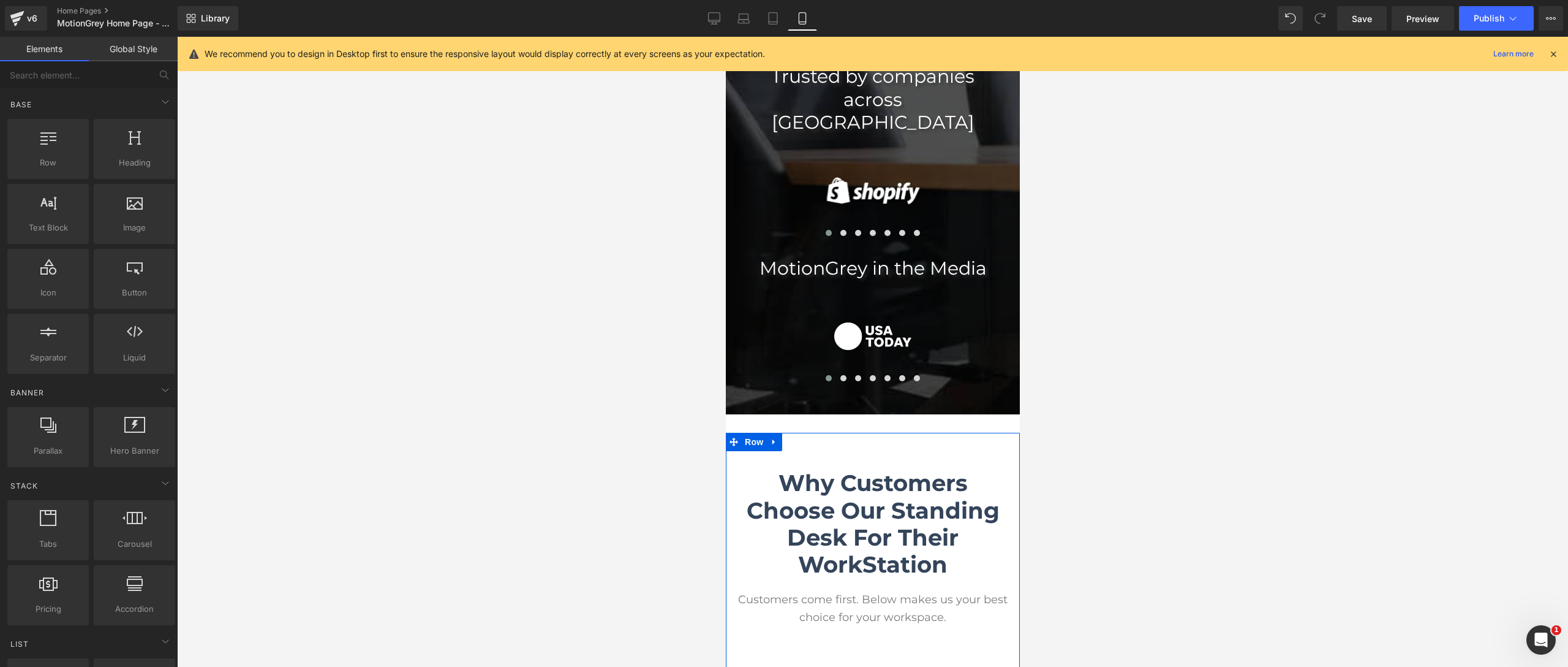
scroll to position [4719, 0]
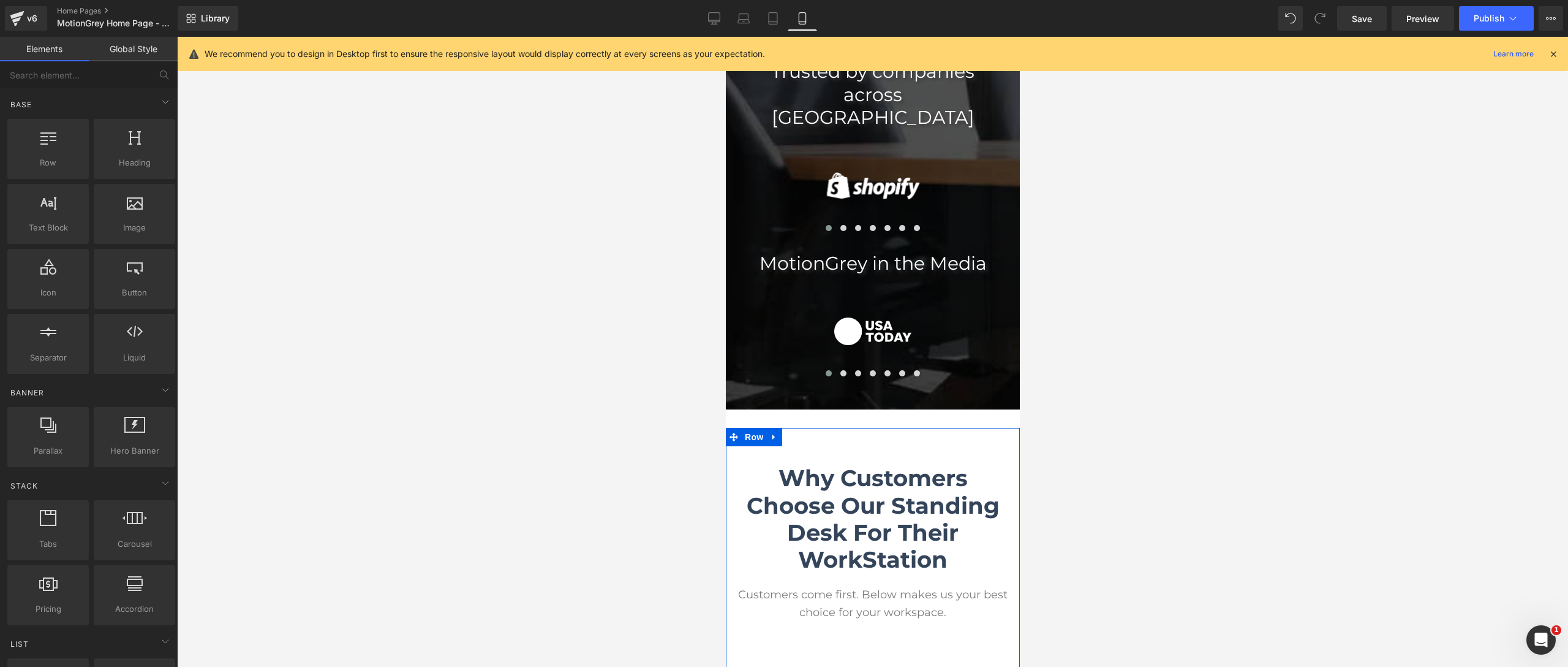
click at [934, 494] on strong "Why Customers Choose Our Standing Desk For Their WorkStation" at bounding box center [872, 519] width 253 height 109
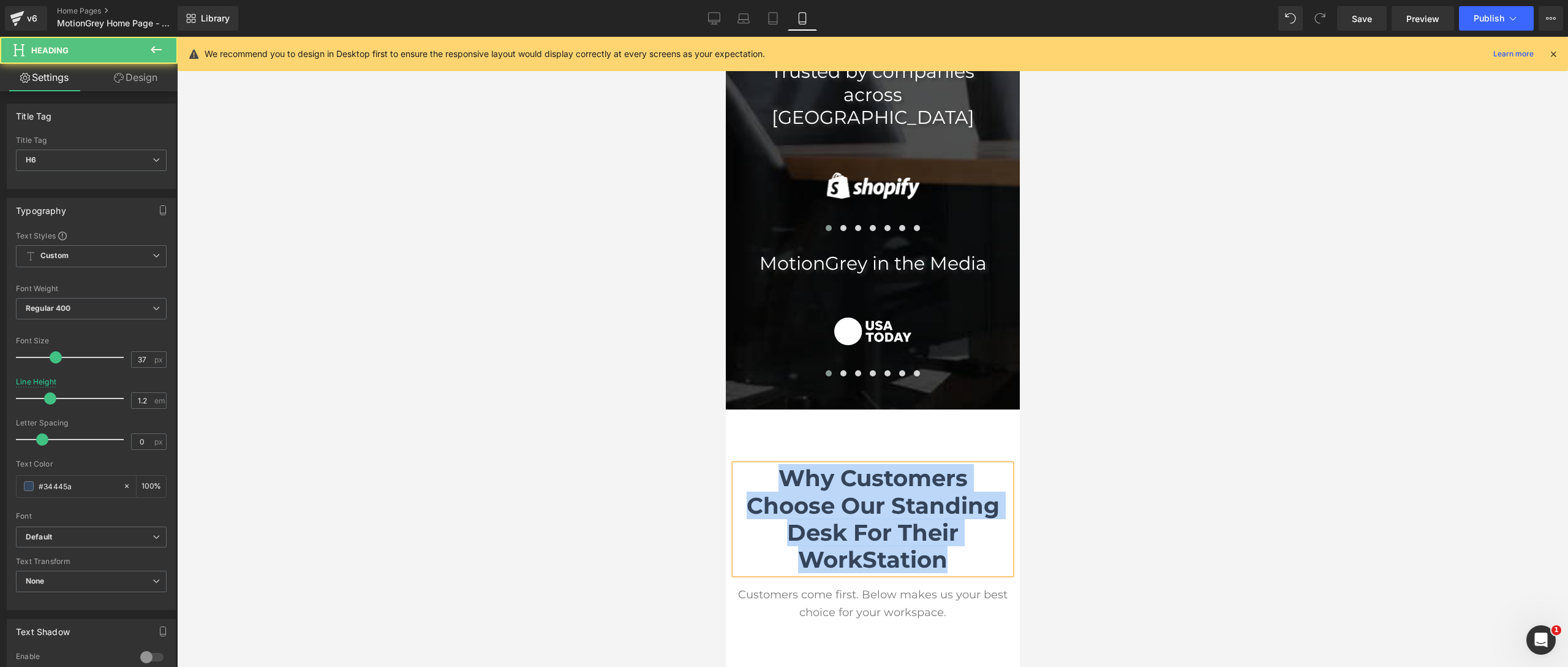
drag, startPoint x: 950, startPoint y: 504, endPoint x: 764, endPoint y: 383, distance: 221.9
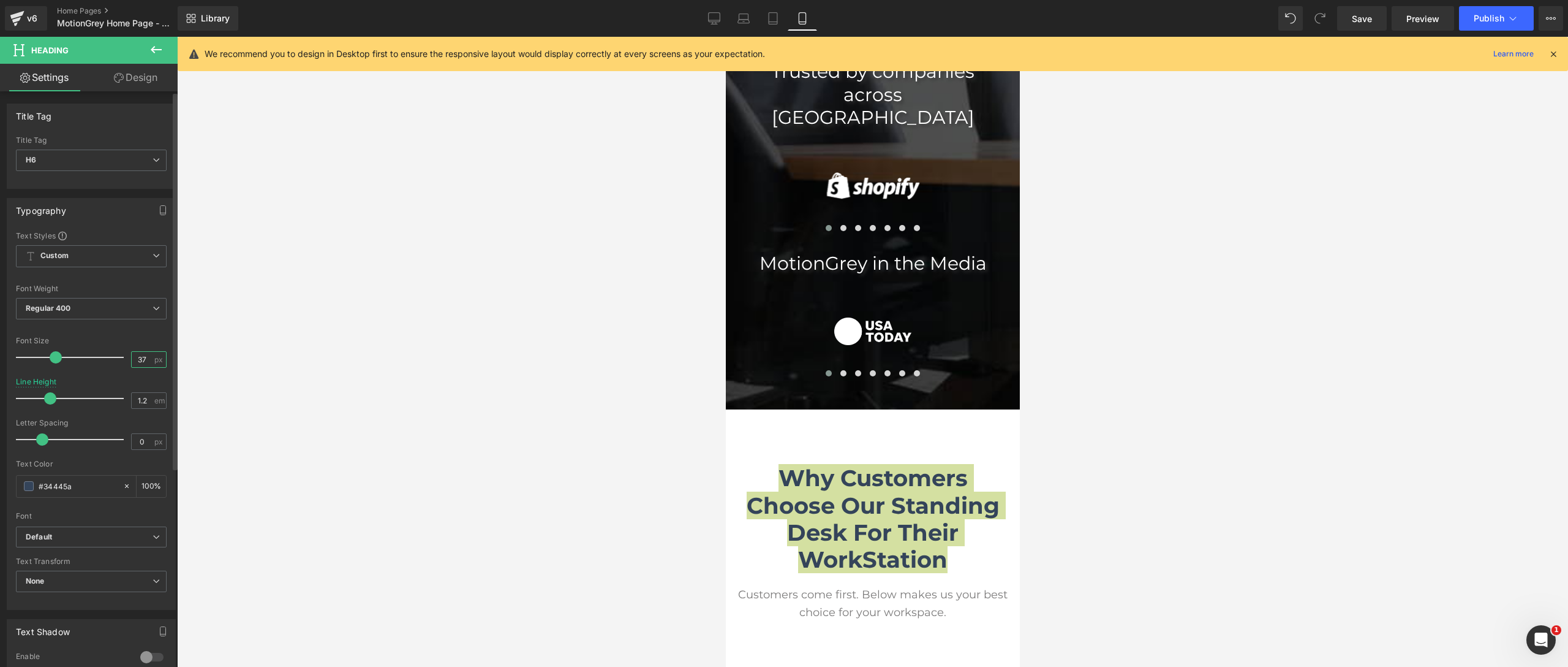
click at [140, 360] on input "37" at bounding box center [142, 359] width 22 height 16
type input "30"
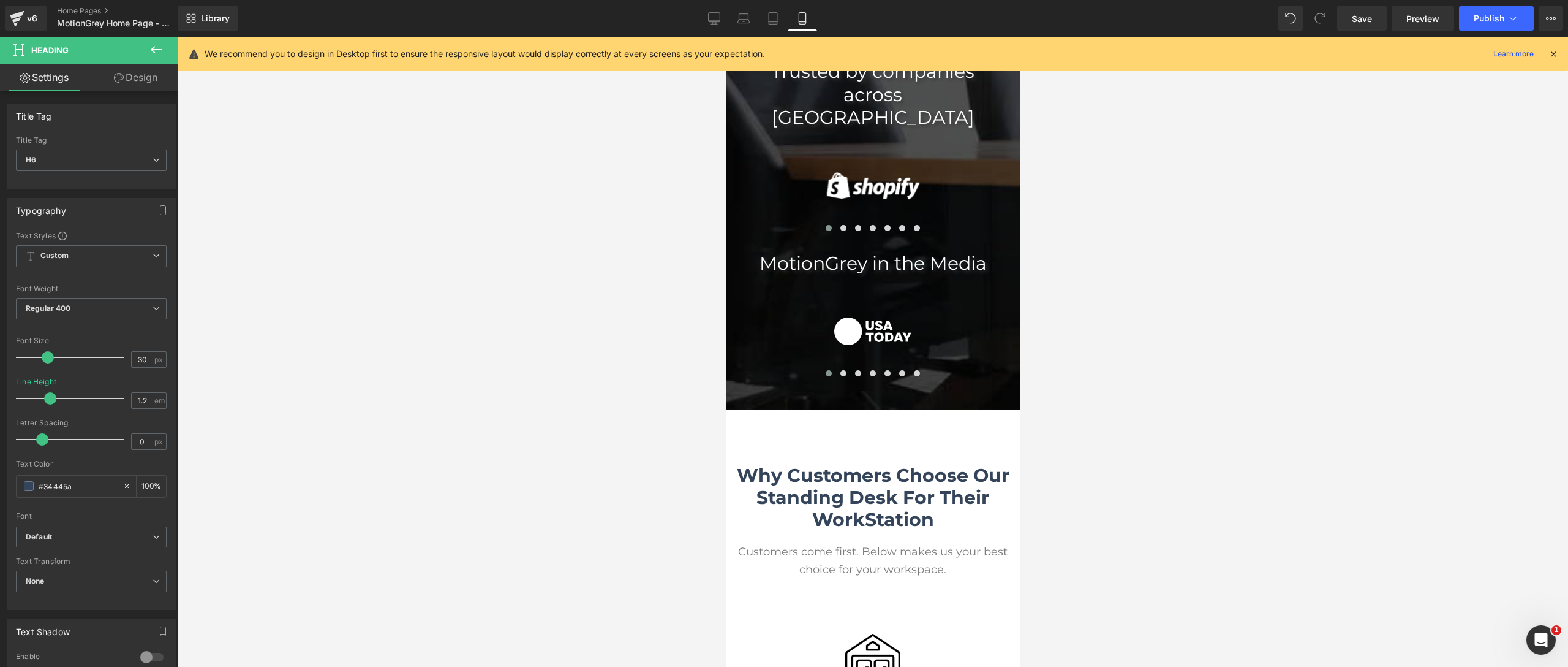
click at [400, 337] on div at bounding box center [872, 352] width 1391 height 630
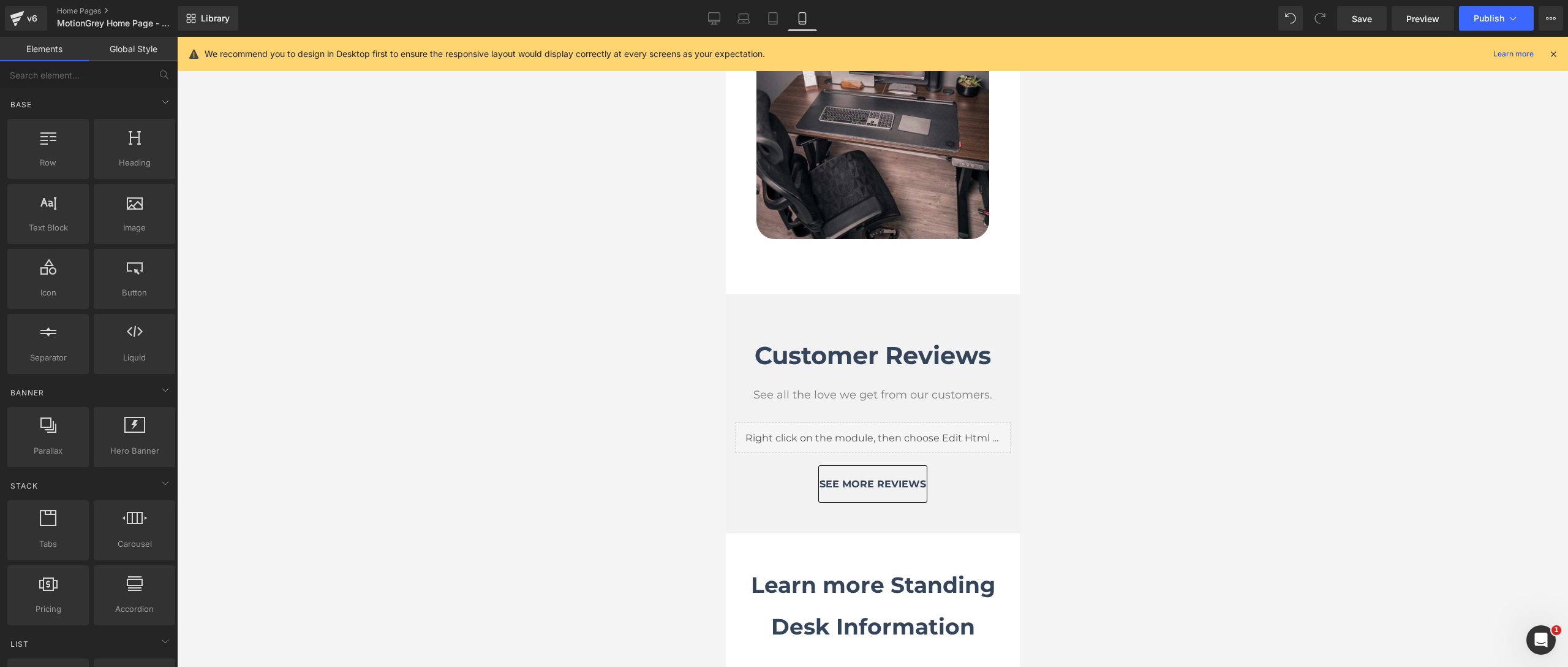
scroll to position [6399, 0]
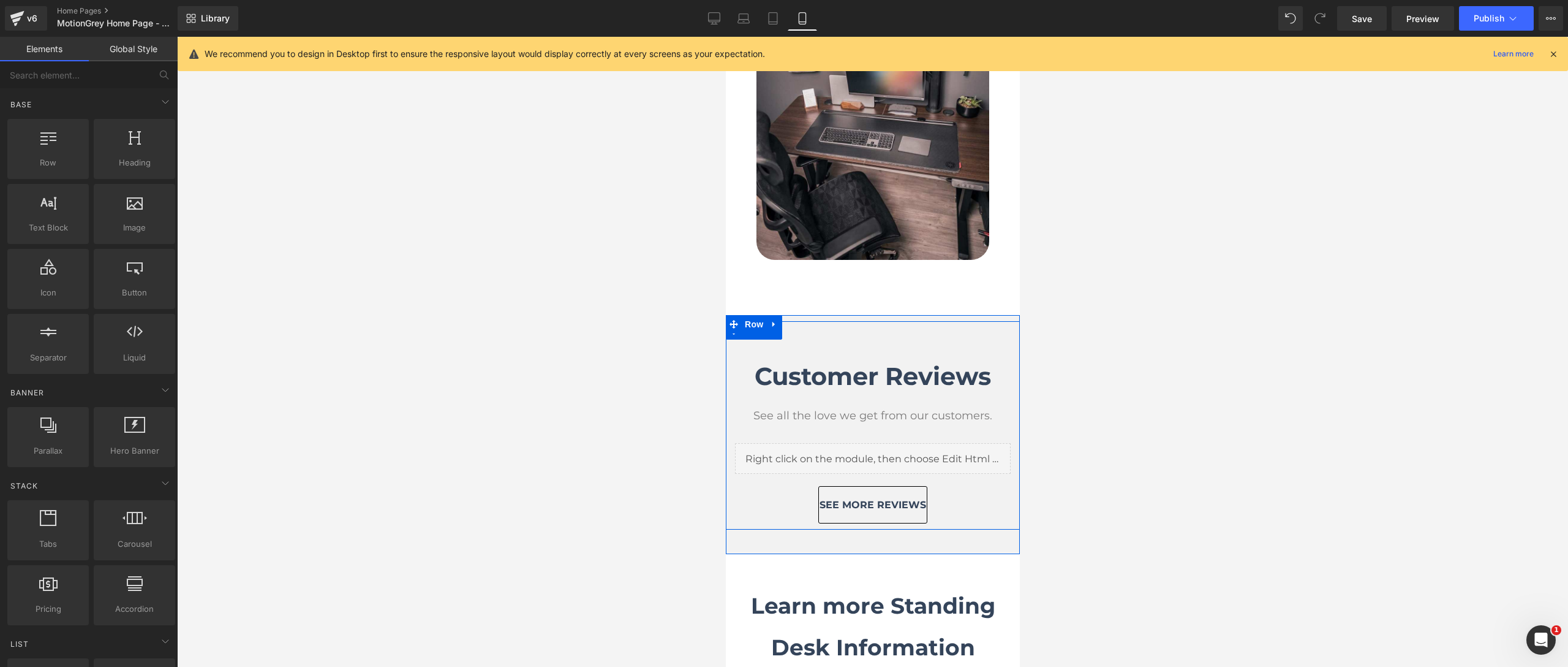
click at [942, 361] on b "Customer Reviews" at bounding box center [872, 376] width 236 height 30
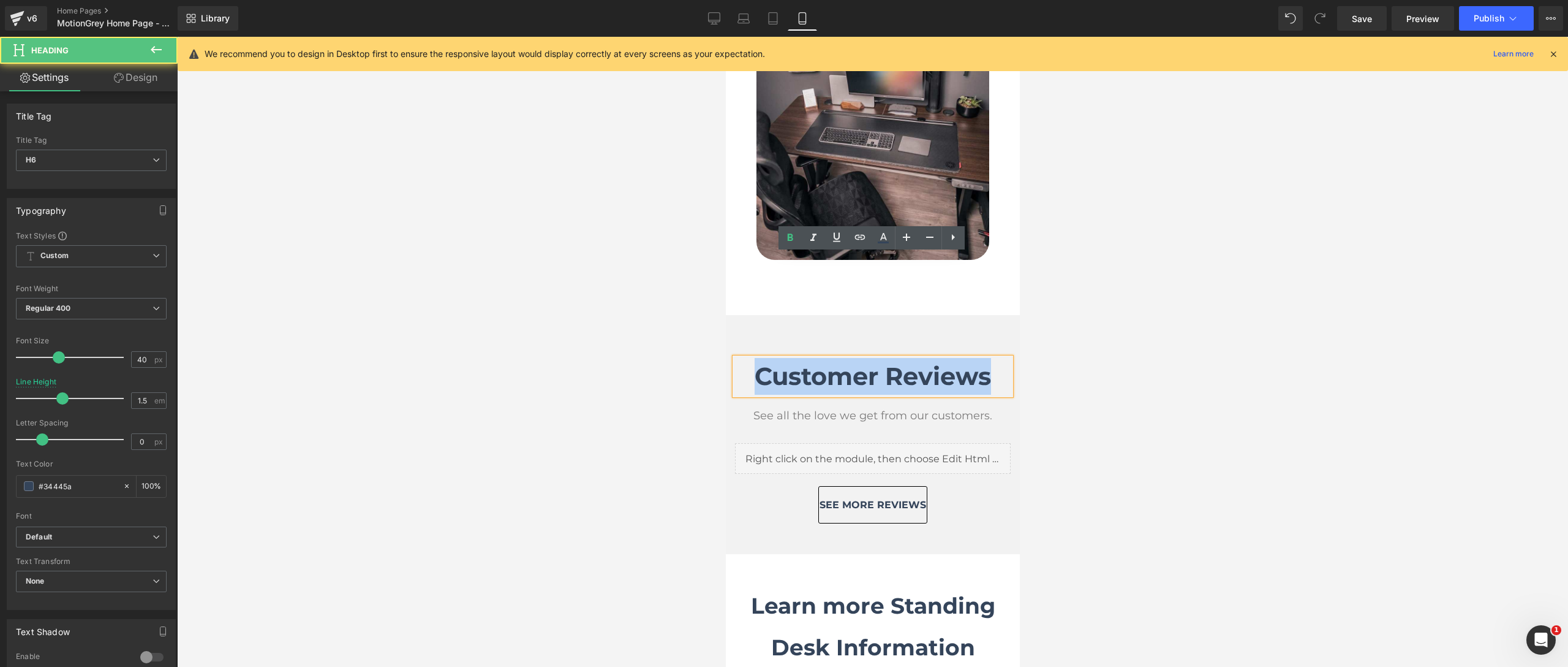
drag, startPoint x: 990, startPoint y: 272, endPoint x: 718, endPoint y: 277, distance: 272.0
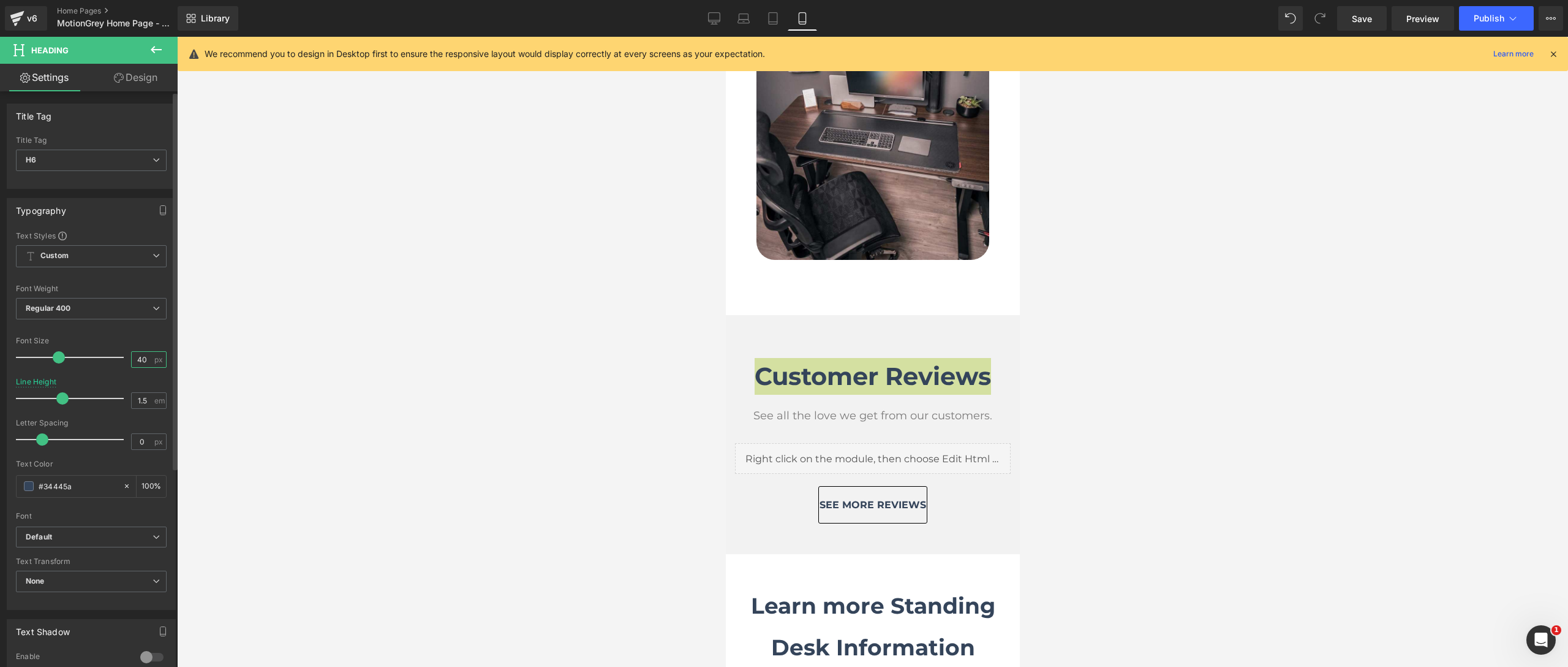
click at [135, 365] on input "40" at bounding box center [142, 359] width 22 height 16
type input "30"
click at [443, 361] on div at bounding box center [872, 352] width 1391 height 630
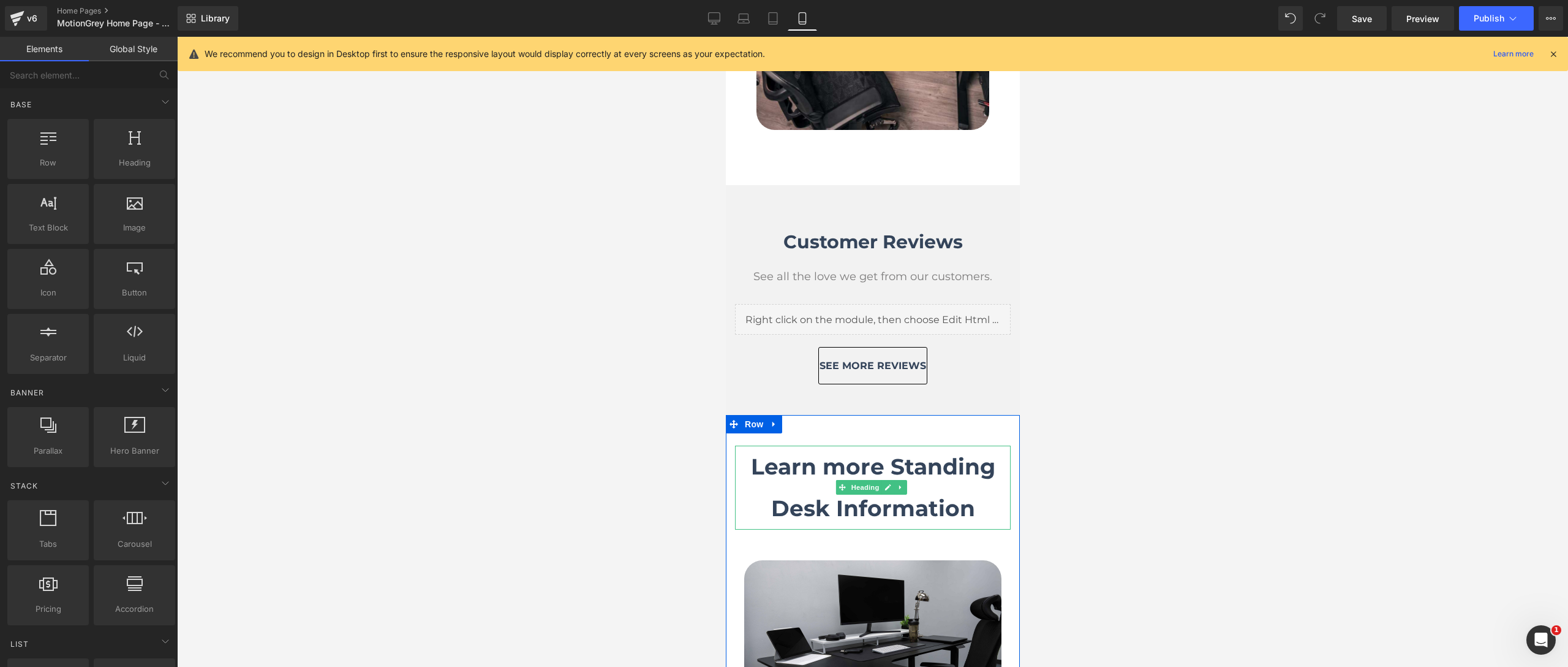
scroll to position [6530, 0]
click at [985, 444] on h2 "Learn more Standing Desk Information" at bounding box center [872, 486] width 276 height 84
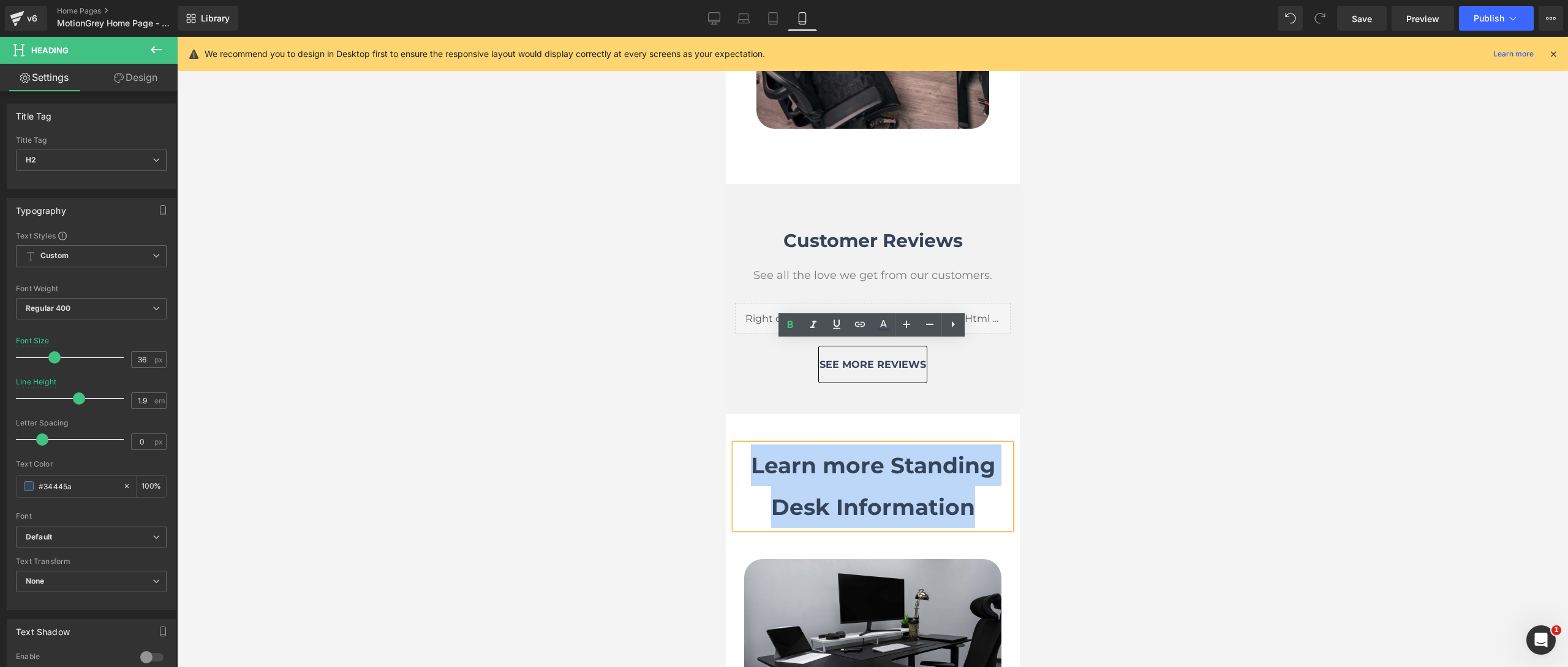
drag, startPoint x: 978, startPoint y: 405, endPoint x: 649, endPoint y: 354, distance: 332.9
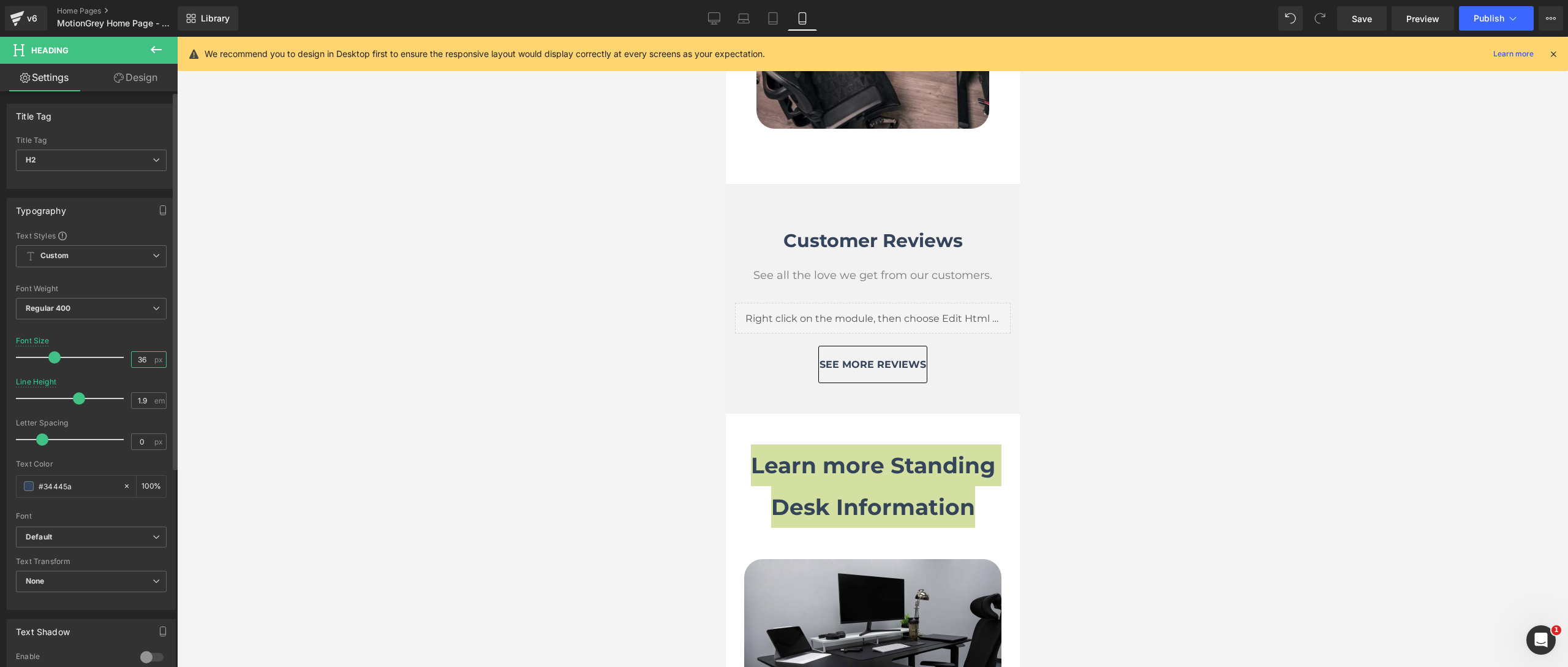
click at [144, 364] on input "36" at bounding box center [142, 359] width 22 height 16
type input "30"
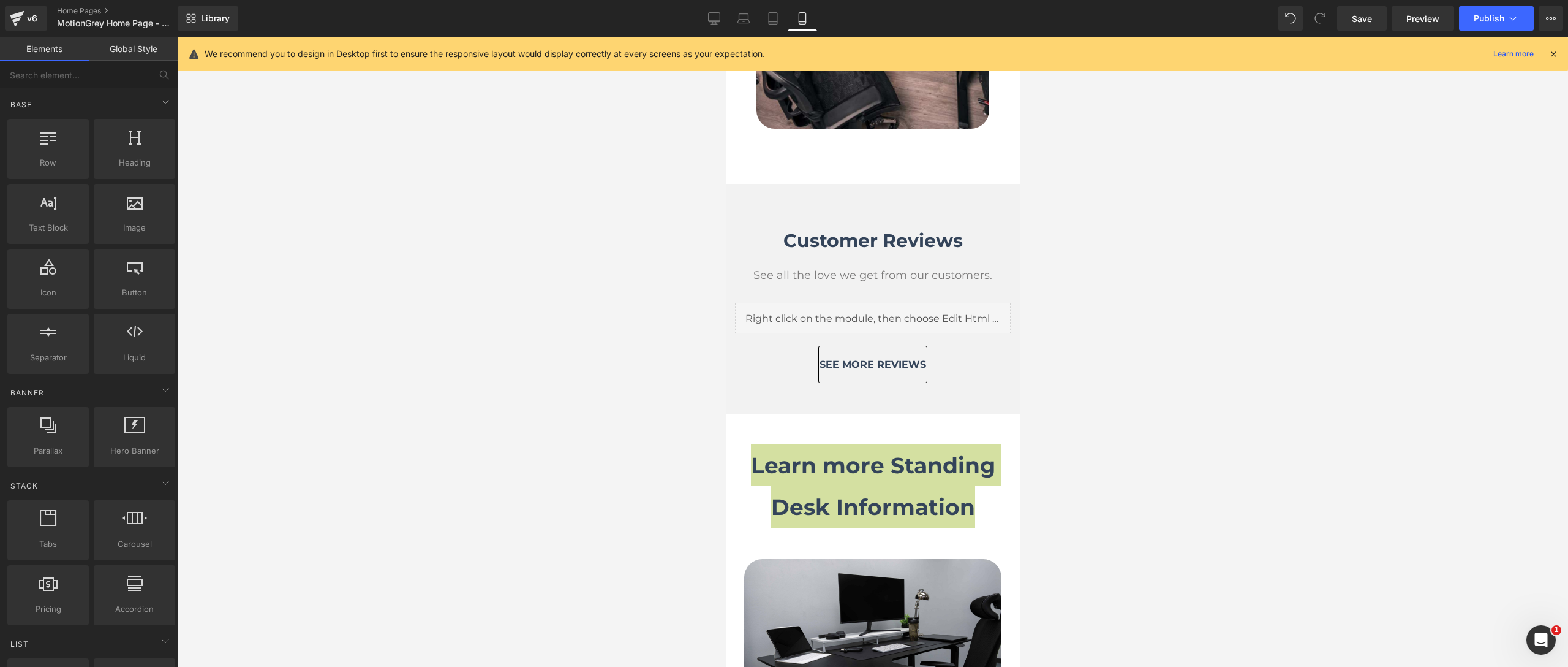
click at [570, 358] on div at bounding box center [872, 352] width 1391 height 630
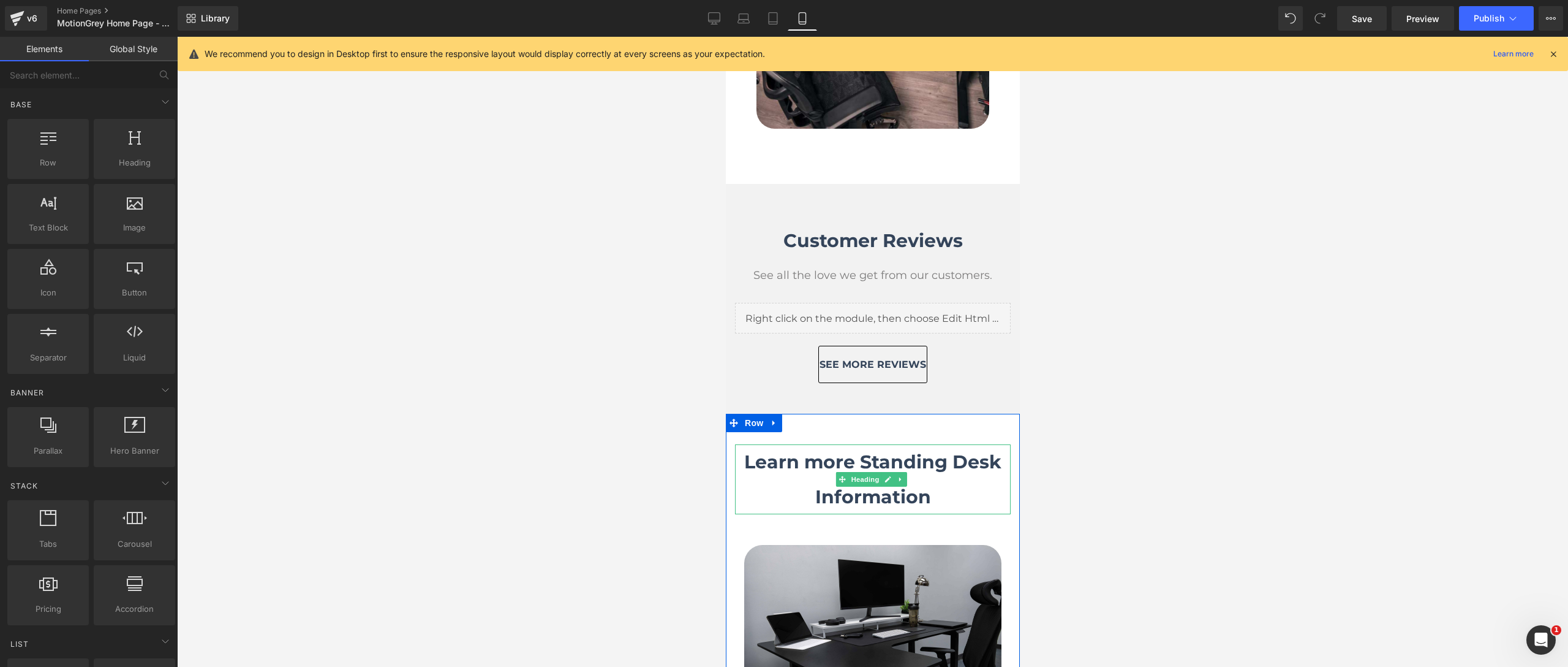
click at [921, 450] on strong "Learn more Standing Desk Information" at bounding box center [872, 479] width 257 height 58
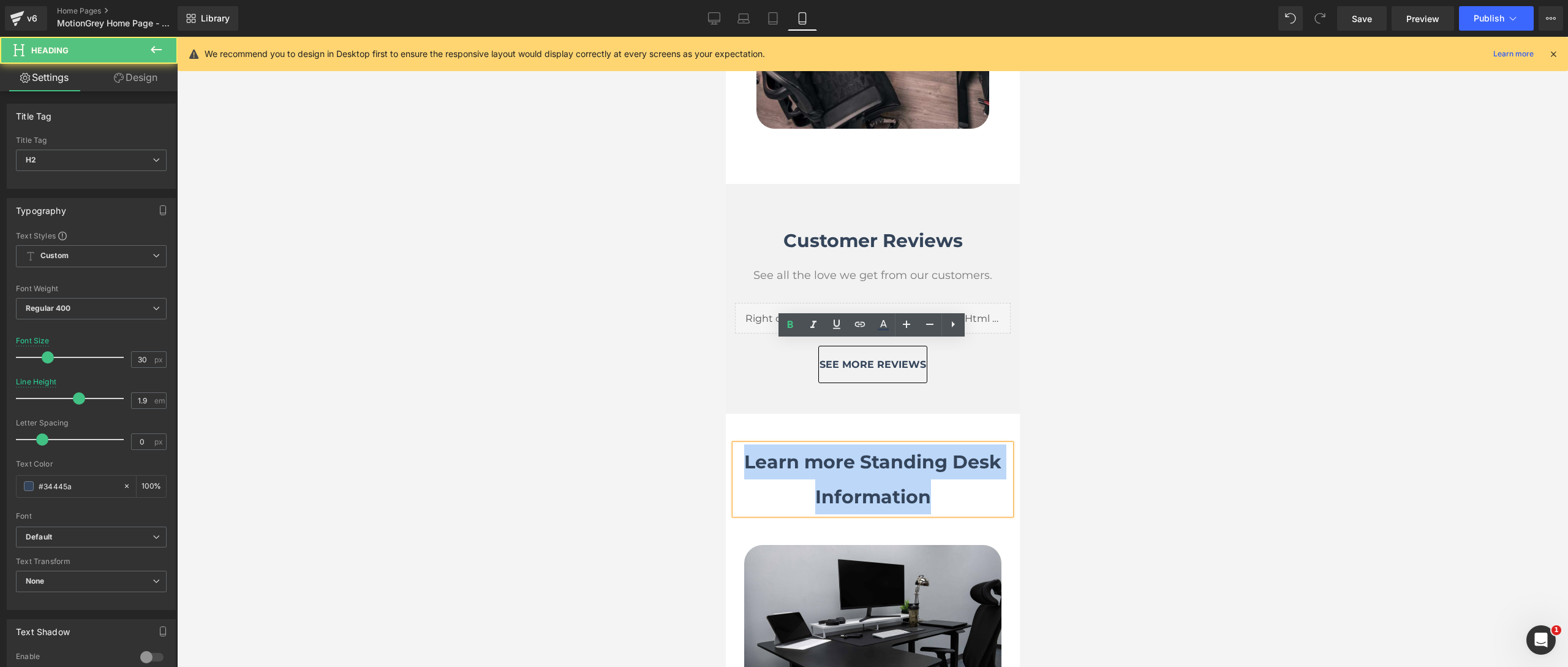
drag, startPoint x: 928, startPoint y: 407, endPoint x: 652, endPoint y: 354, distance: 281.0
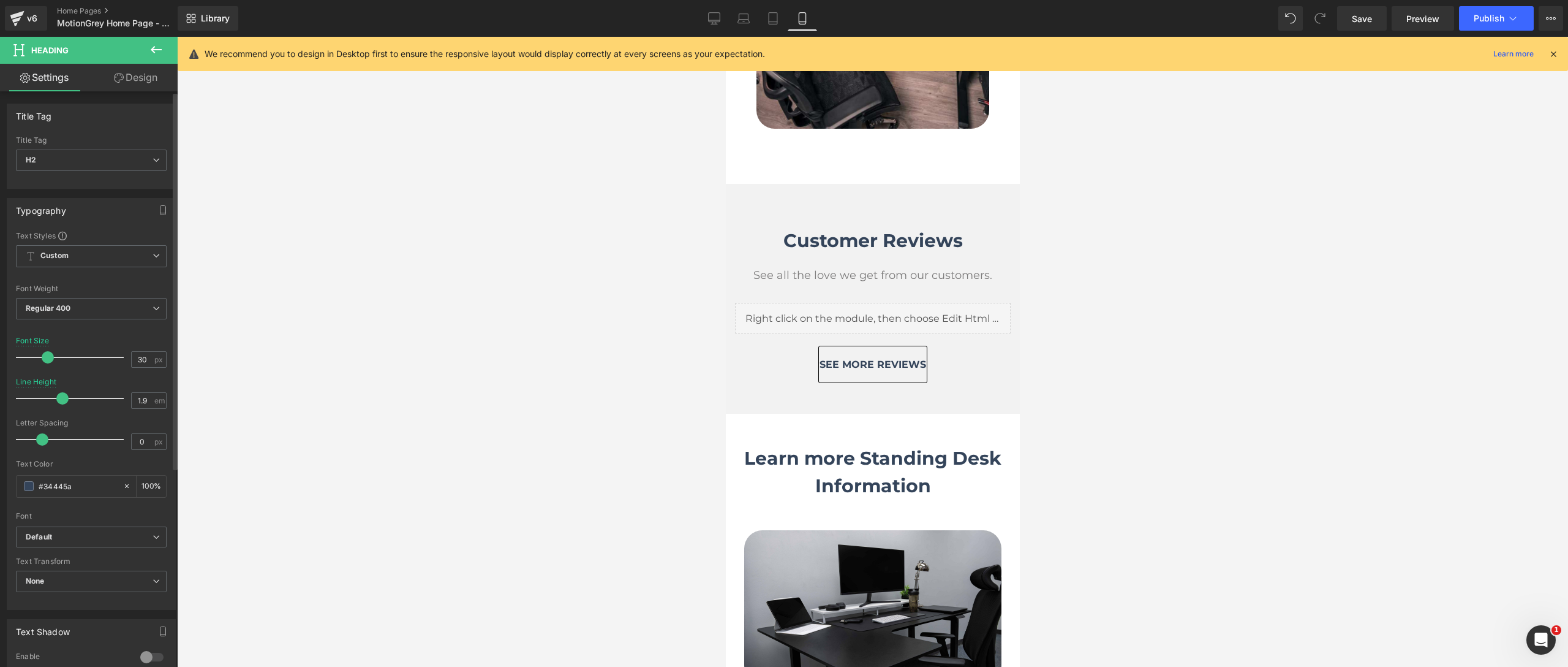
drag, startPoint x: 73, startPoint y: 402, endPoint x: 56, endPoint y: 403, distance: 17.0
click at [56, 403] on span at bounding box center [63, 398] width 12 height 12
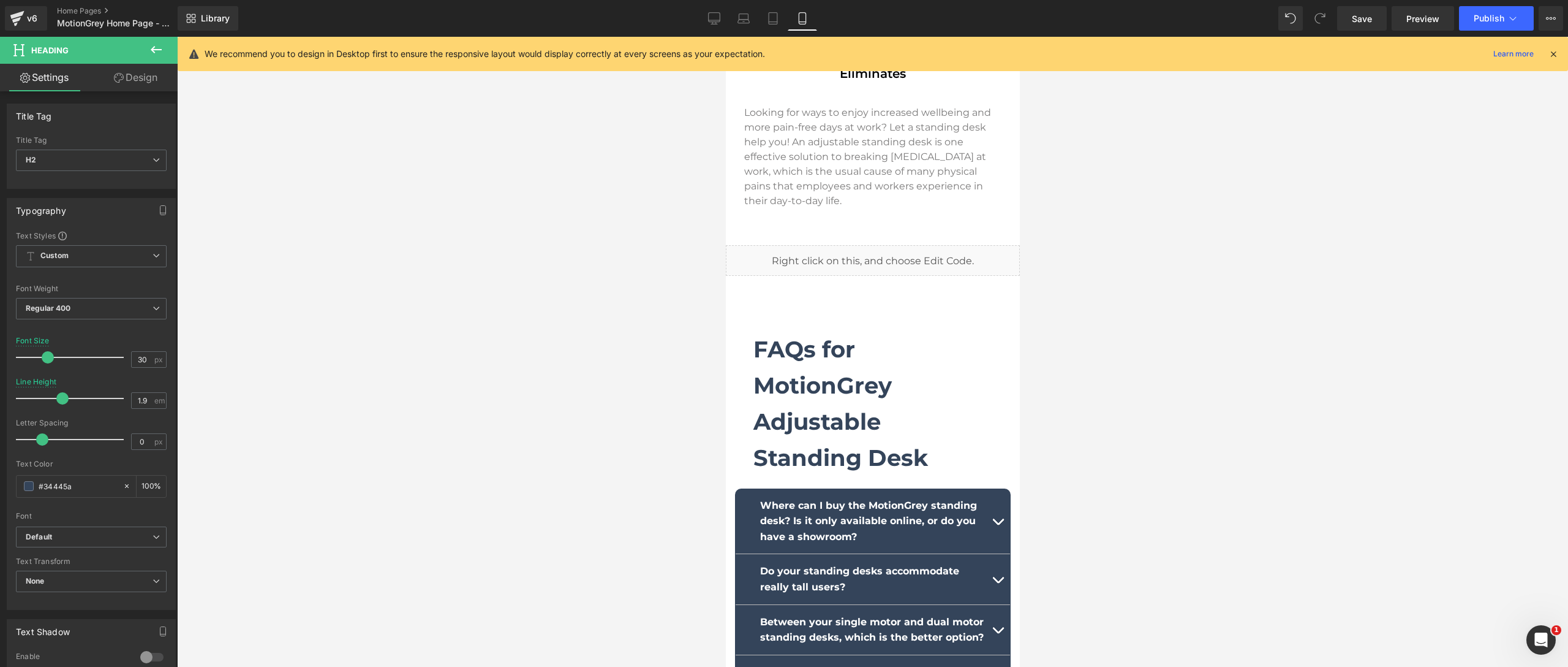
scroll to position [7804, 0]
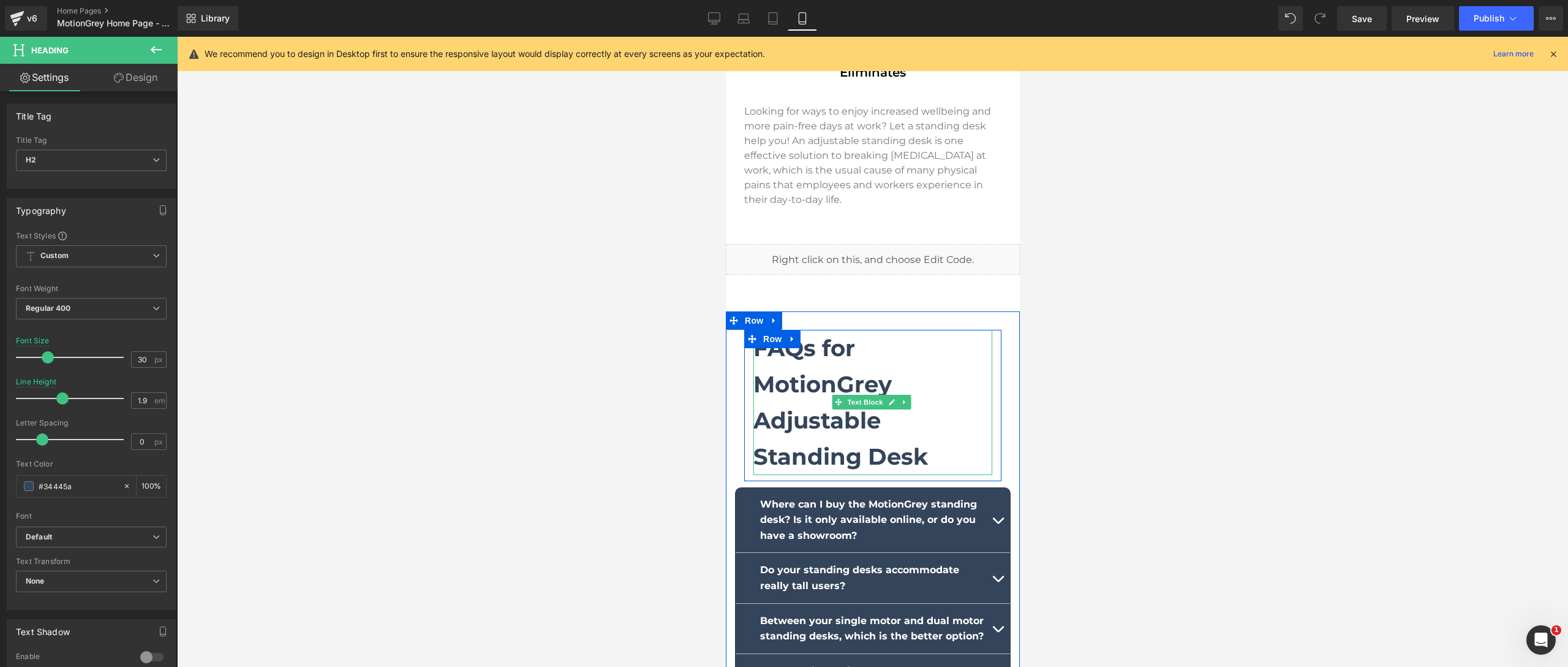
click at [857, 334] on b "FAQs for MotionGrey Adjustable Standing Desk" at bounding box center [840, 402] width 175 height 137
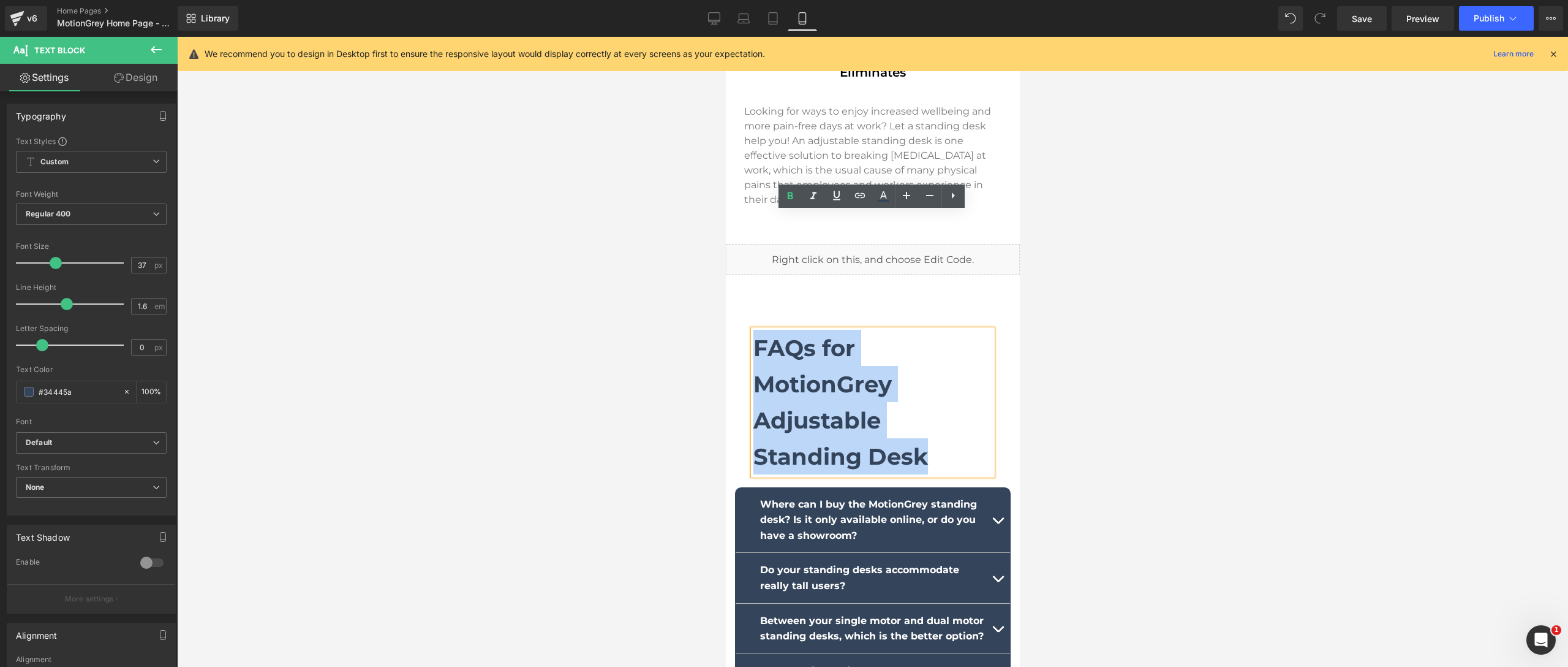
drag, startPoint x: 935, startPoint y: 338, endPoint x: 720, endPoint y: 194, distance: 258.8
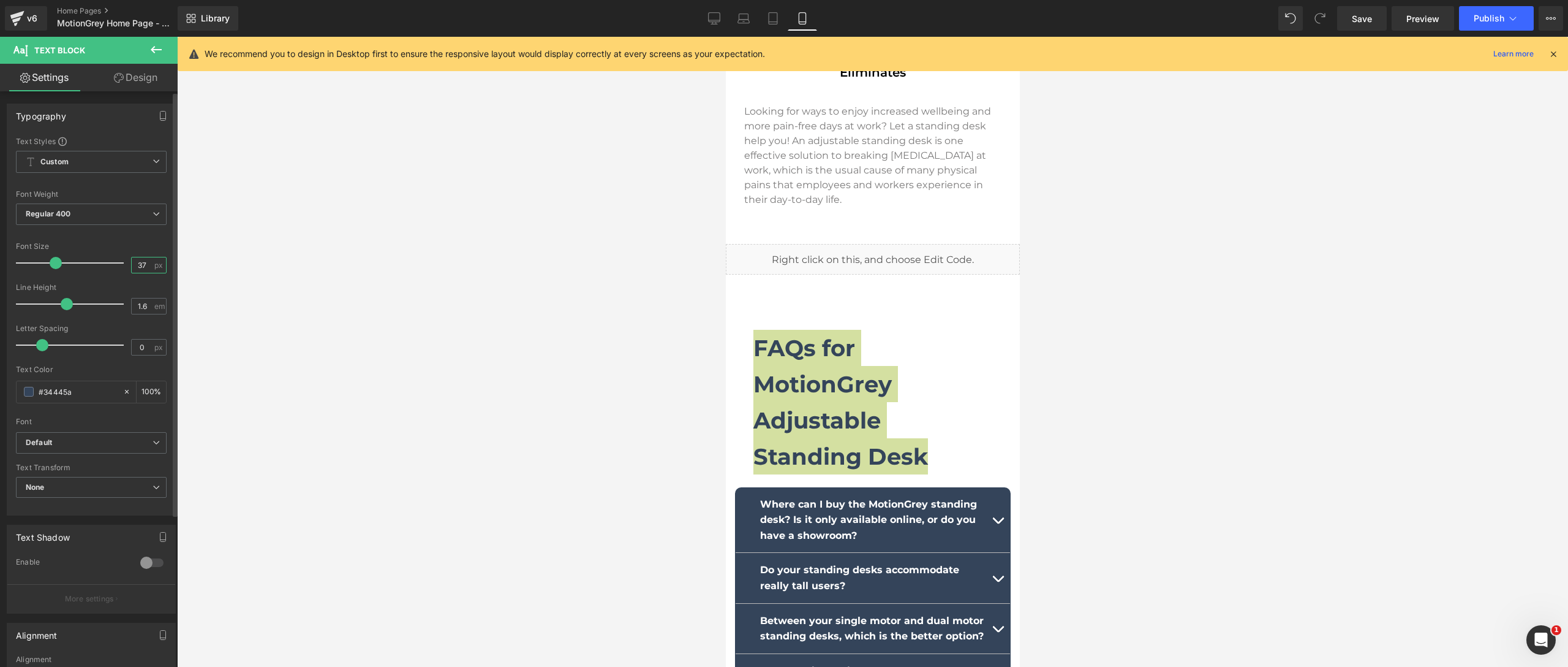
click at [140, 269] on input "37" at bounding box center [142, 265] width 22 height 16
type input "30"
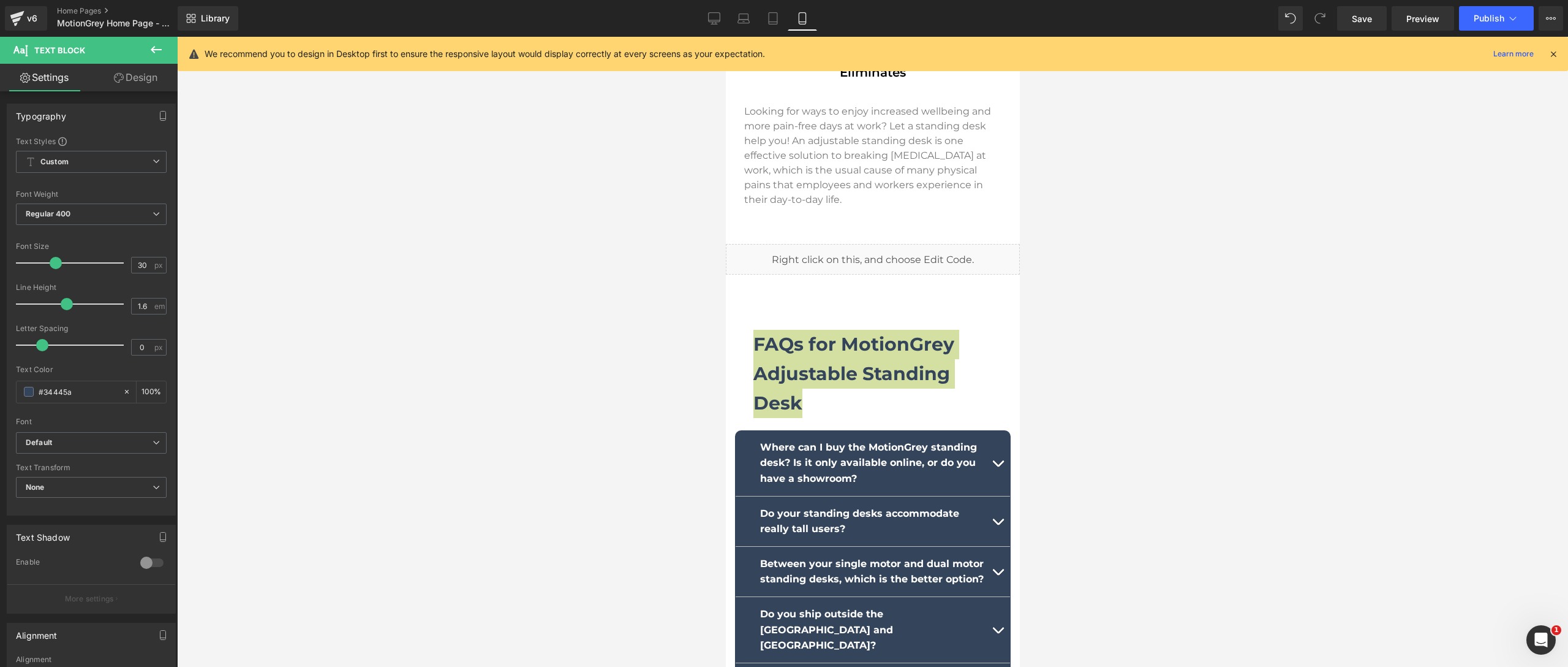
click at [513, 346] on div at bounding box center [872, 352] width 1391 height 630
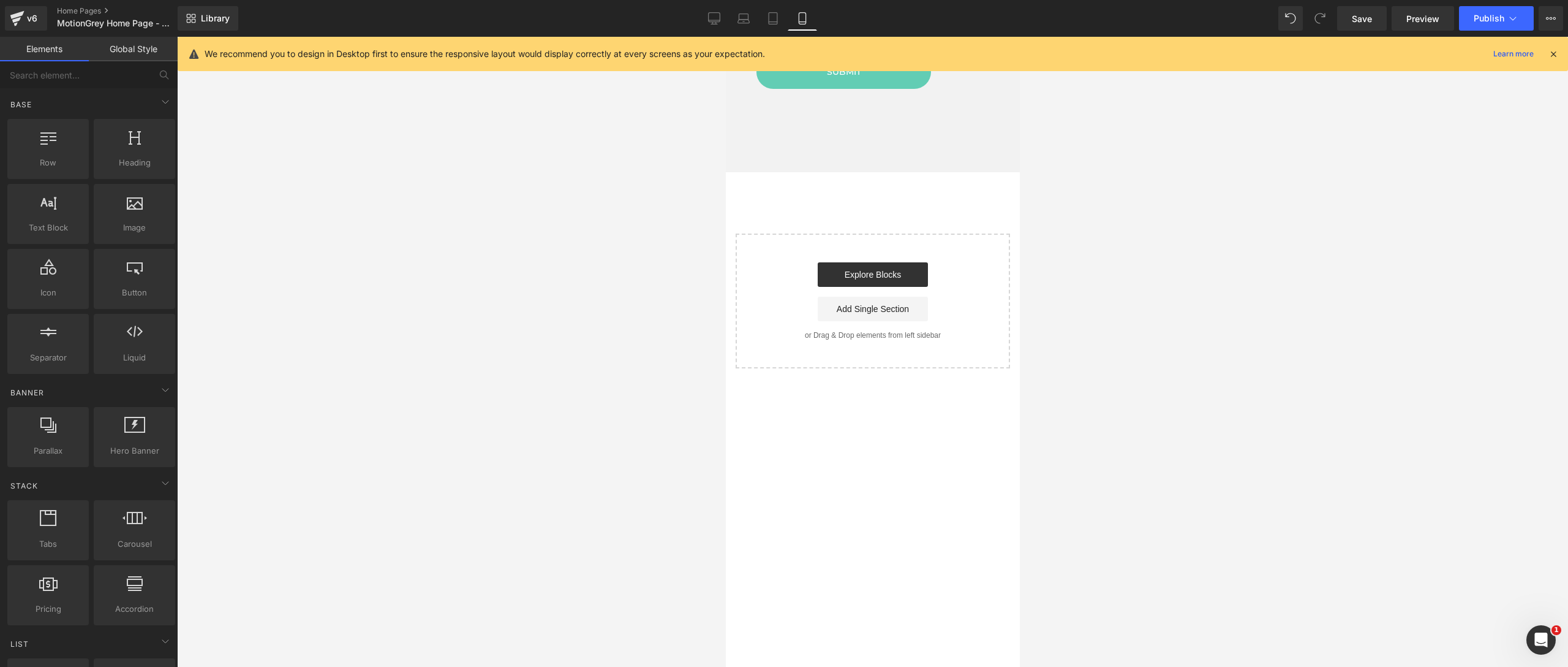
scroll to position [9396, 0]
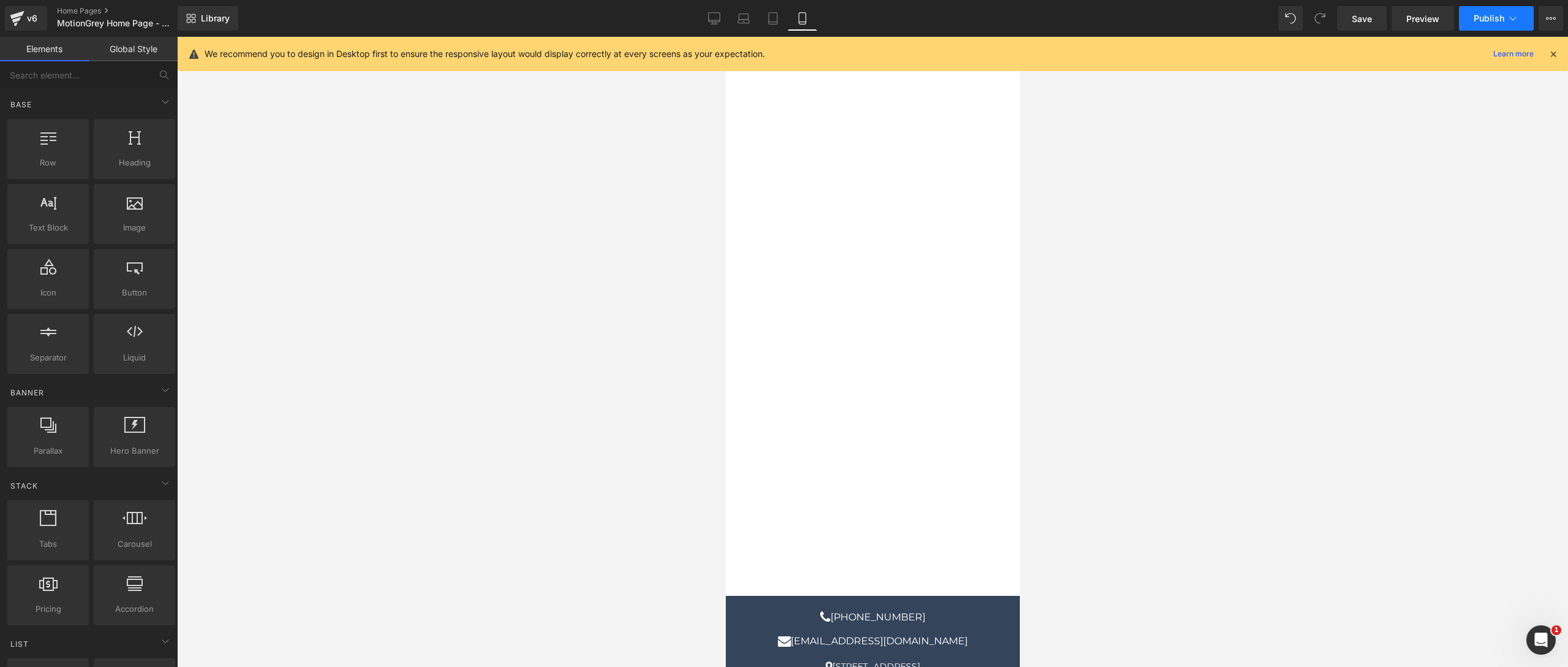
click at [1411, 20] on span "Publish" at bounding box center [1489, 19] width 30 height 10
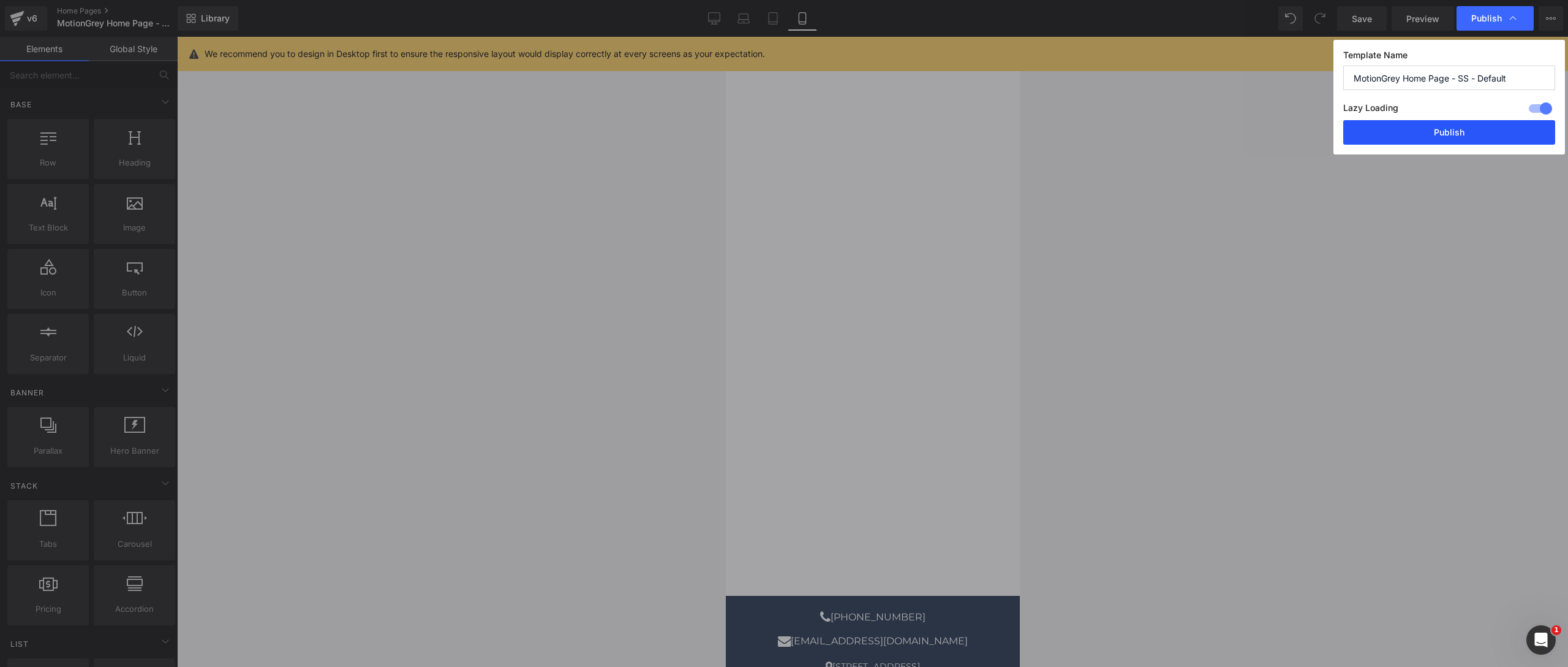
click at [1411, 137] on button "Publish" at bounding box center [1449, 133] width 212 height 25
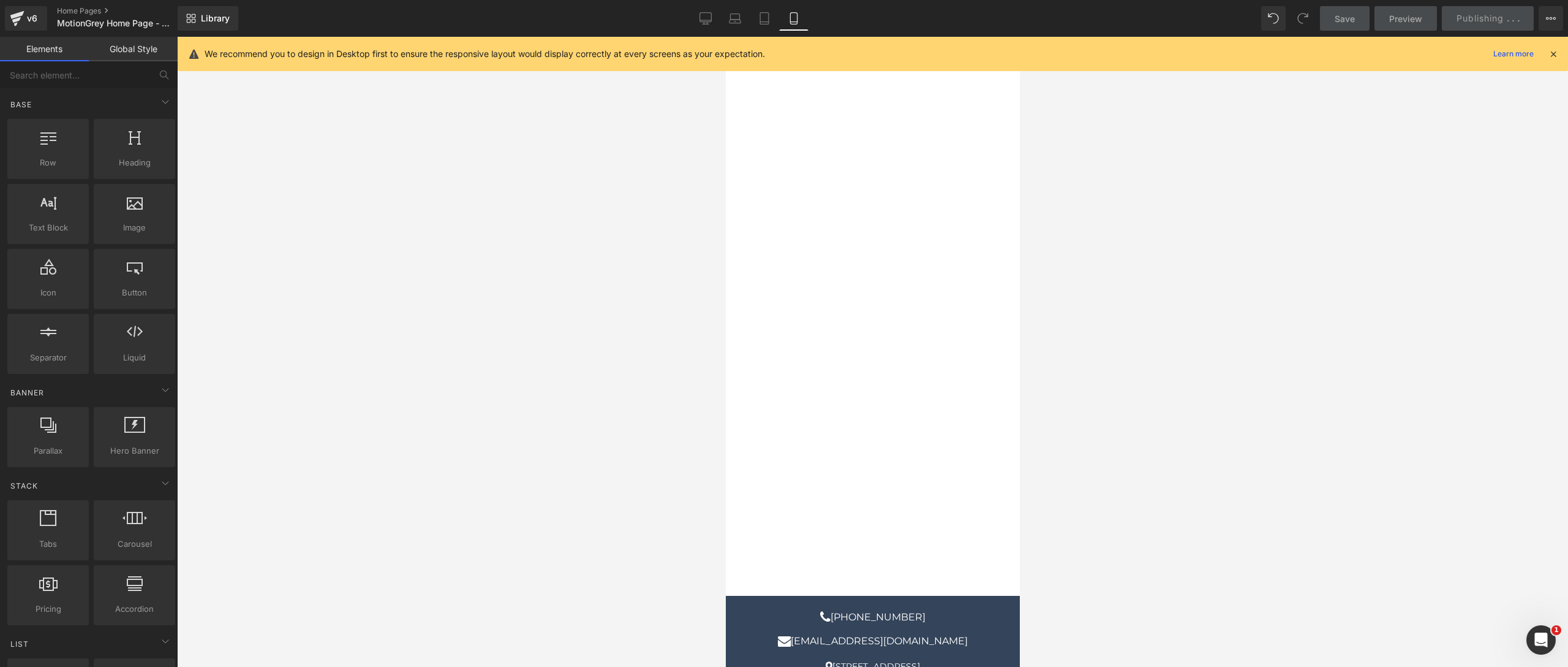
click at [1327, 367] on div at bounding box center [872, 352] width 1391 height 630
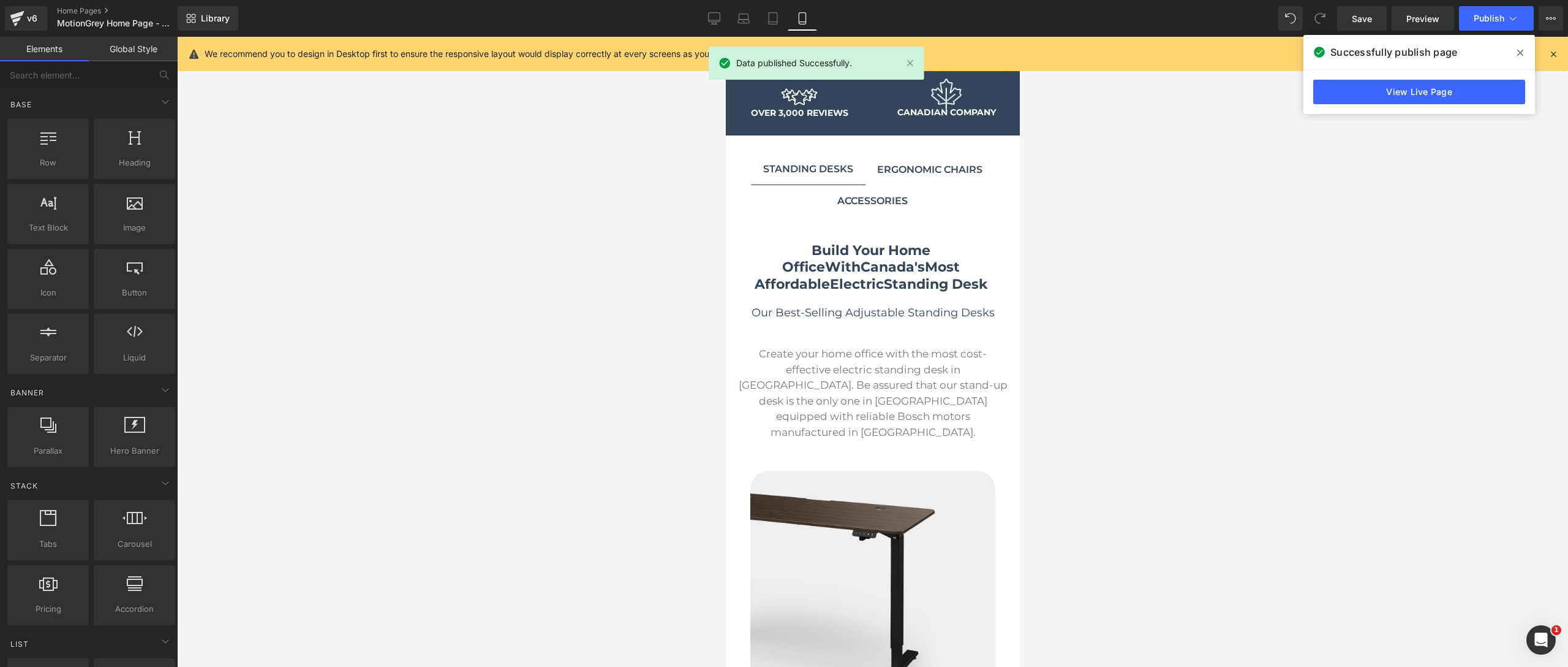
scroll to position [0, 0]
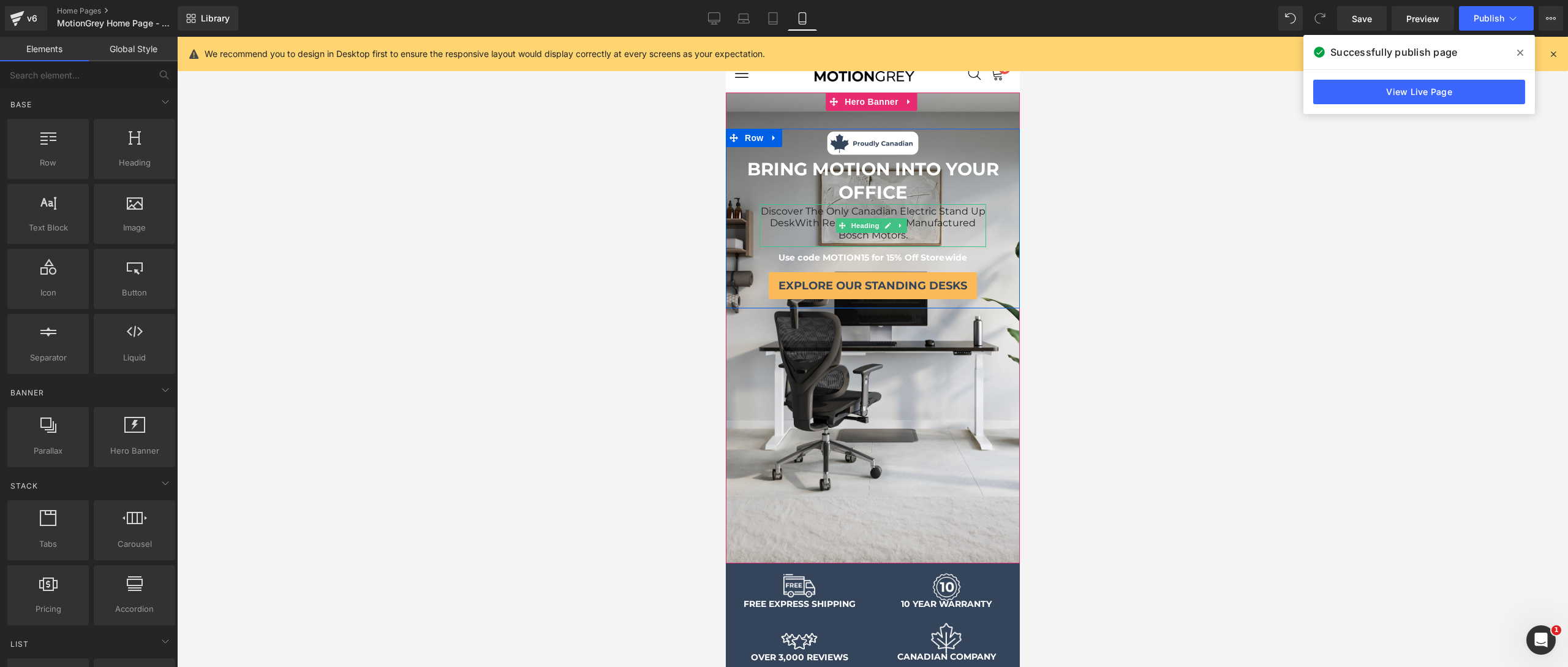
click at [935, 224] on span "With Reliable German Manufactured Bosch Motors." at bounding box center [884, 229] width 180 height 24
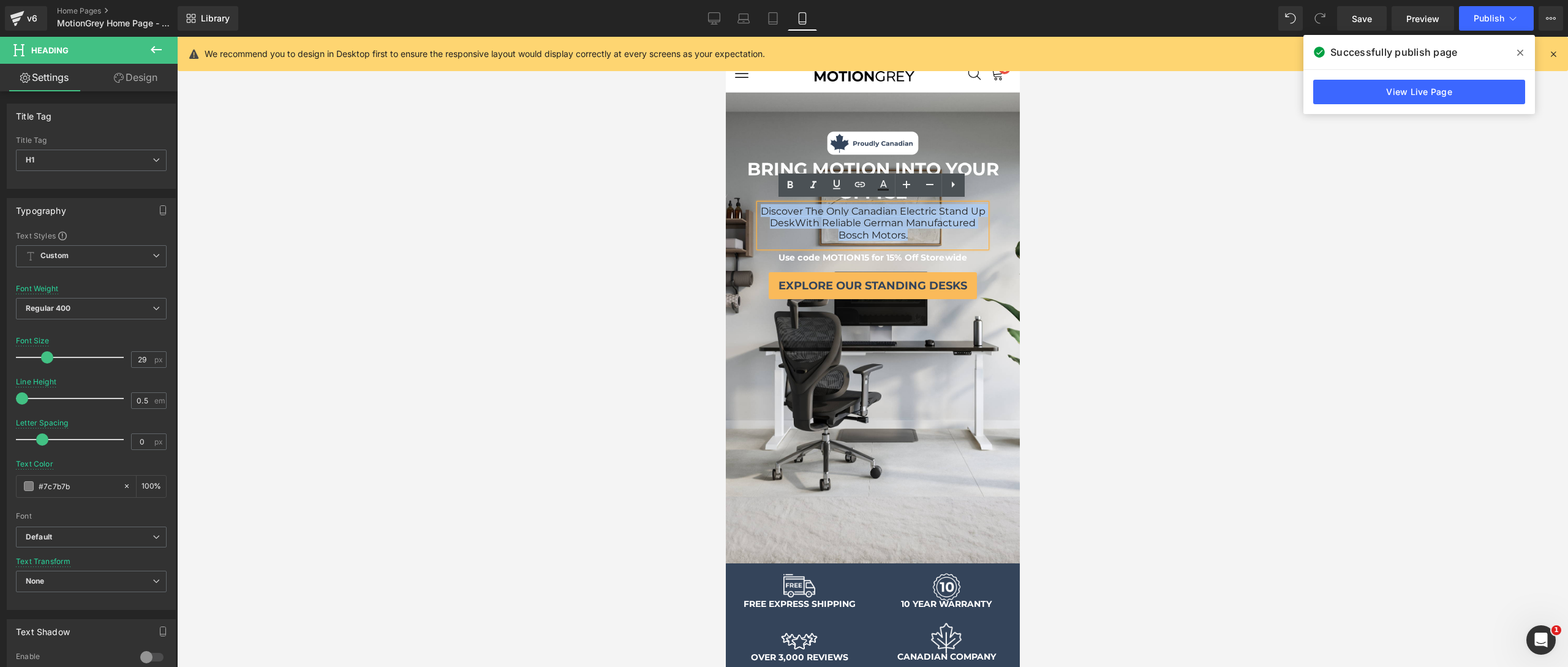
drag, startPoint x: 950, startPoint y: 232, endPoint x: 769, endPoint y: 206, distance: 182.9
click at [769, 206] on h1 "Discover The Only Canadian Electric Stand Up Desk With Reliable German Manufact…" at bounding box center [872, 222] width 227 height 36
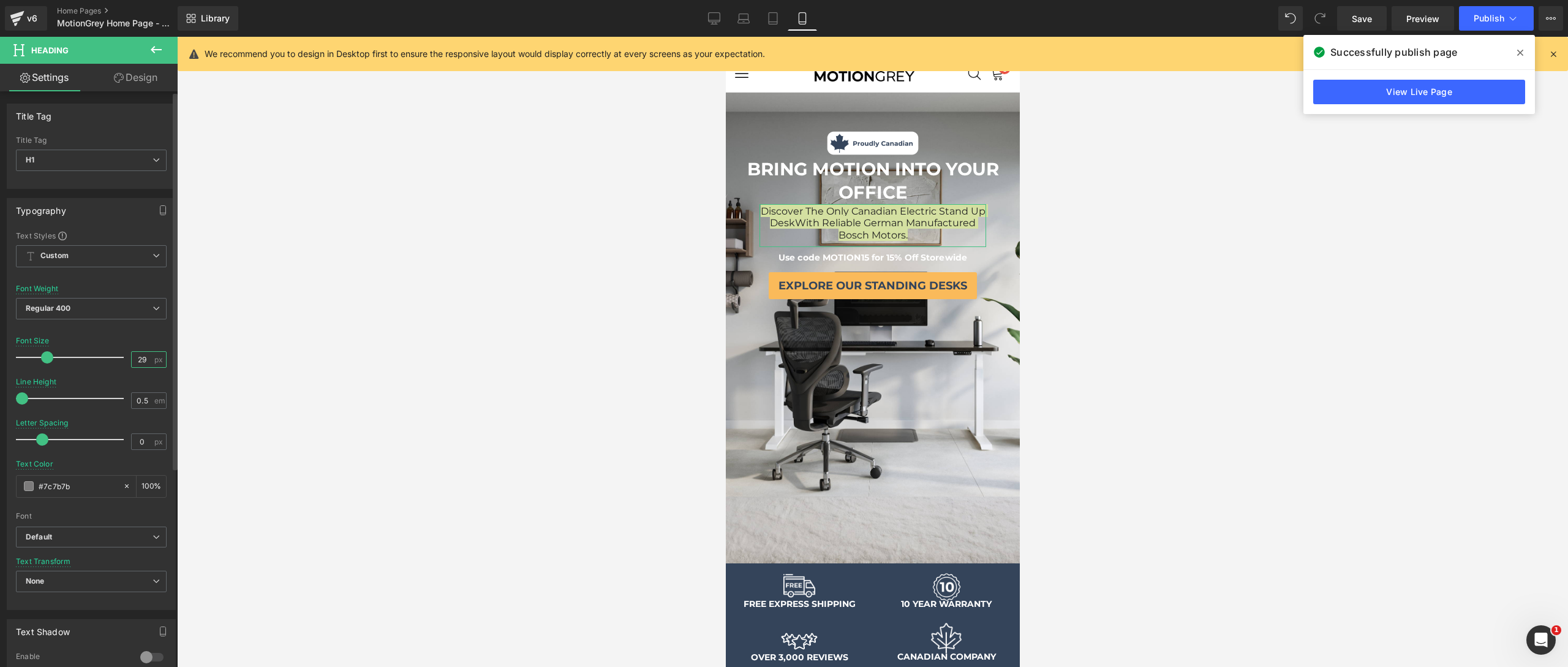
click at [144, 359] on input "29" at bounding box center [142, 359] width 22 height 16
type input "30"
click at [622, 295] on div at bounding box center [872, 352] width 1391 height 630
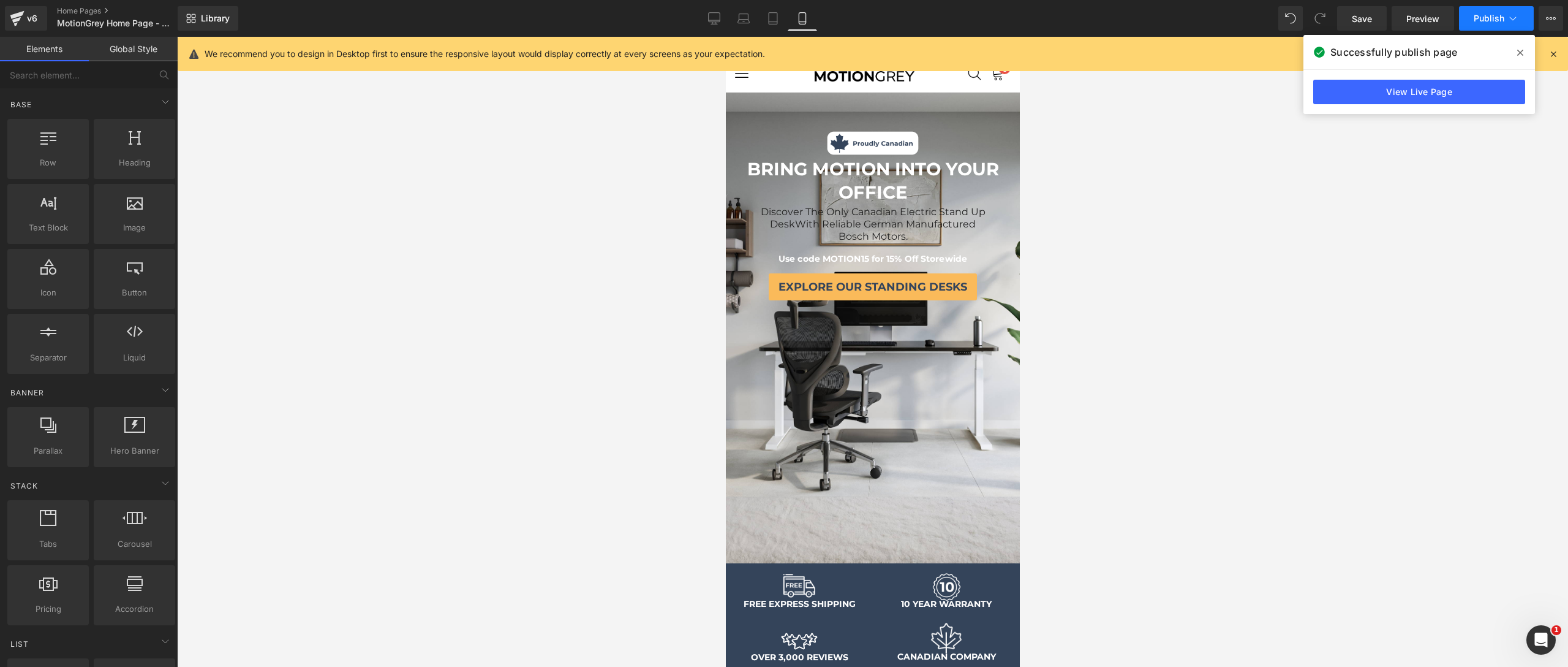
click at [1411, 25] on button "Publish" at bounding box center [1496, 19] width 75 height 25
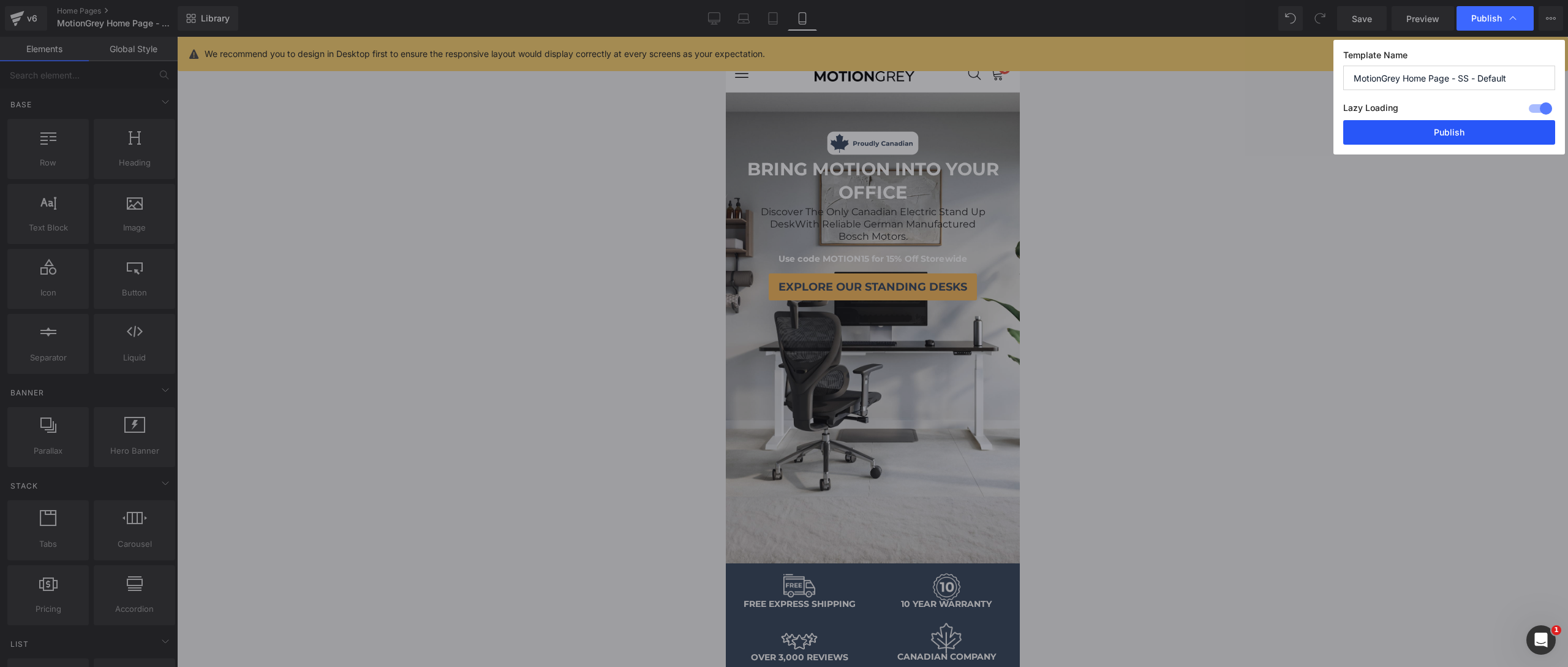
click at [1392, 138] on button "Publish" at bounding box center [1449, 133] width 212 height 25
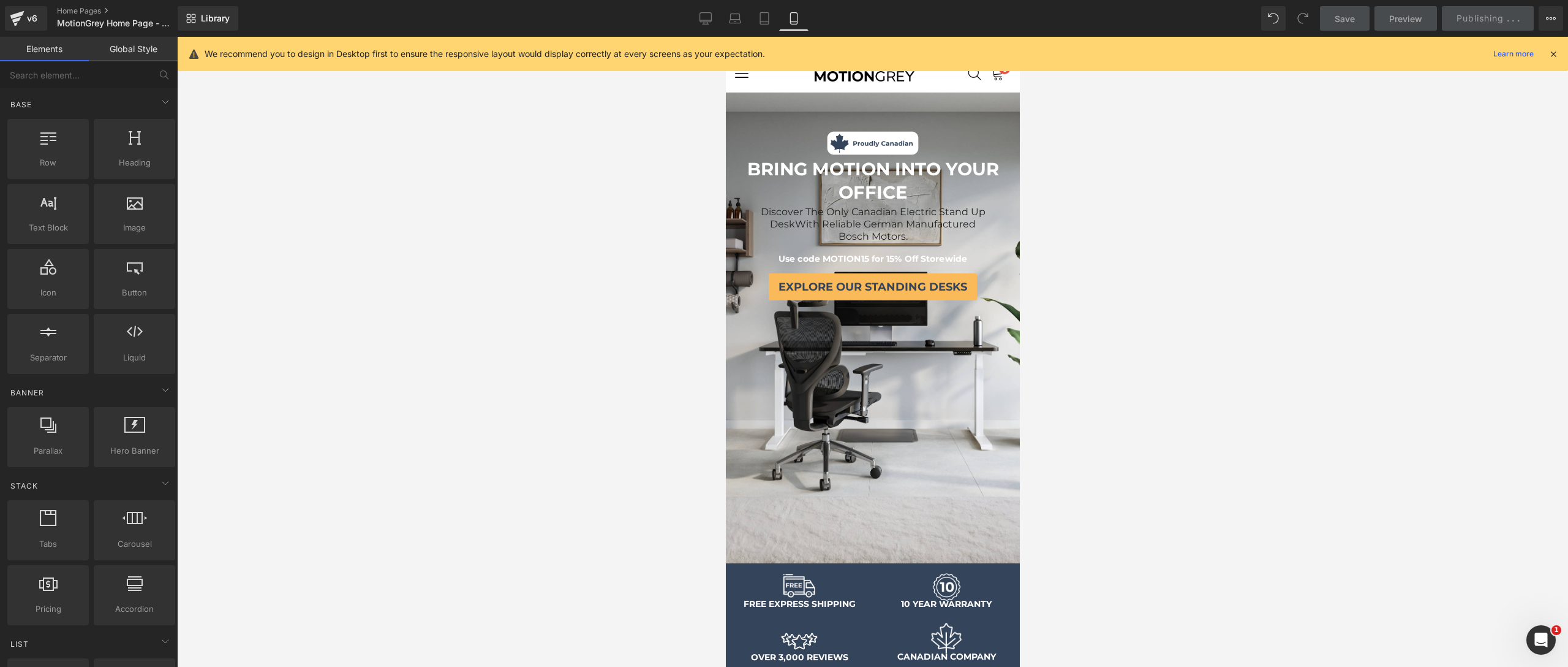
click at [1311, 377] on div at bounding box center [872, 352] width 1391 height 630
